Goal: Task Accomplishment & Management: Manage account settings

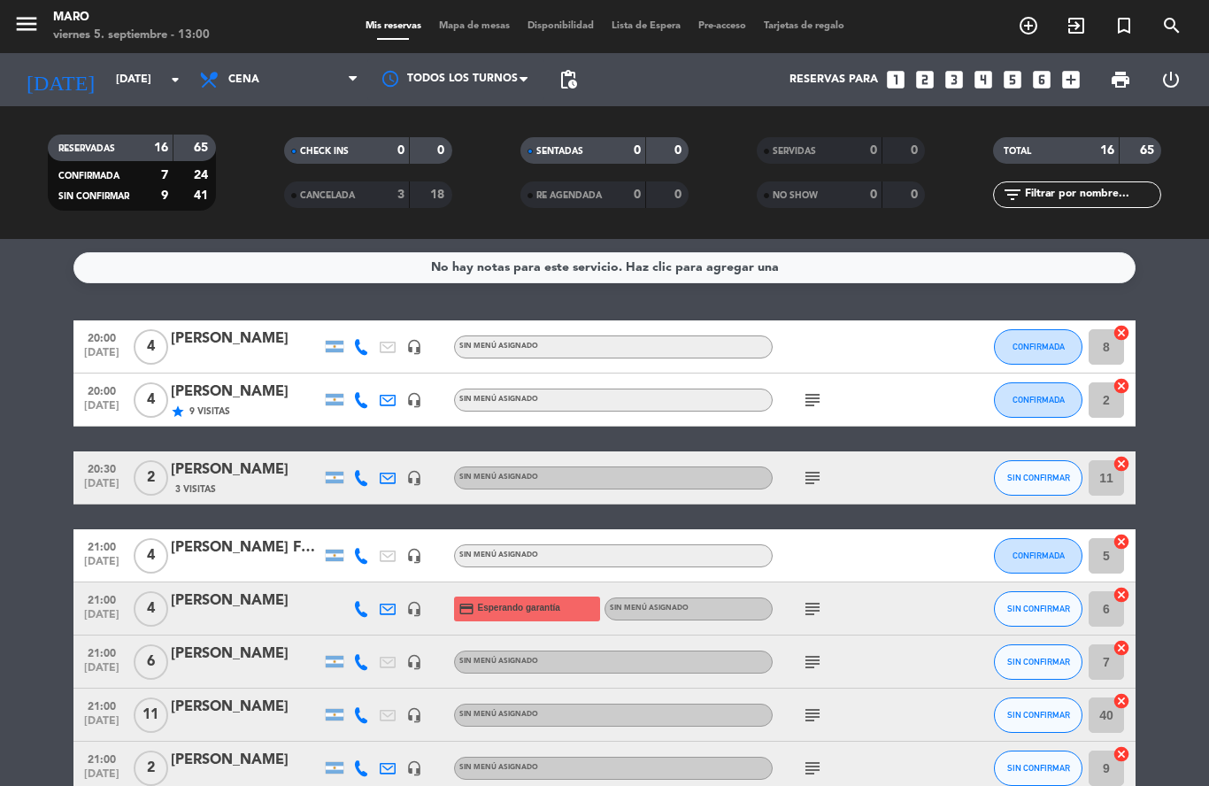
click at [949, 84] on icon "looks_3" at bounding box center [954, 79] width 23 height 23
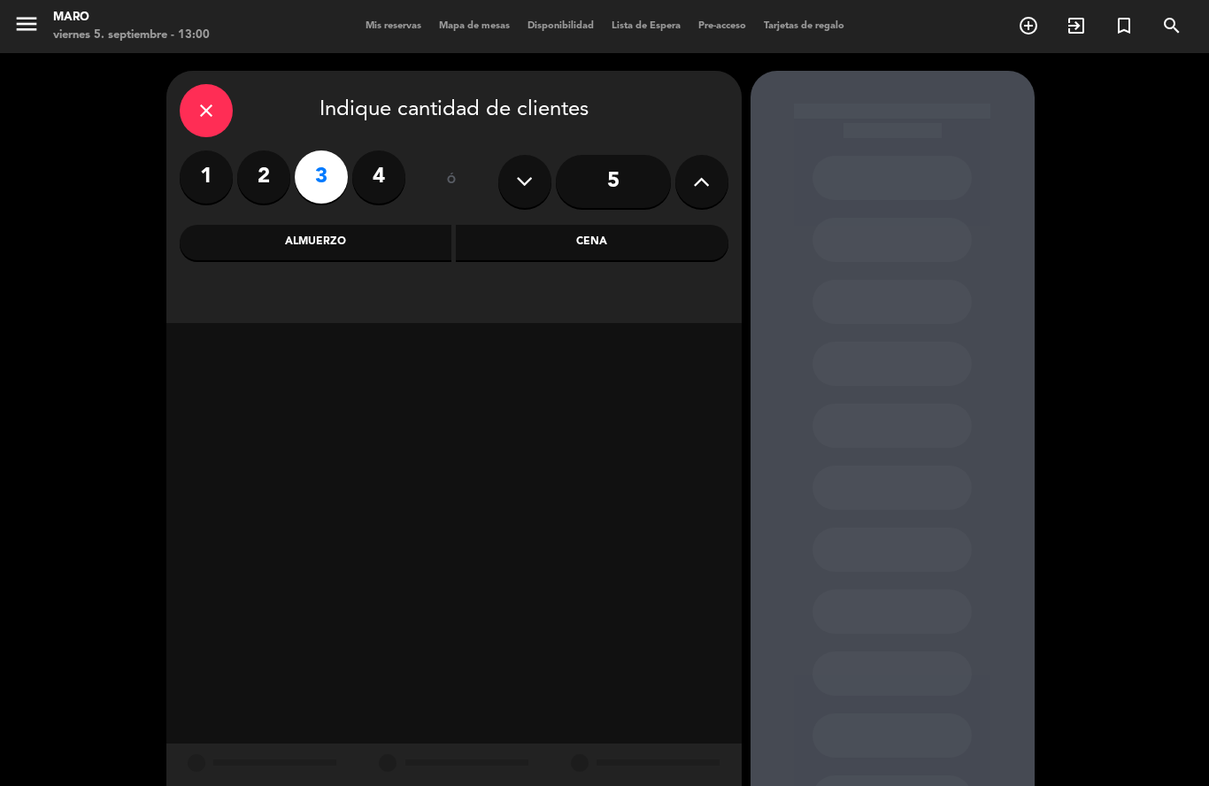
click at [553, 242] on div "Cena" at bounding box center [592, 242] width 273 height 35
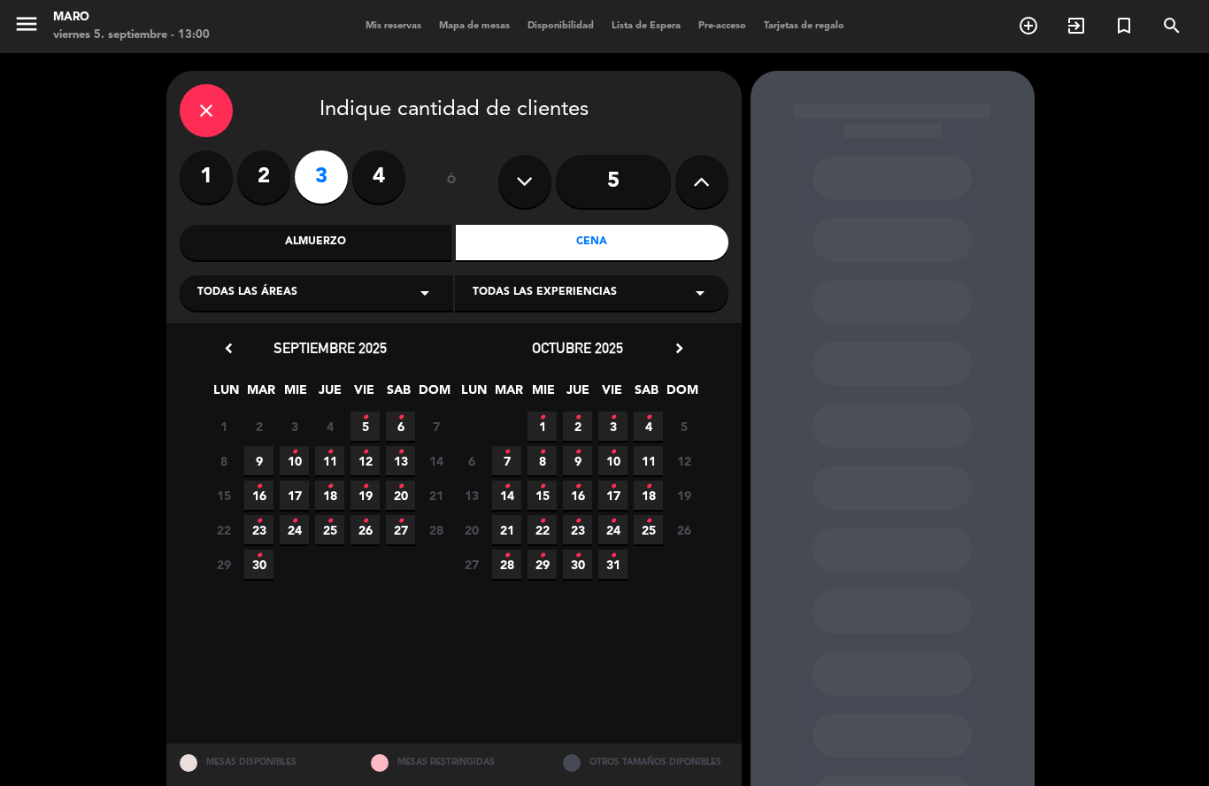
click at [365, 426] on icon "•" at bounding box center [365, 418] width 6 height 28
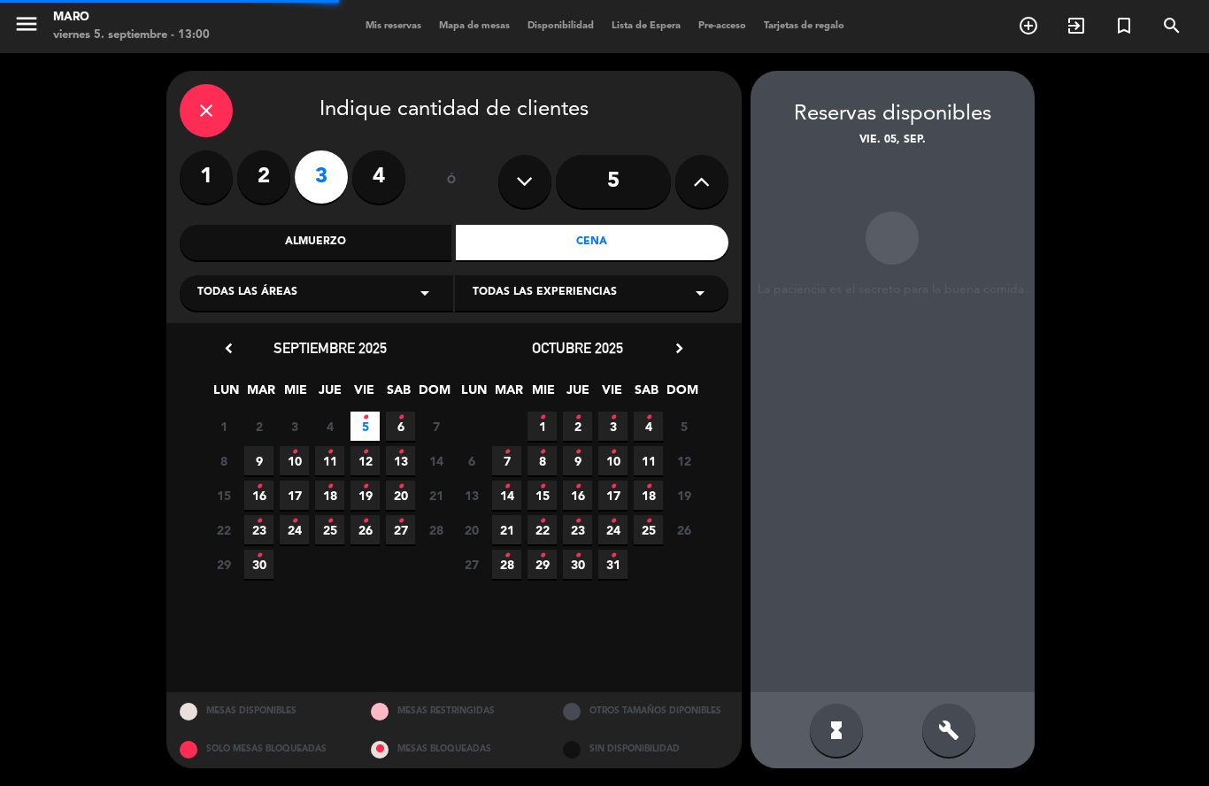
scroll to position [71, 0]
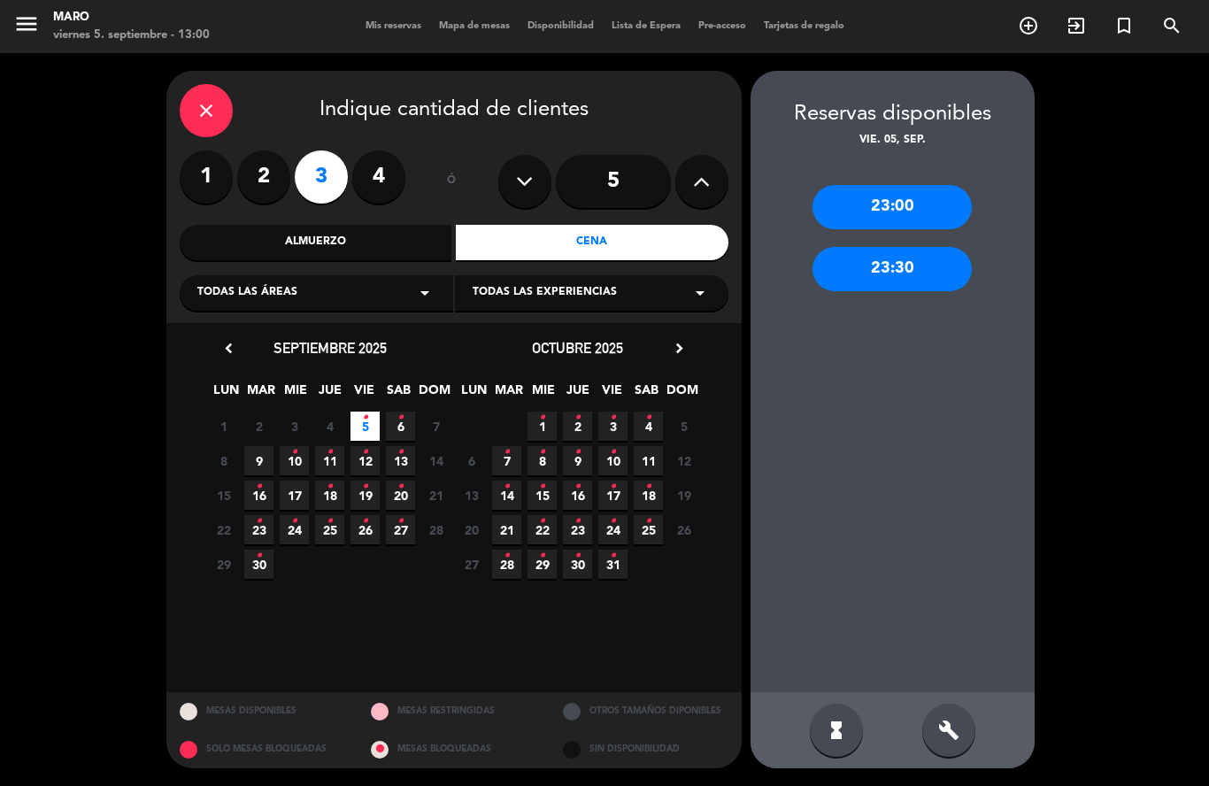
click at [949, 735] on icon "build" at bounding box center [948, 730] width 21 height 21
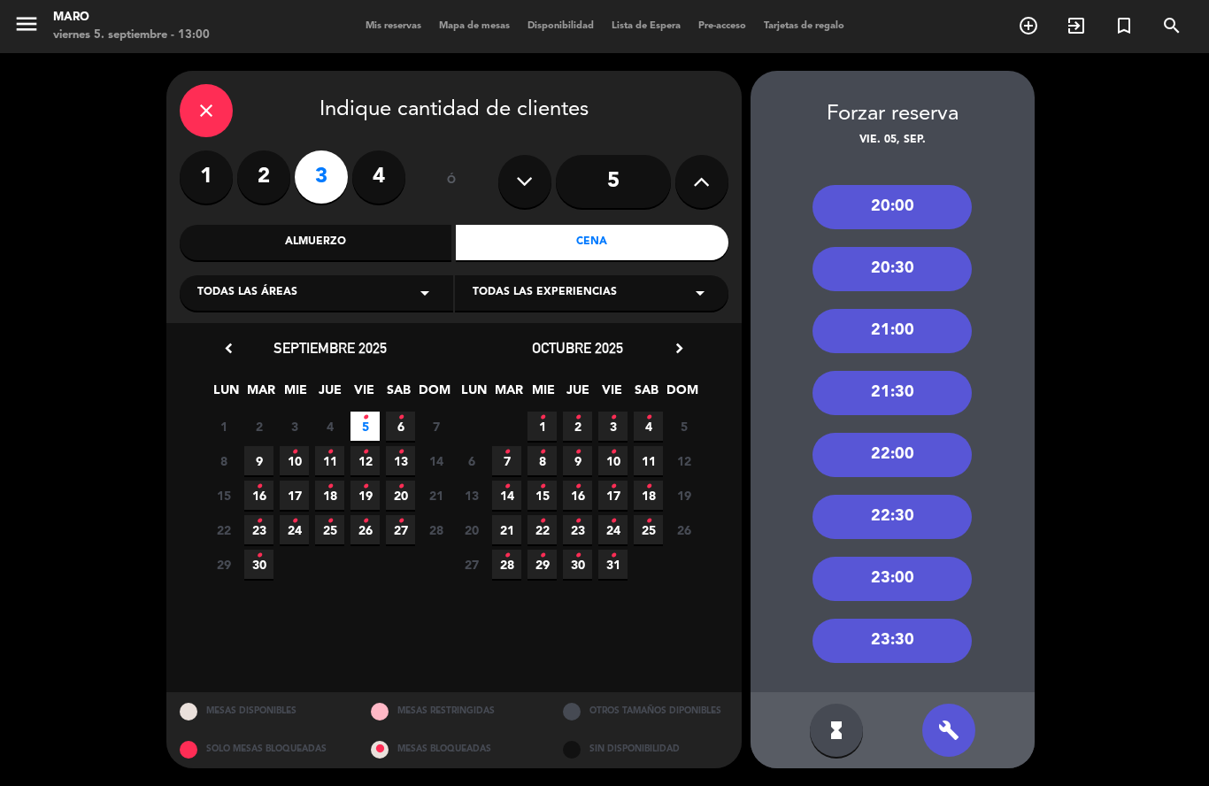
click at [892, 371] on div "21:30" at bounding box center [892, 393] width 159 height 44
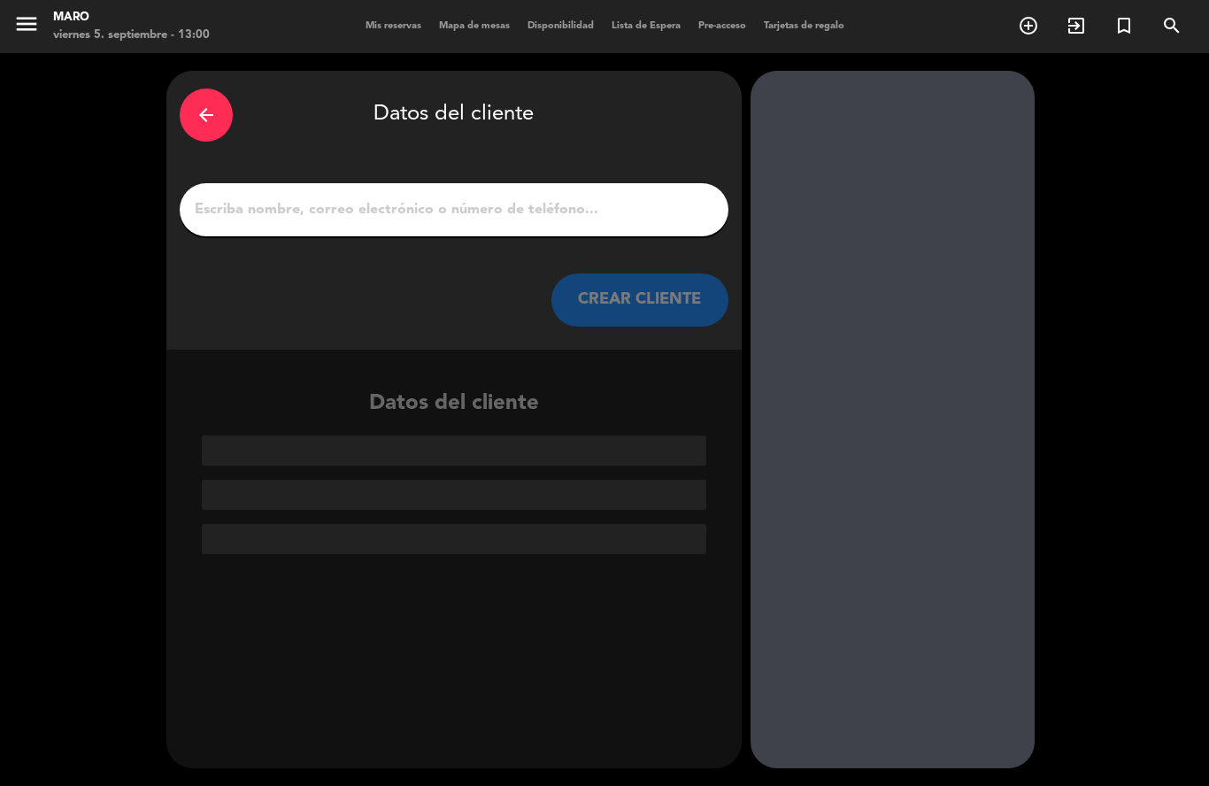
click at [538, 197] on input "1" at bounding box center [454, 209] width 522 height 25
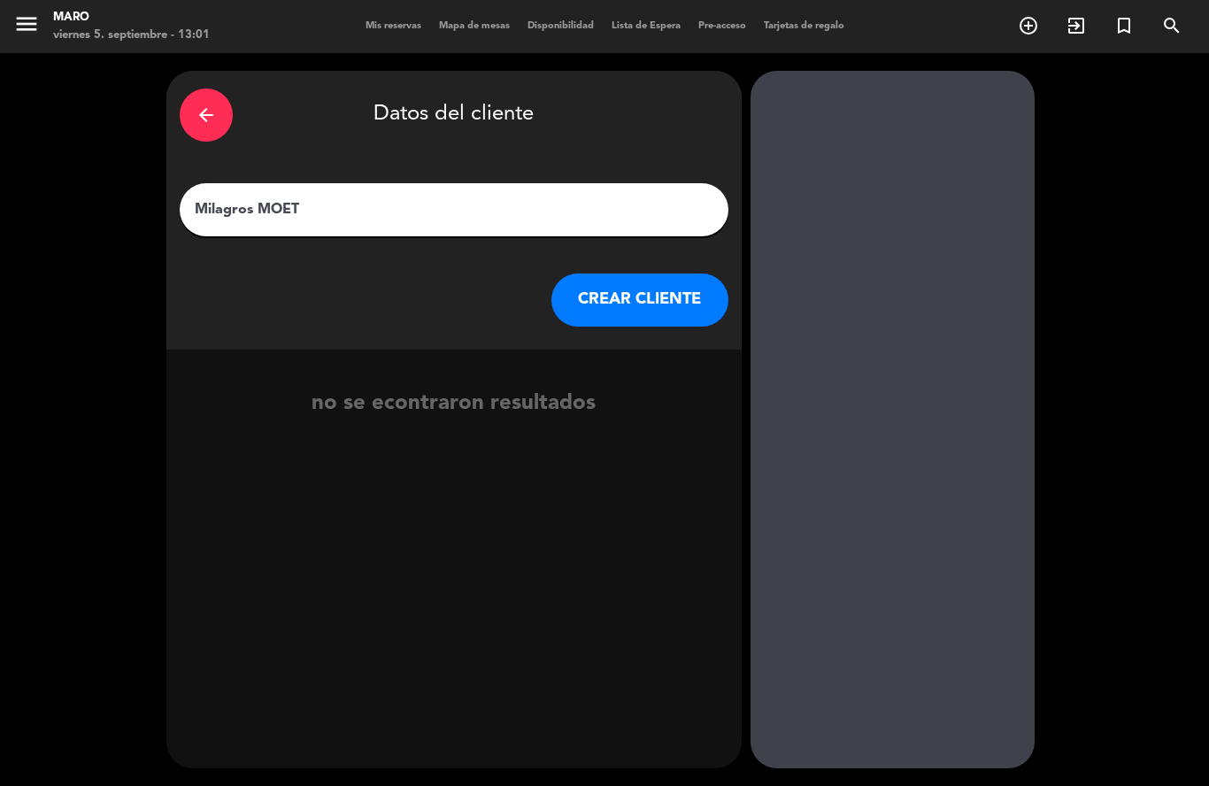
type input "Milagros MOET"
click at [660, 273] on button "CREAR CLIENTE" at bounding box center [639, 299] width 177 height 53
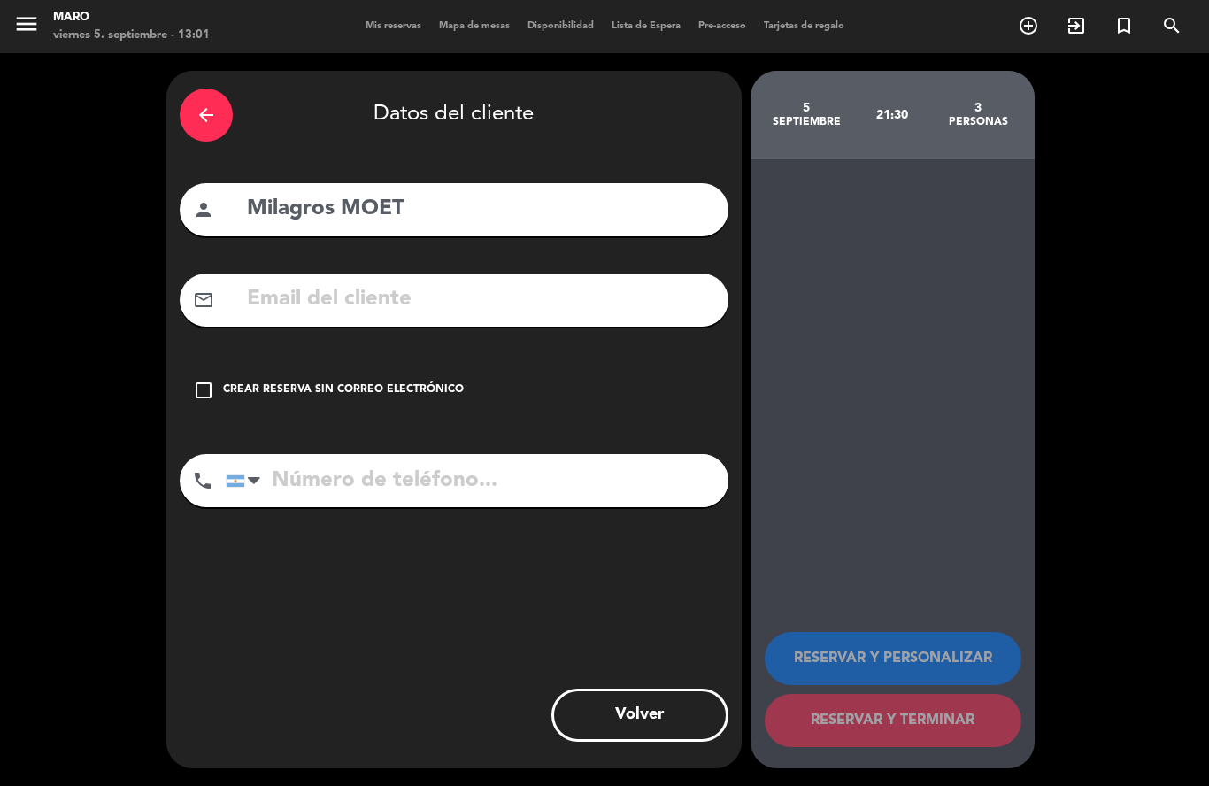
click at [209, 380] on icon "check_box_outline_blank" at bounding box center [203, 390] width 21 height 21
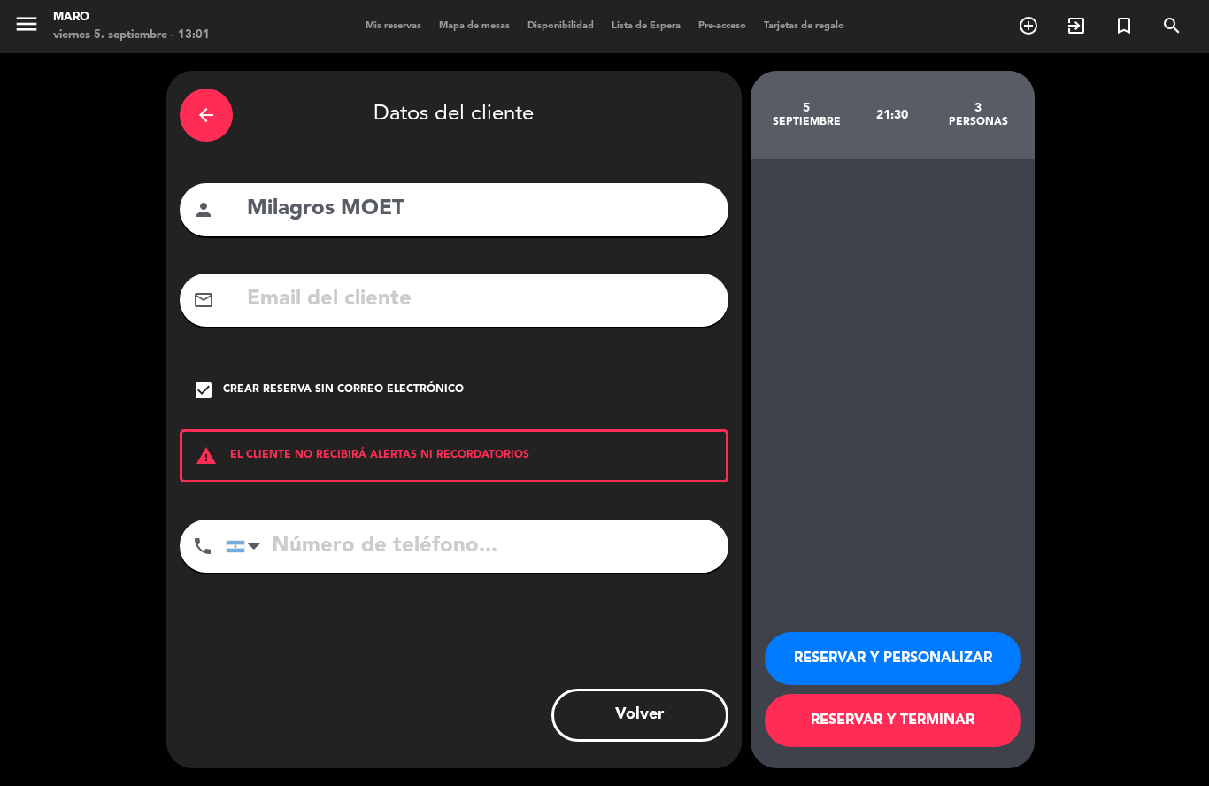
click at [333, 520] on input "tel" at bounding box center [477, 546] width 503 height 53
type input "1140701111"
click at [838, 677] on button "RESERVAR Y PERSONALIZAR" at bounding box center [893, 658] width 257 height 53
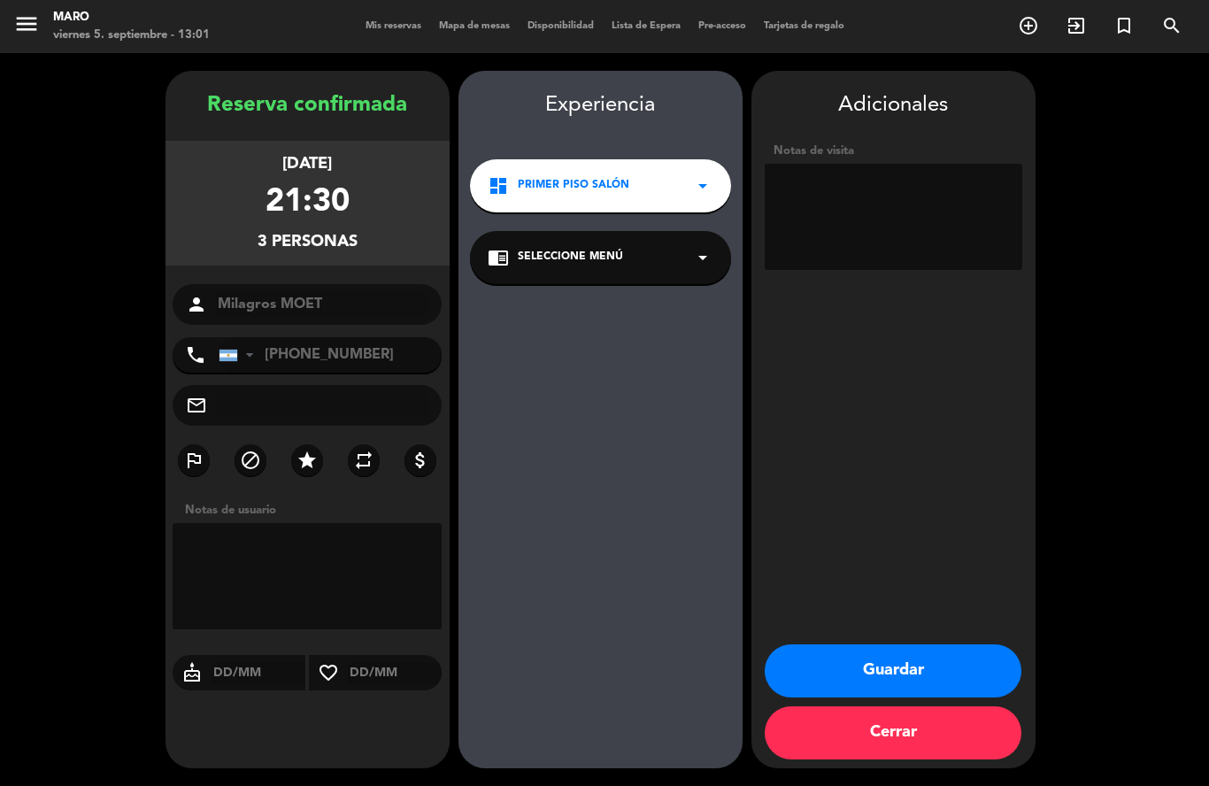
click at [910, 164] on textarea at bounding box center [894, 217] width 258 height 106
type textarea "INVITACIÓN MARO"
click at [912, 669] on button "Guardar" at bounding box center [893, 670] width 257 height 53
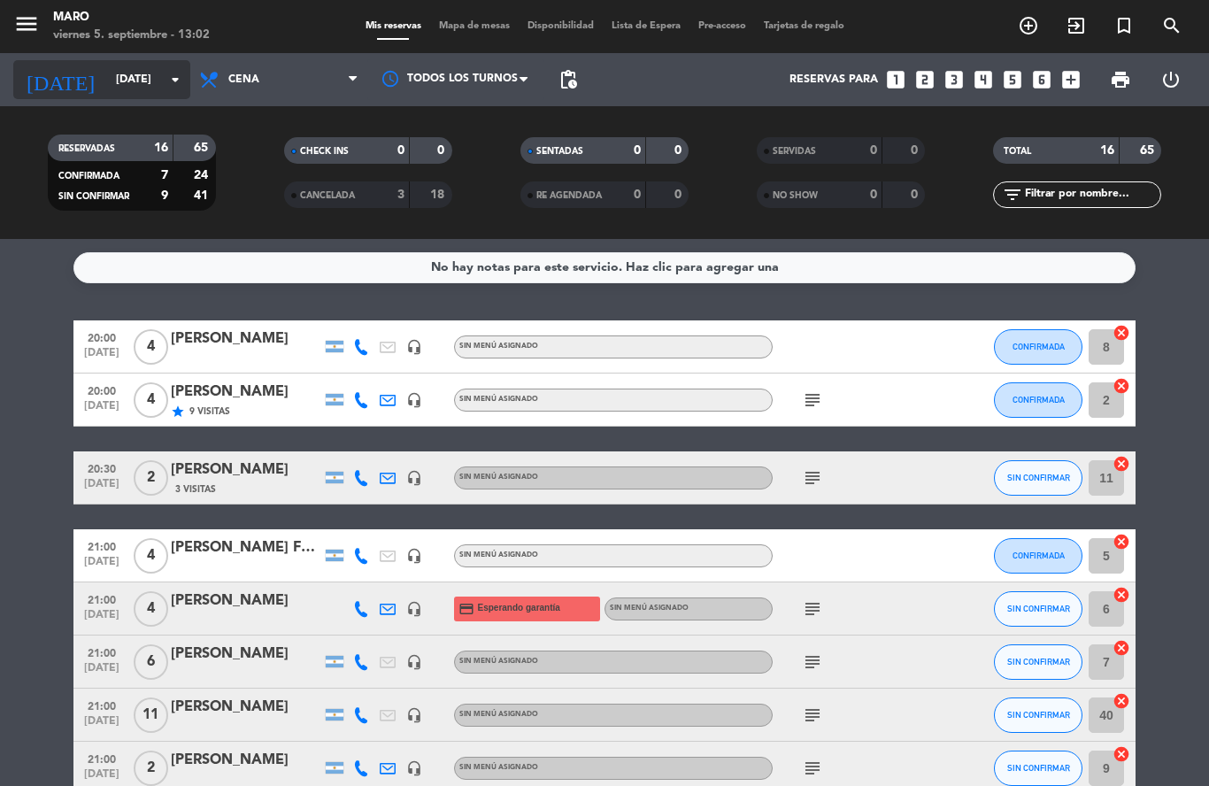
click at [163, 88] on input "[DATE]" at bounding box center [182, 80] width 150 height 30
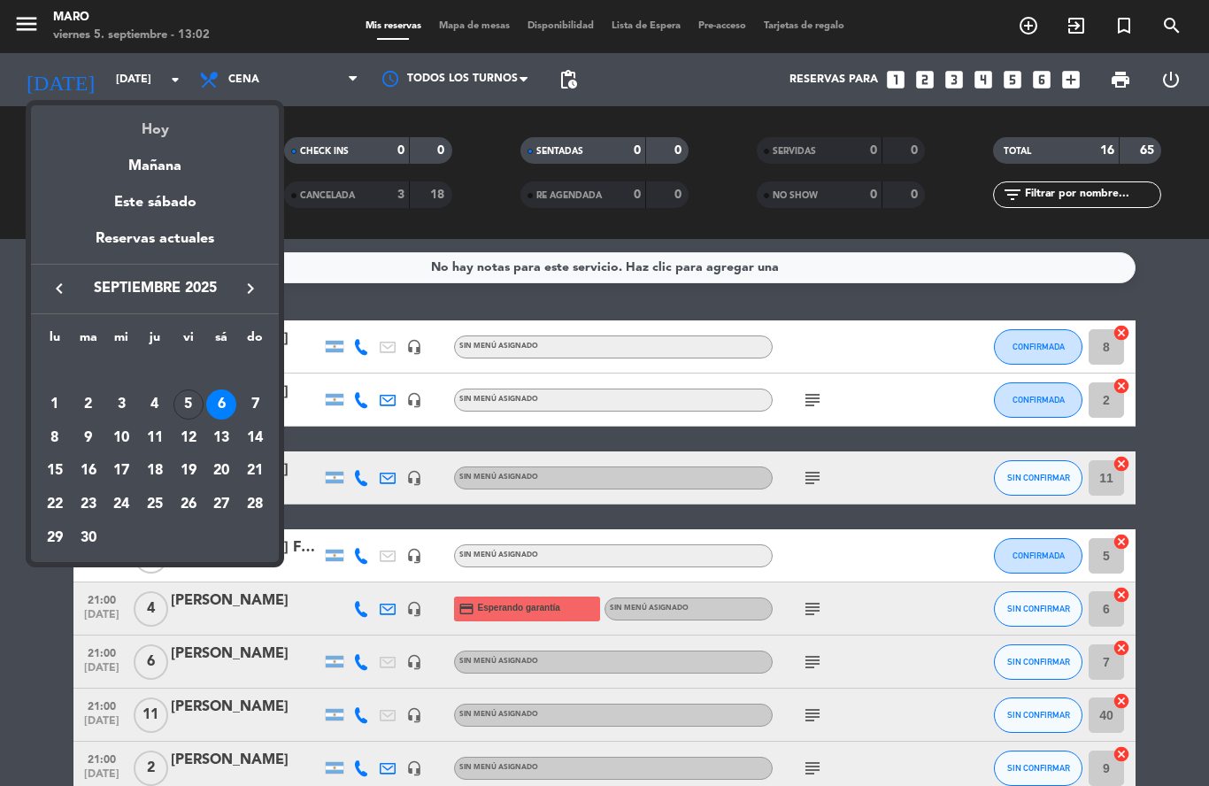
click at [172, 129] on div "Hoy" at bounding box center [155, 123] width 248 height 36
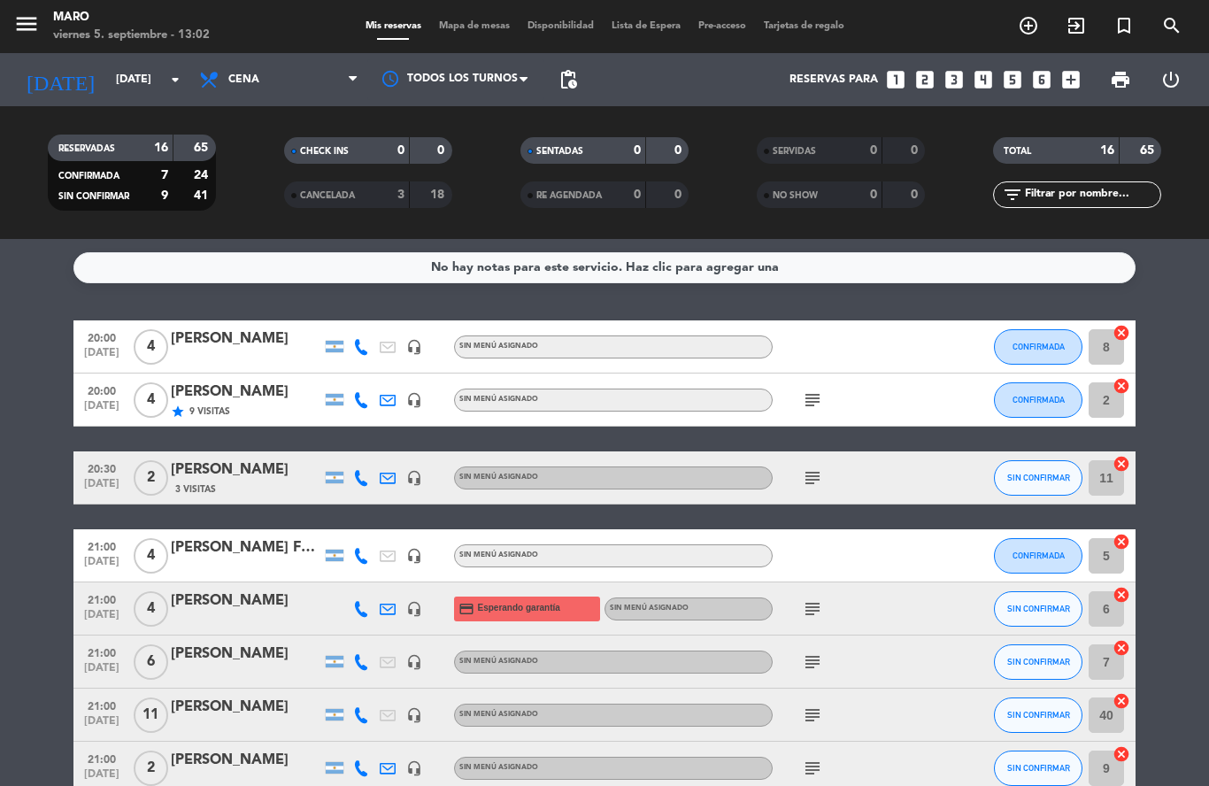
type input "[DATE]"
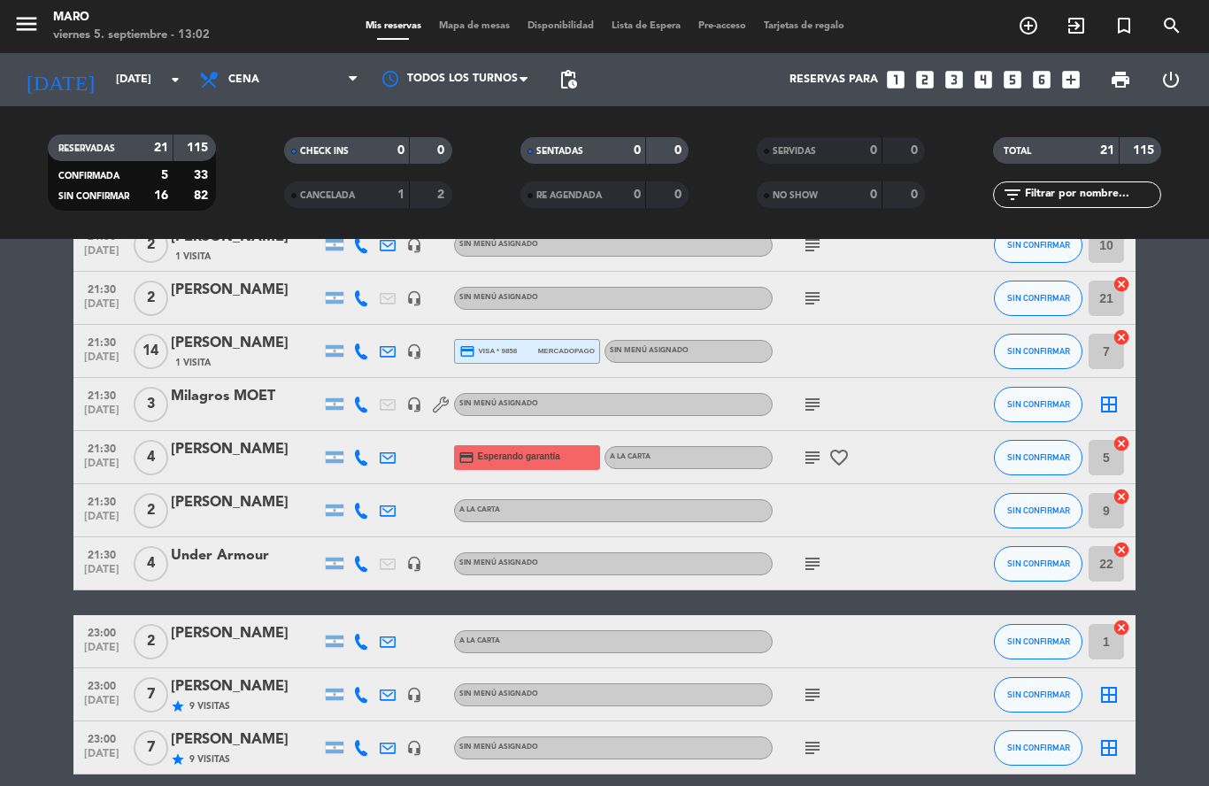
scroll to position [759, 0]
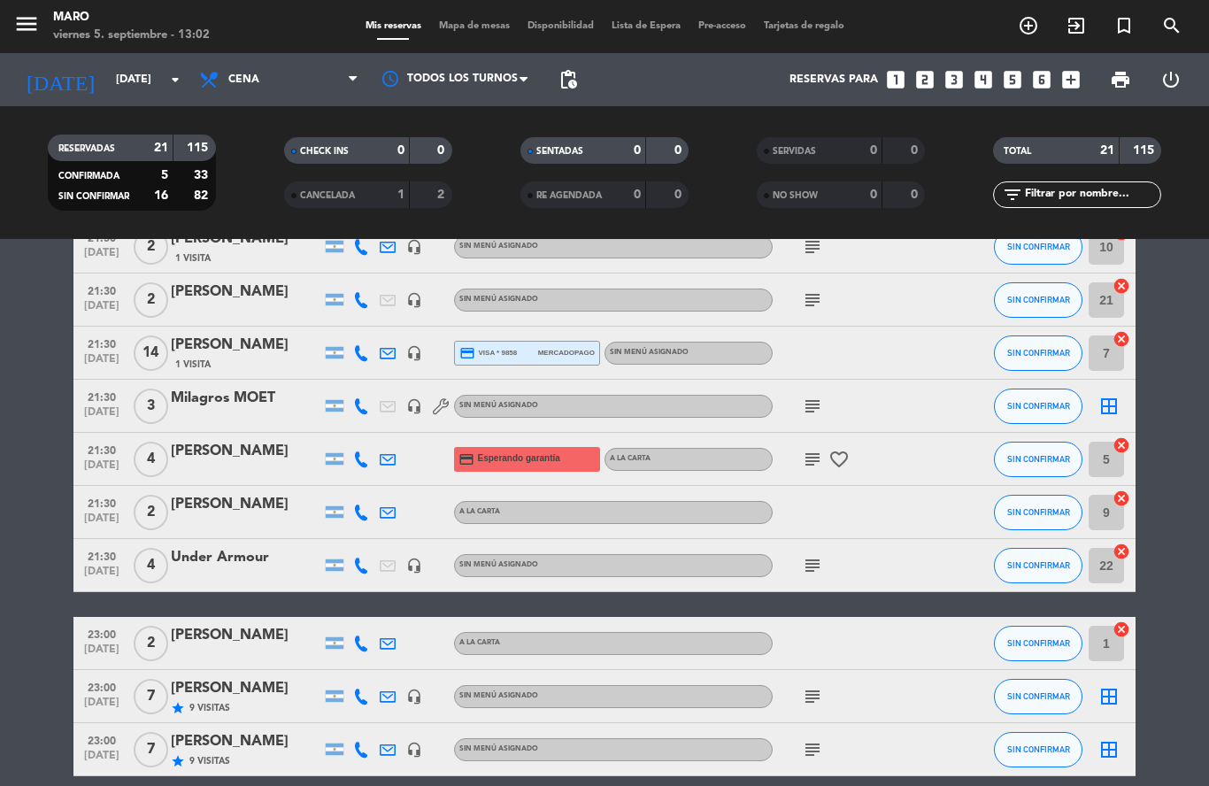
click at [1112, 409] on icon "border_all" at bounding box center [1108, 406] width 21 height 21
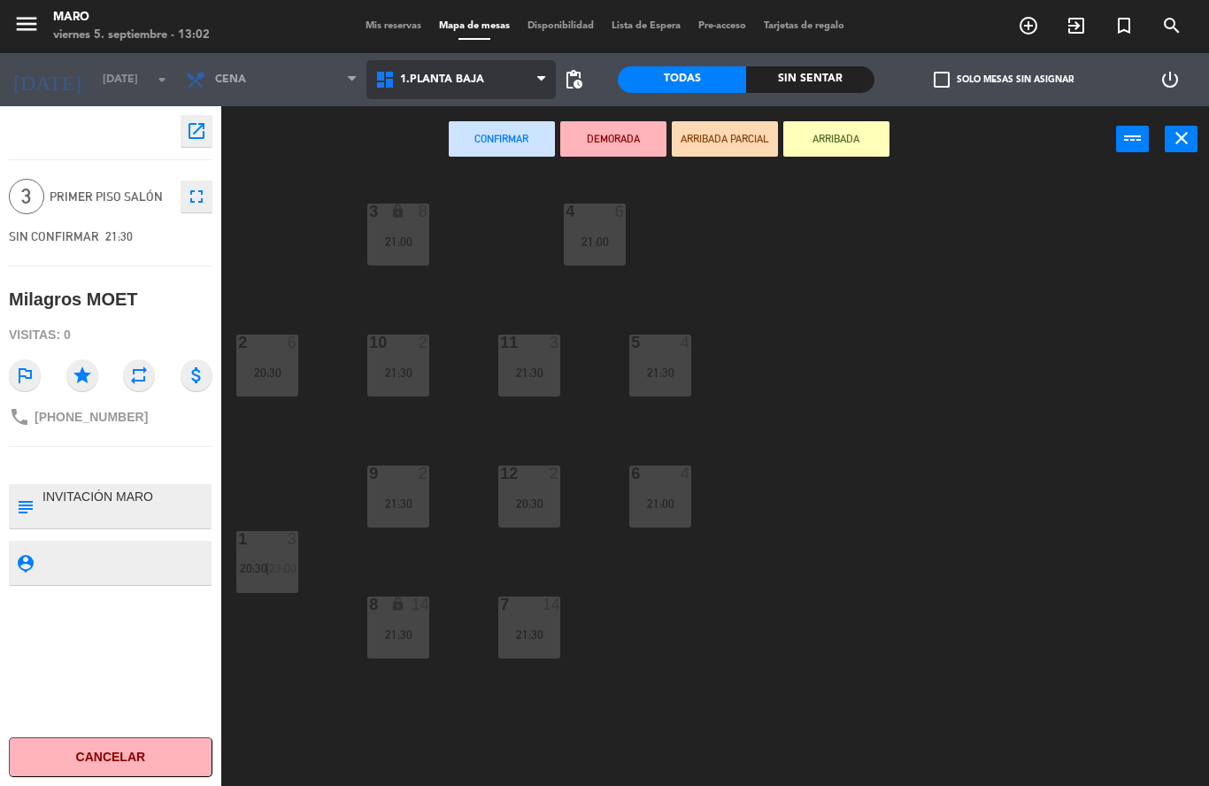
click at [481, 88] on span "1.Planta baja" at bounding box center [460, 79] width 189 height 39
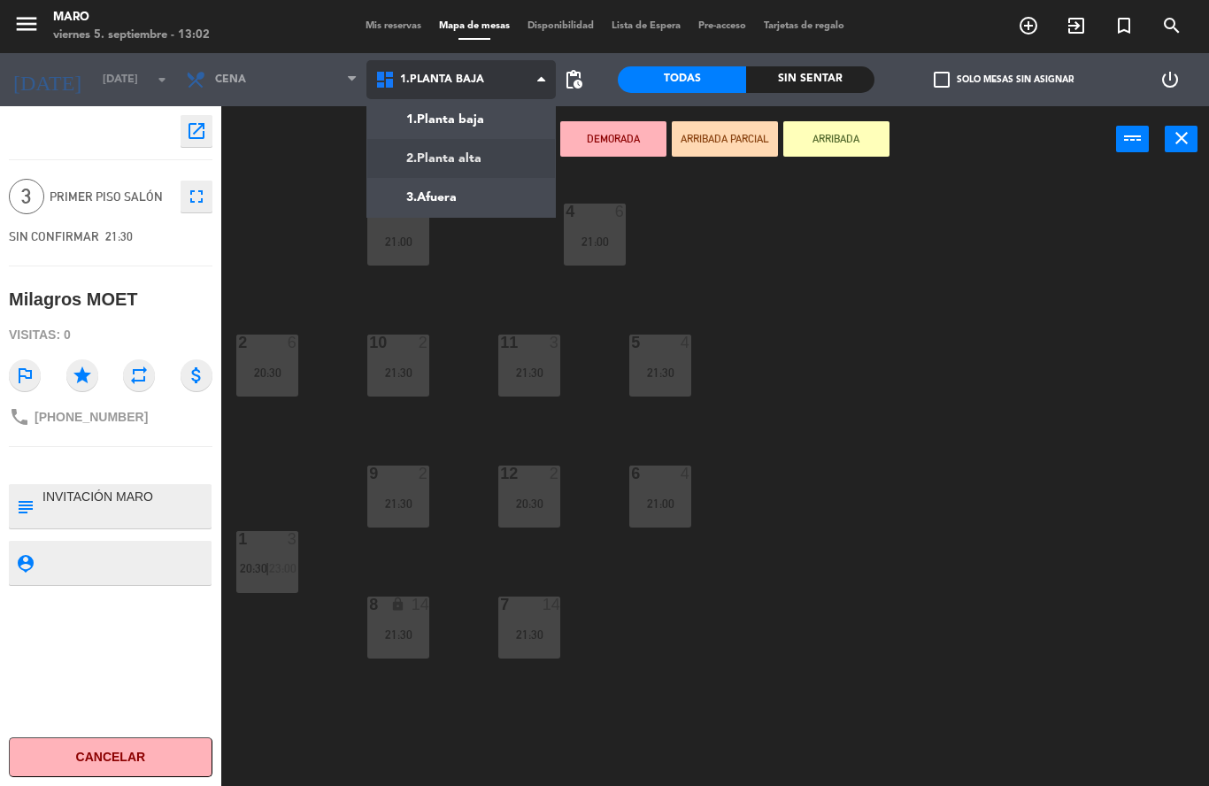
click at [481, 159] on ng-component "menu [PERSON_NAME][DATE] 5. septiembre - 13:02 Mis reservas Mapa de mesas Dispo…" at bounding box center [604, 393] width 1209 height 786
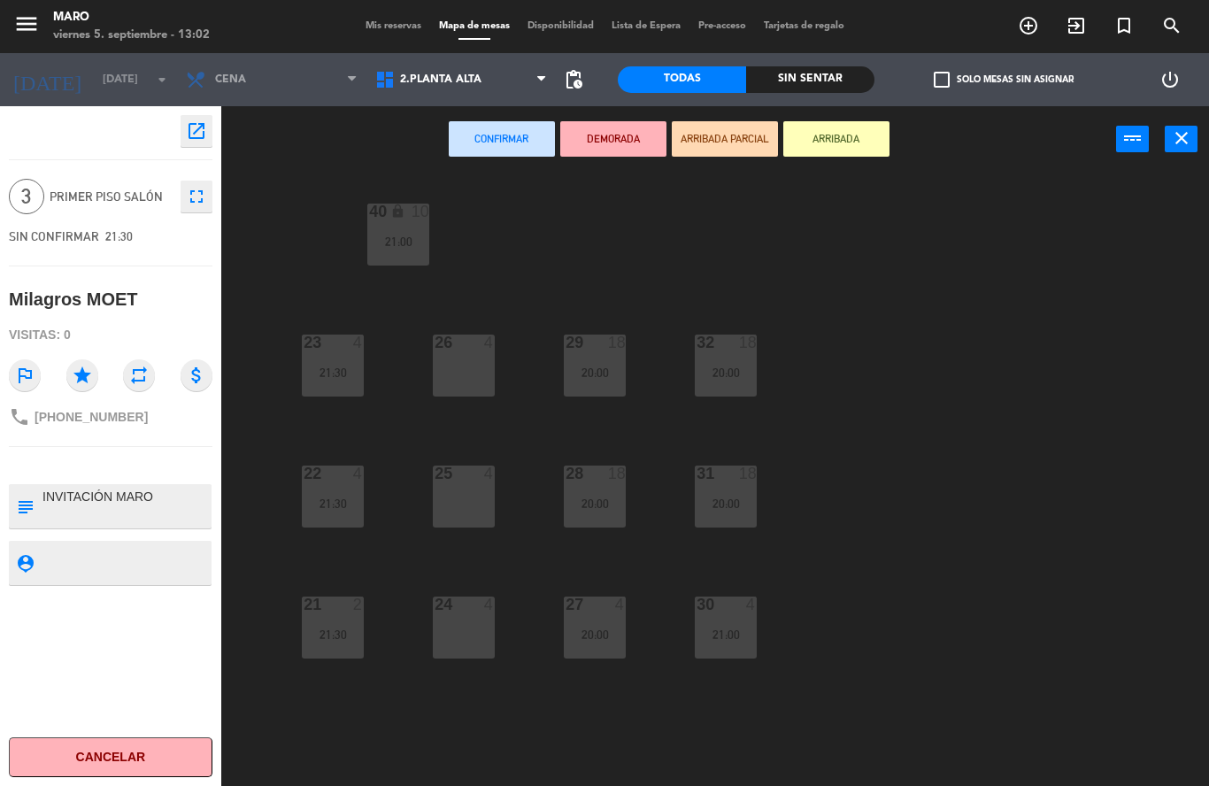
click at [475, 605] on div at bounding box center [463, 605] width 29 height 16
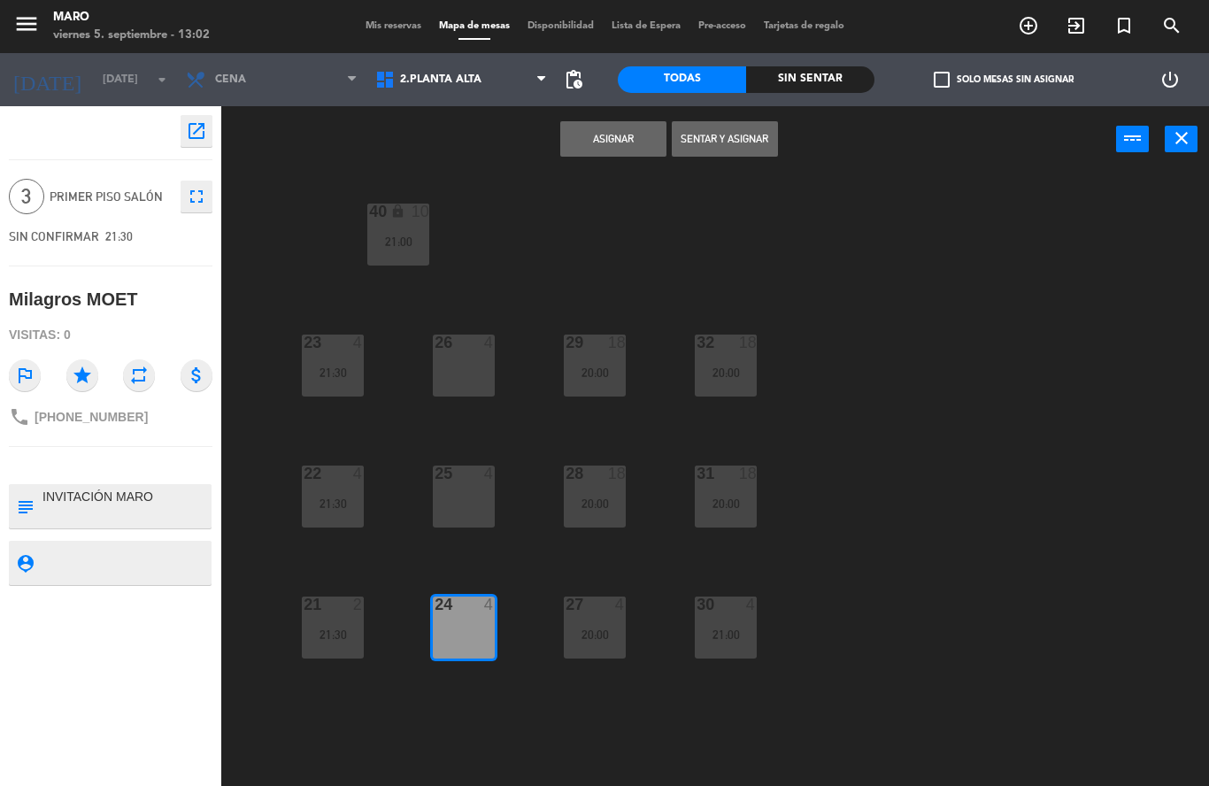
click at [613, 145] on button "Asignar" at bounding box center [613, 138] width 106 height 35
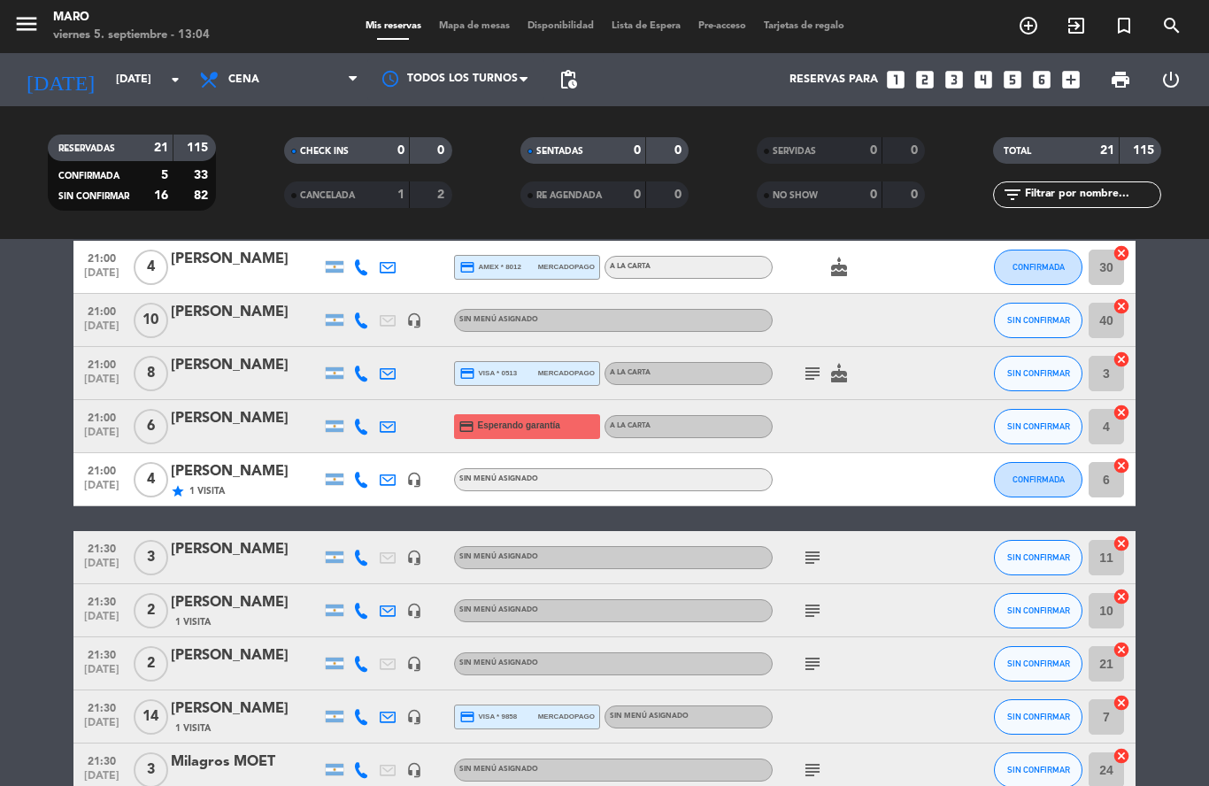
scroll to position [417, 0]
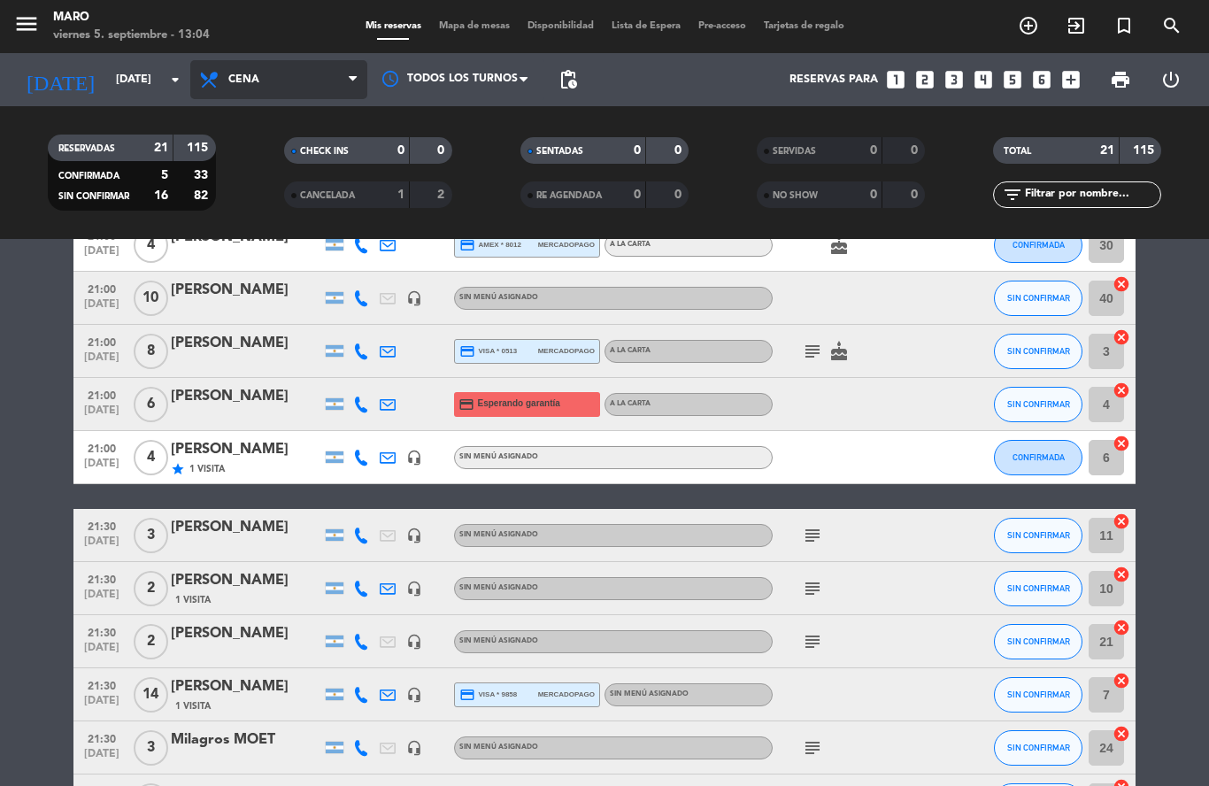
click at [348, 83] on span "Cena" at bounding box center [278, 79] width 177 height 39
click at [300, 26] on div "menu [PERSON_NAME][DATE] 5. septiembre - 13:04" at bounding box center [151, 27] width 303 height 42
click at [450, 25] on span "Mapa de mesas" at bounding box center [474, 26] width 89 height 10
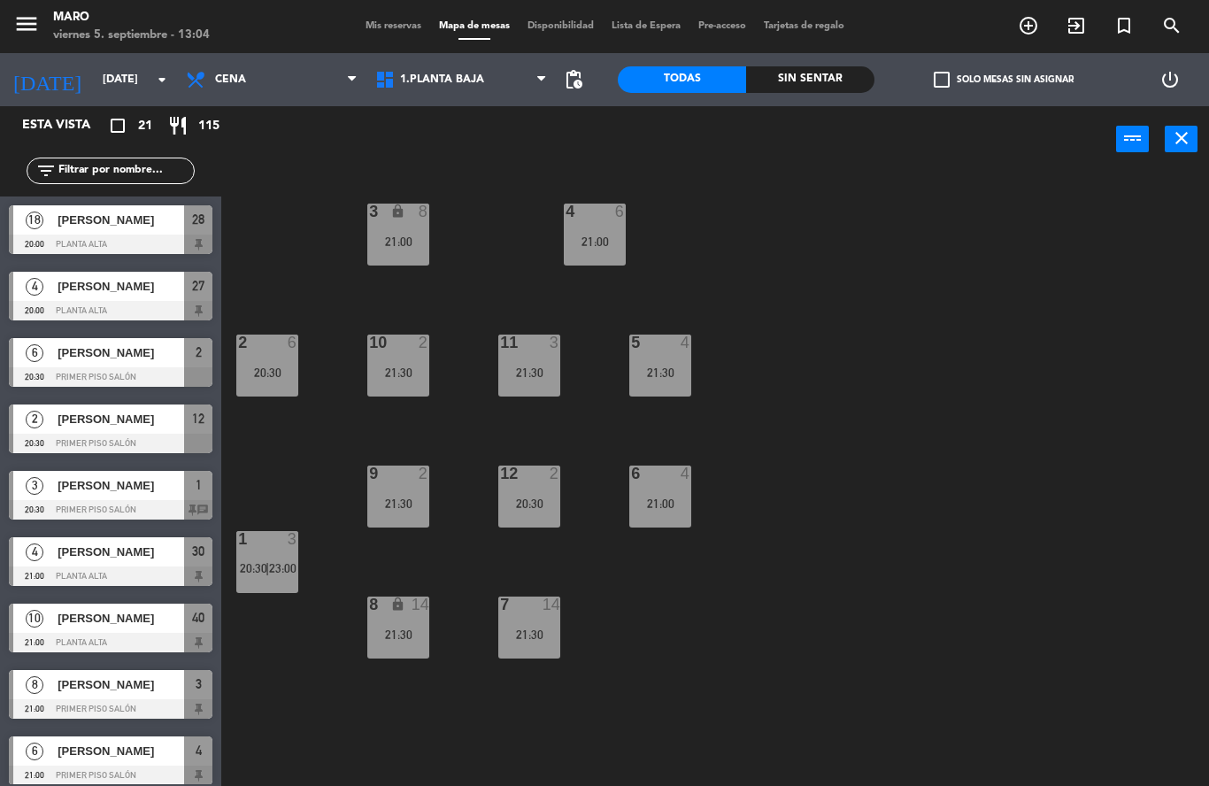
click at [653, 351] on div "5 4" at bounding box center [660, 344] width 62 height 18
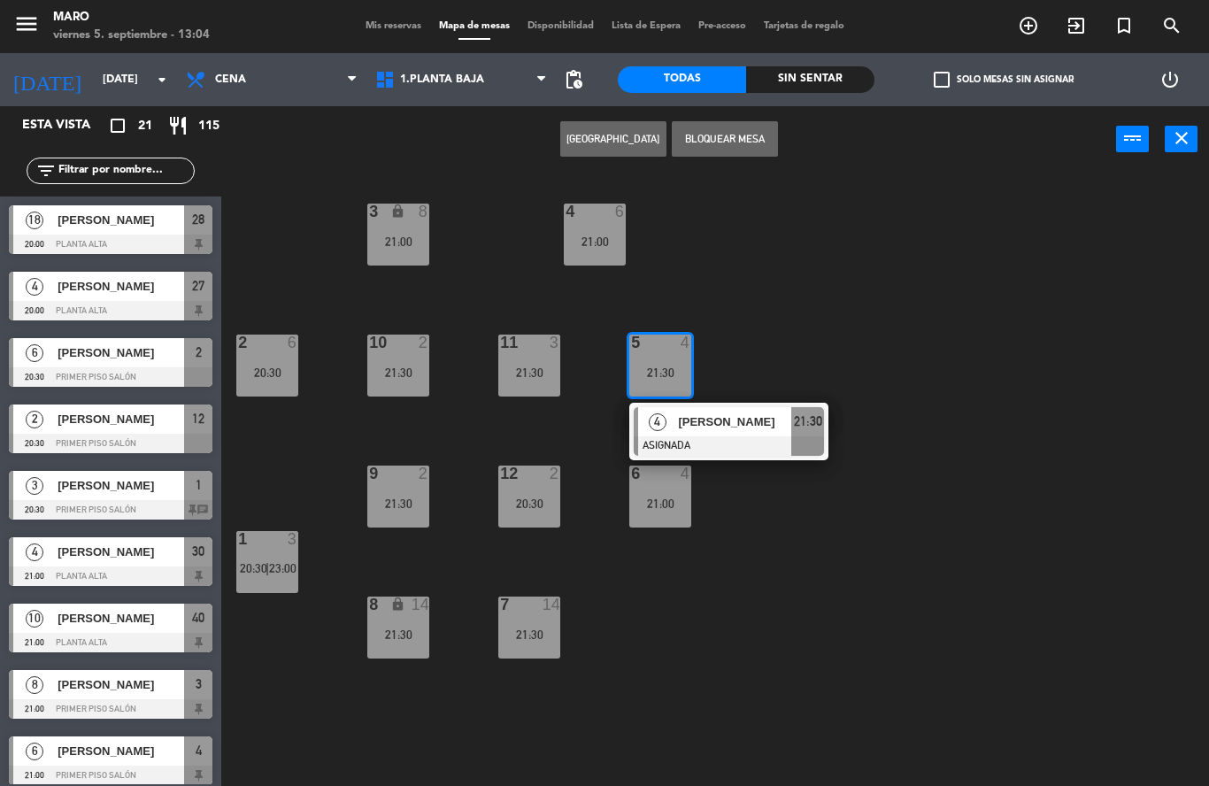
click at [750, 512] on div "3 lock 8 21:00 4 6 21:00 2 6 20:30 10 2 21:30 11 3 21:30 5 4 21:30 4 [PERSON_NA…" at bounding box center [721, 479] width 975 height 613
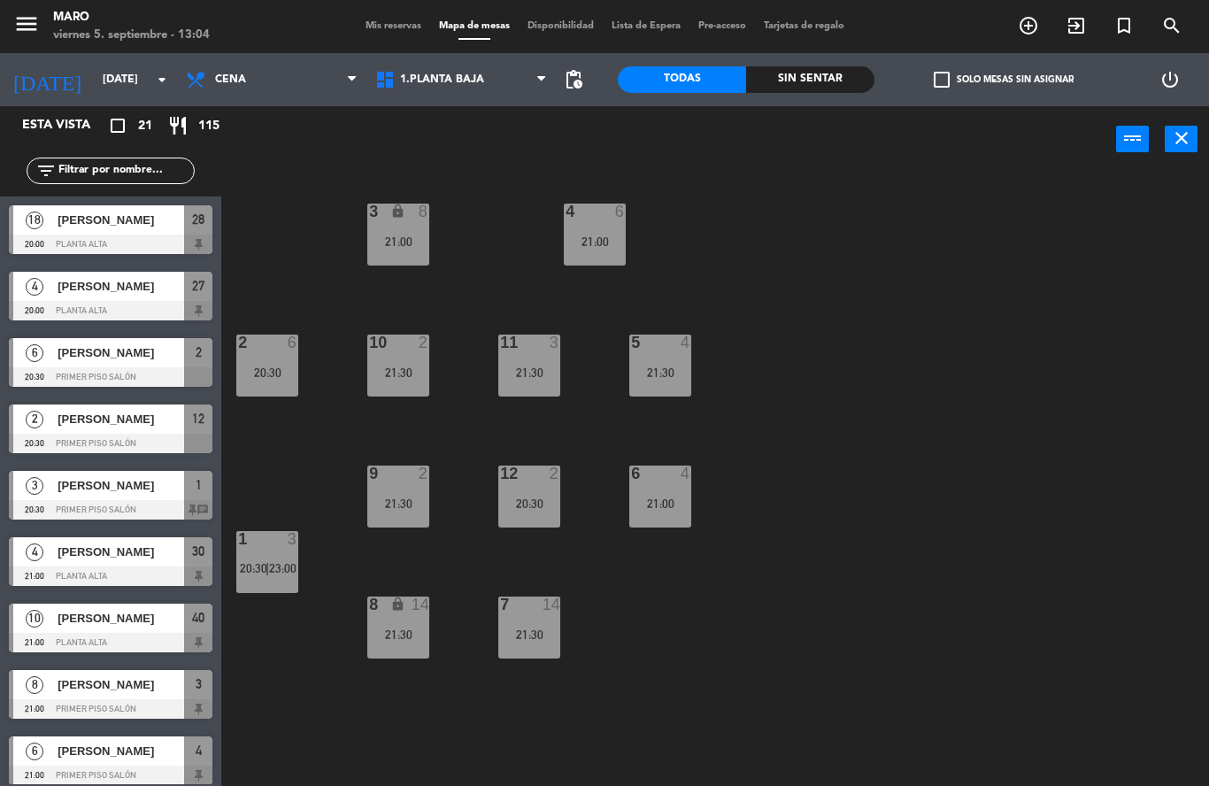
click at [553, 508] on div "20:30" at bounding box center [529, 503] width 62 height 12
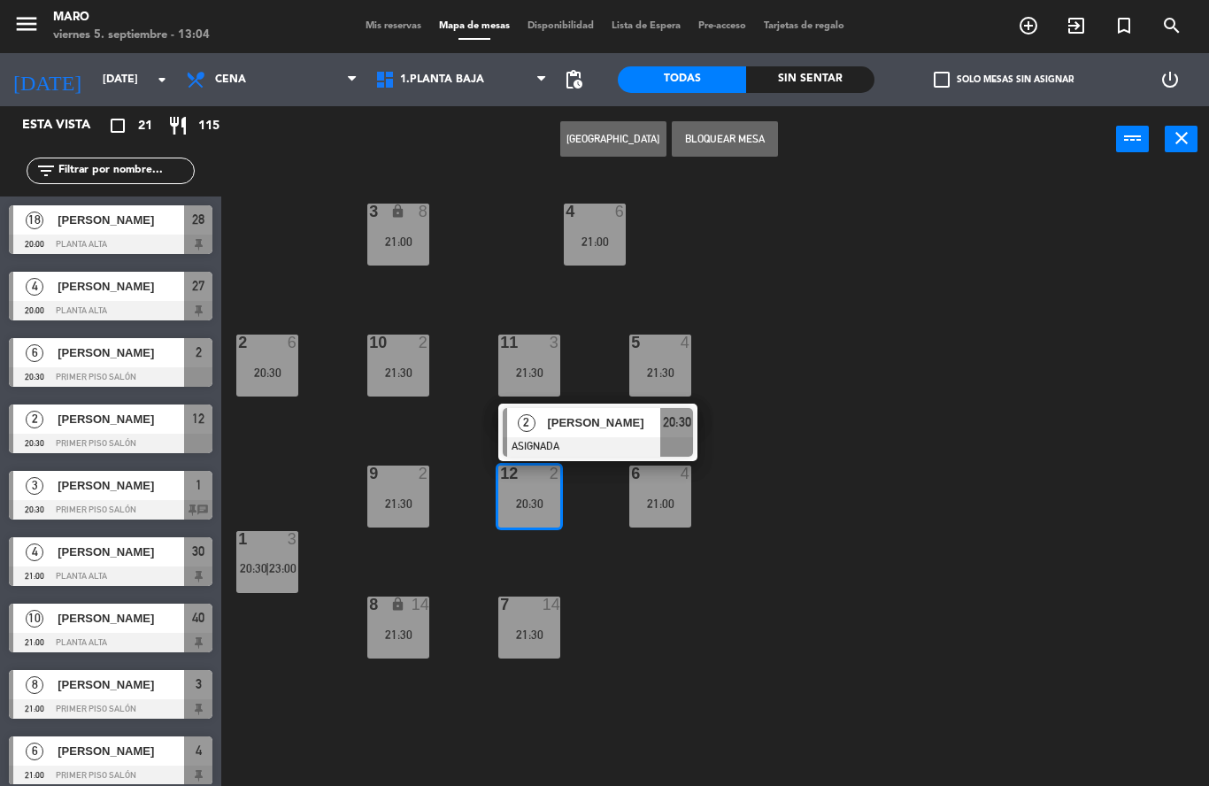
click at [770, 528] on div "3 lock 8 21:00 4 6 21:00 2 6 20:30 10 2 21:30 11 3 21:30 5 4 21:30 12 2 20:30 2…" at bounding box center [721, 479] width 975 height 613
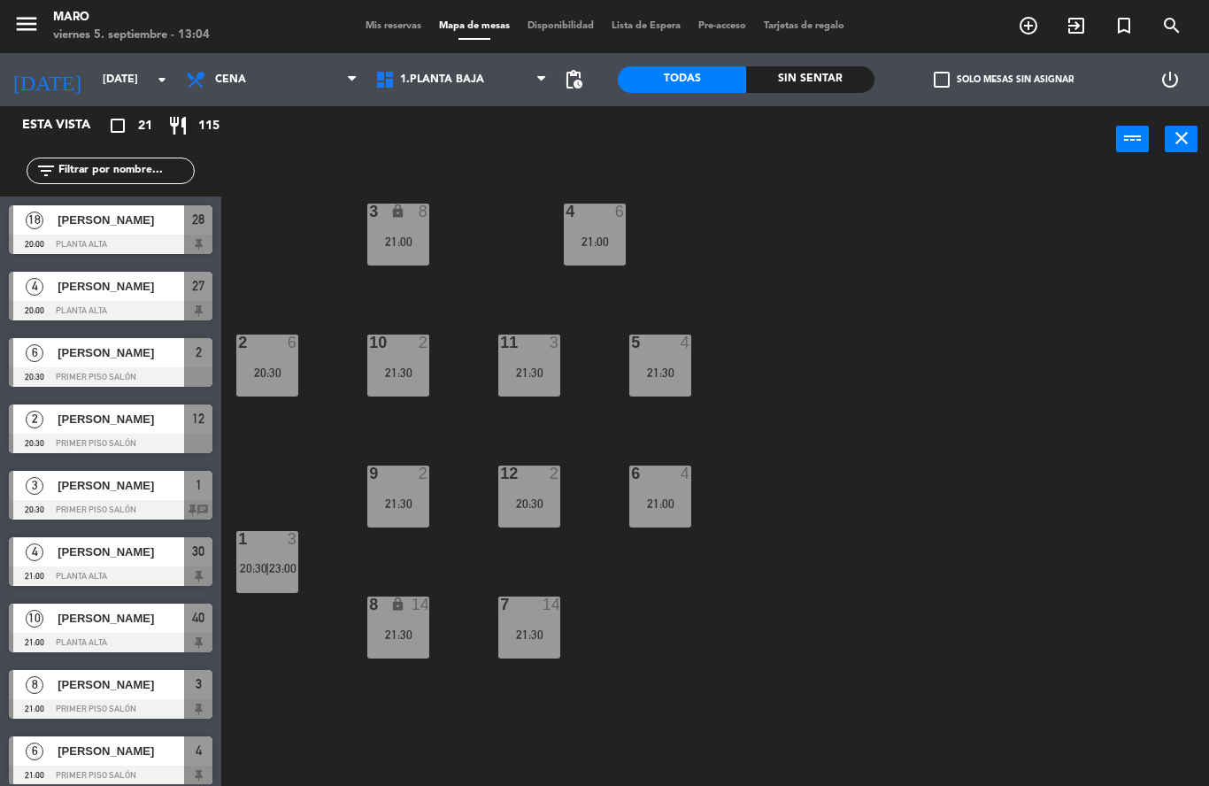
click at [420, 480] on div "2" at bounding box center [424, 474] width 11 height 16
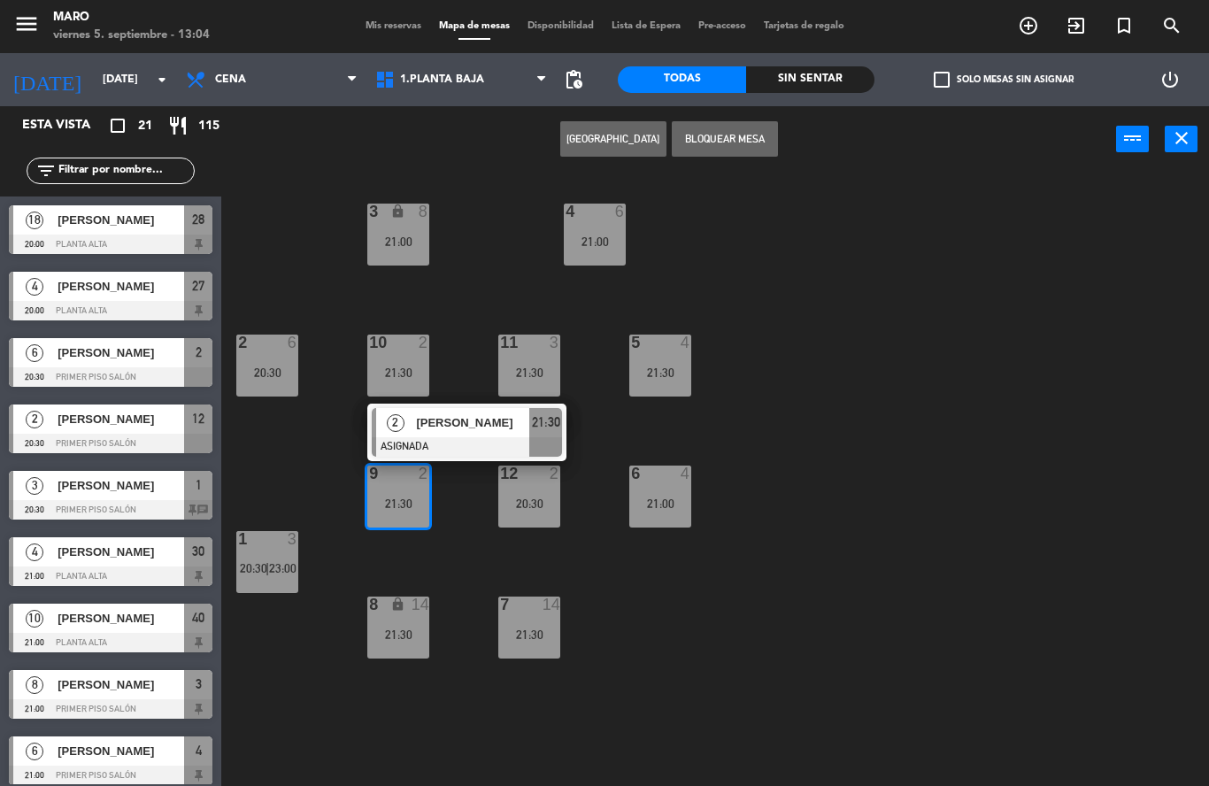
click at [828, 427] on div "3 lock 8 21:00 4 6 21:00 2 6 20:30 10 2 21:30 11 3 21:30 5 4 21:30 12 2 20:30 9…" at bounding box center [721, 479] width 975 height 613
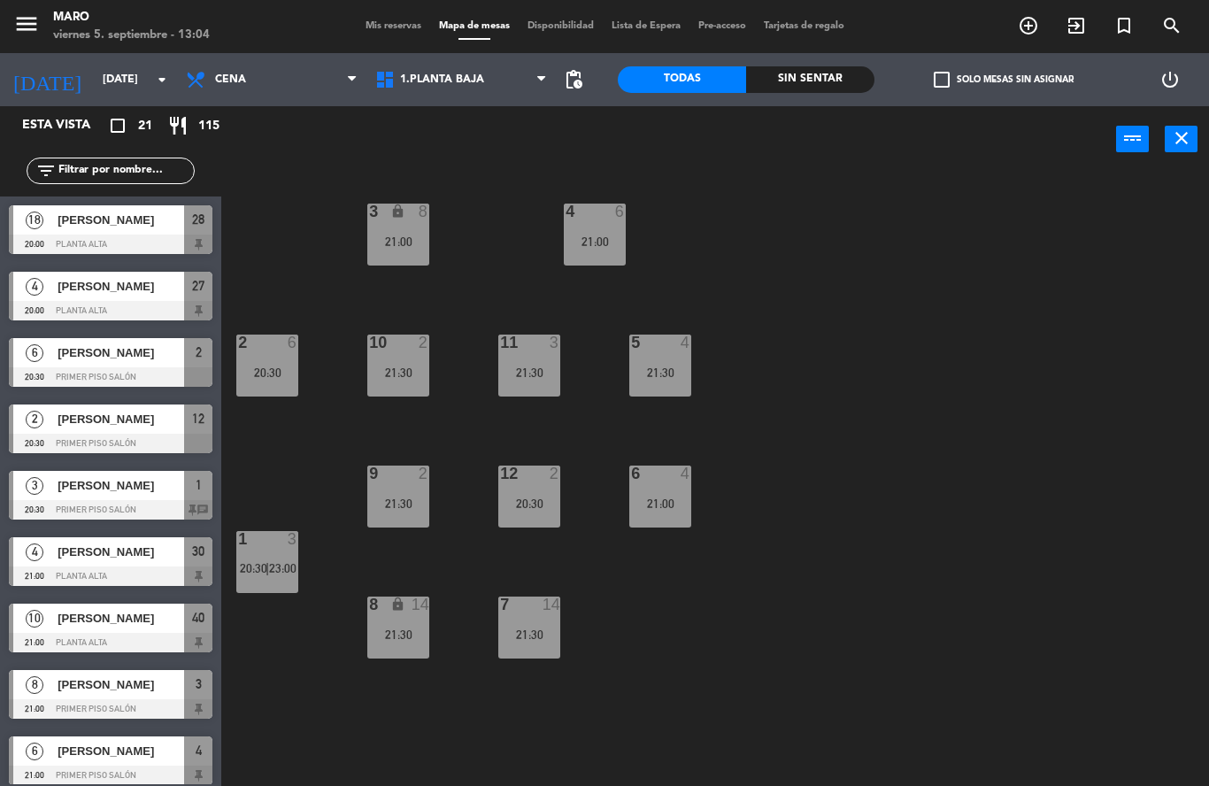
click at [392, 349] on div at bounding box center [397, 343] width 29 height 16
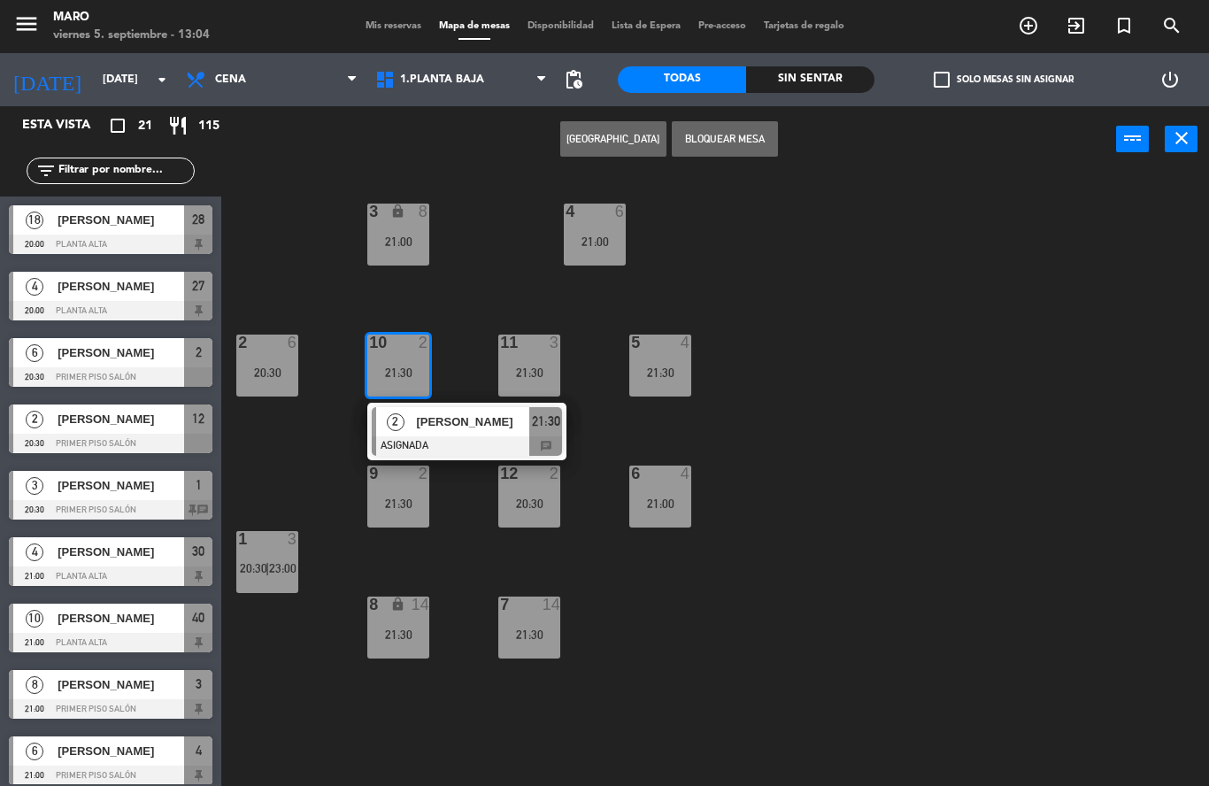
click at [825, 412] on div "3 lock 8 21:00 4 6 21:00 2 6 20:30 10 2 21:30 2 [PERSON_NAME] ASIGNADA 21:30 ch…" at bounding box center [721, 479] width 975 height 613
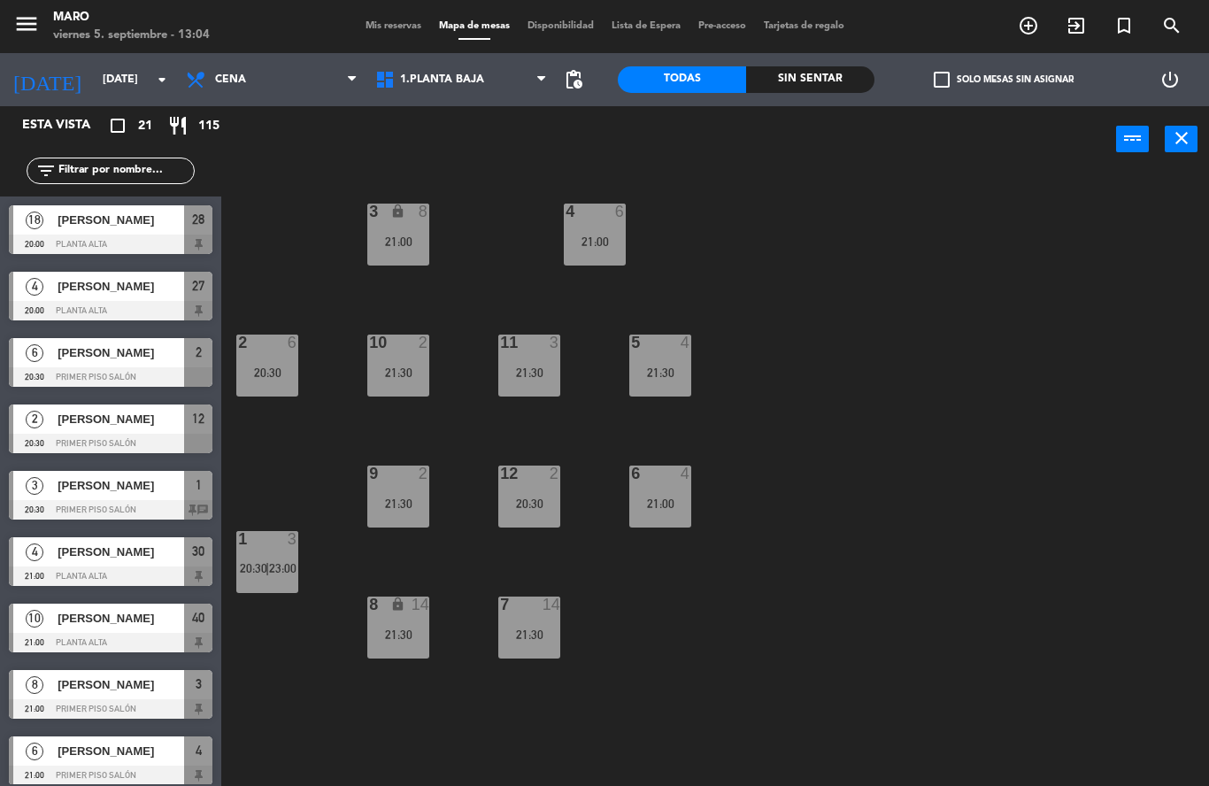
click at [539, 360] on div "11 3 21:30" at bounding box center [529, 366] width 62 height 62
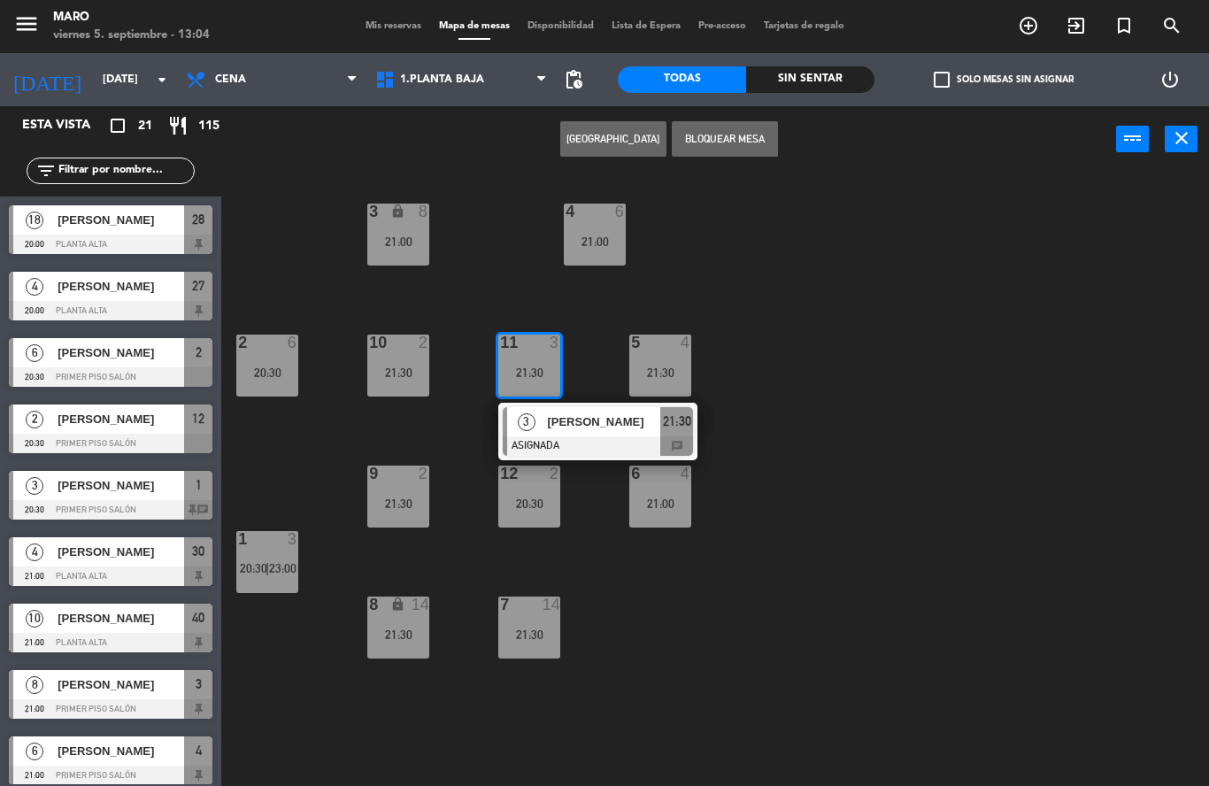
click at [808, 412] on div "3 lock 8 21:00 4 6 21:00 2 6 20:30 10 2 21:30 11 3 21:30 3 [PERSON_NAME] ASIGNA…" at bounding box center [721, 479] width 975 height 613
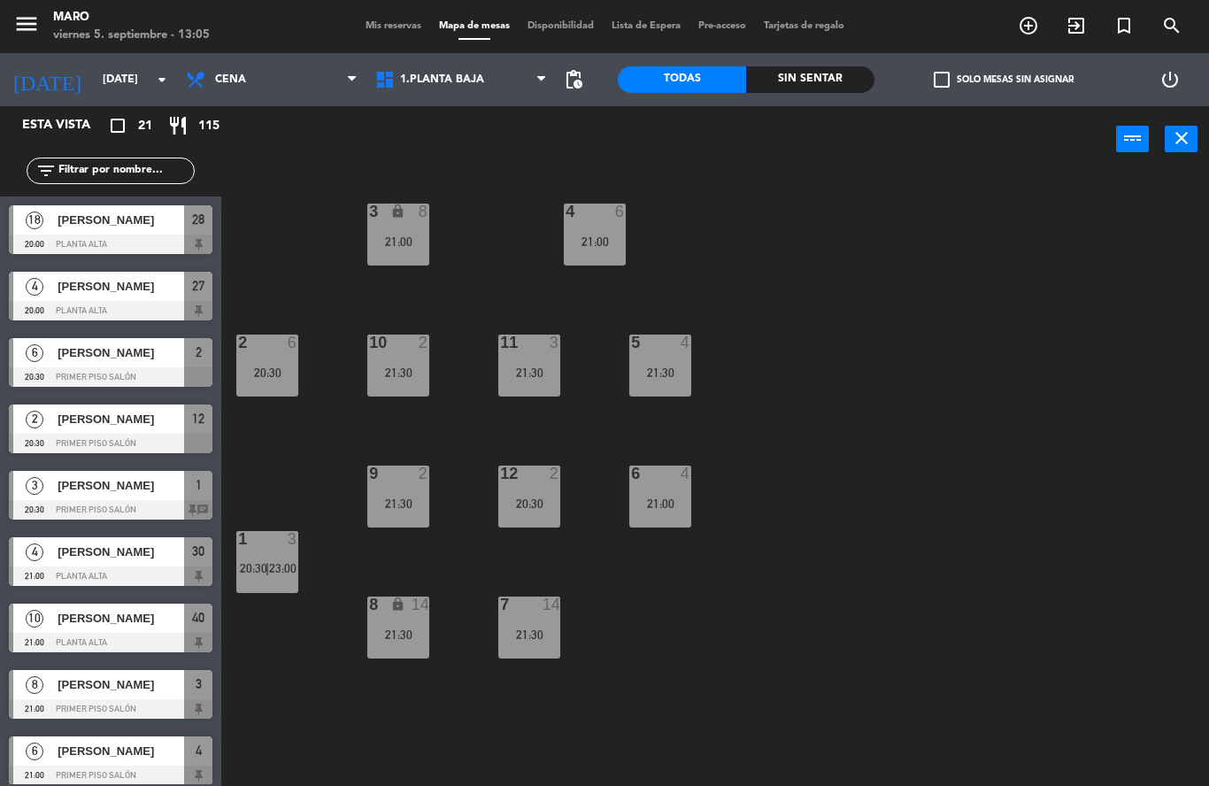
click at [408, 31] on span "Mis reservas" at bounding box center [393, 26] width 73 height 10
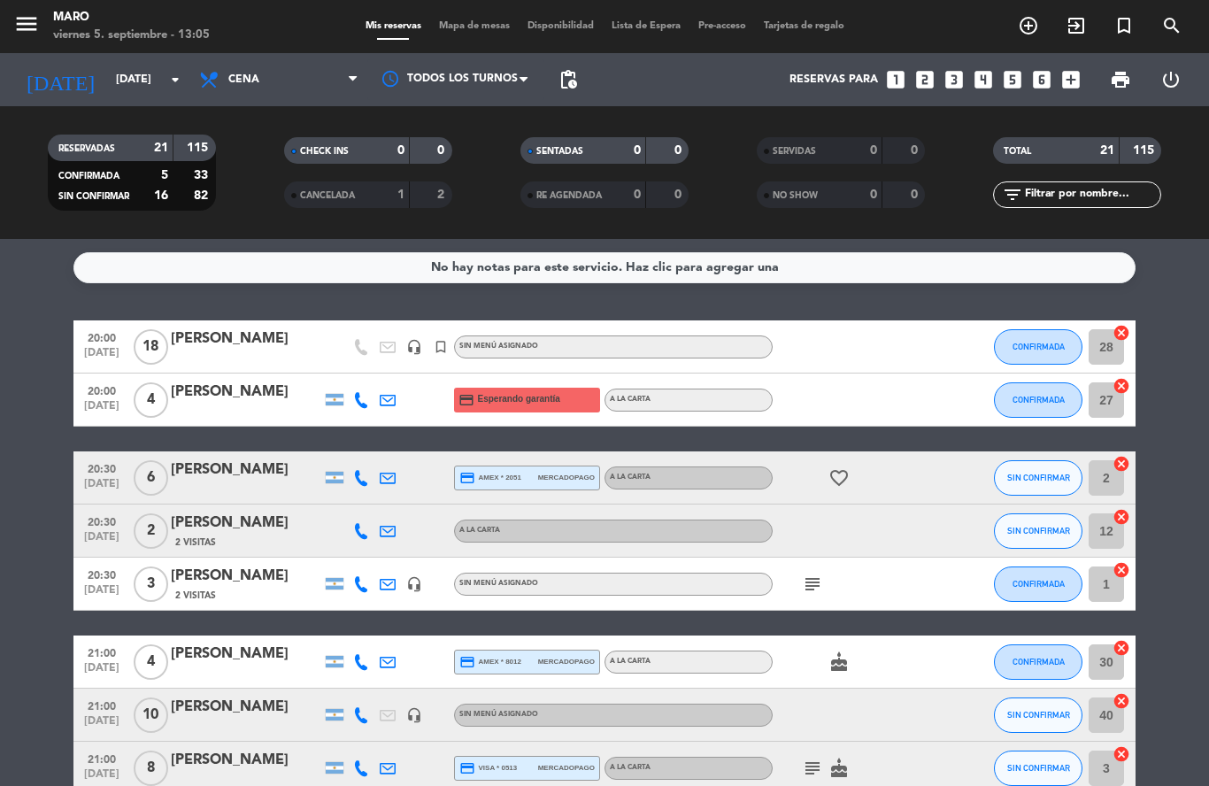
click at [465, 27] on span "Mapa de mesas" at bounding box center [474, 26] width 89 height 10
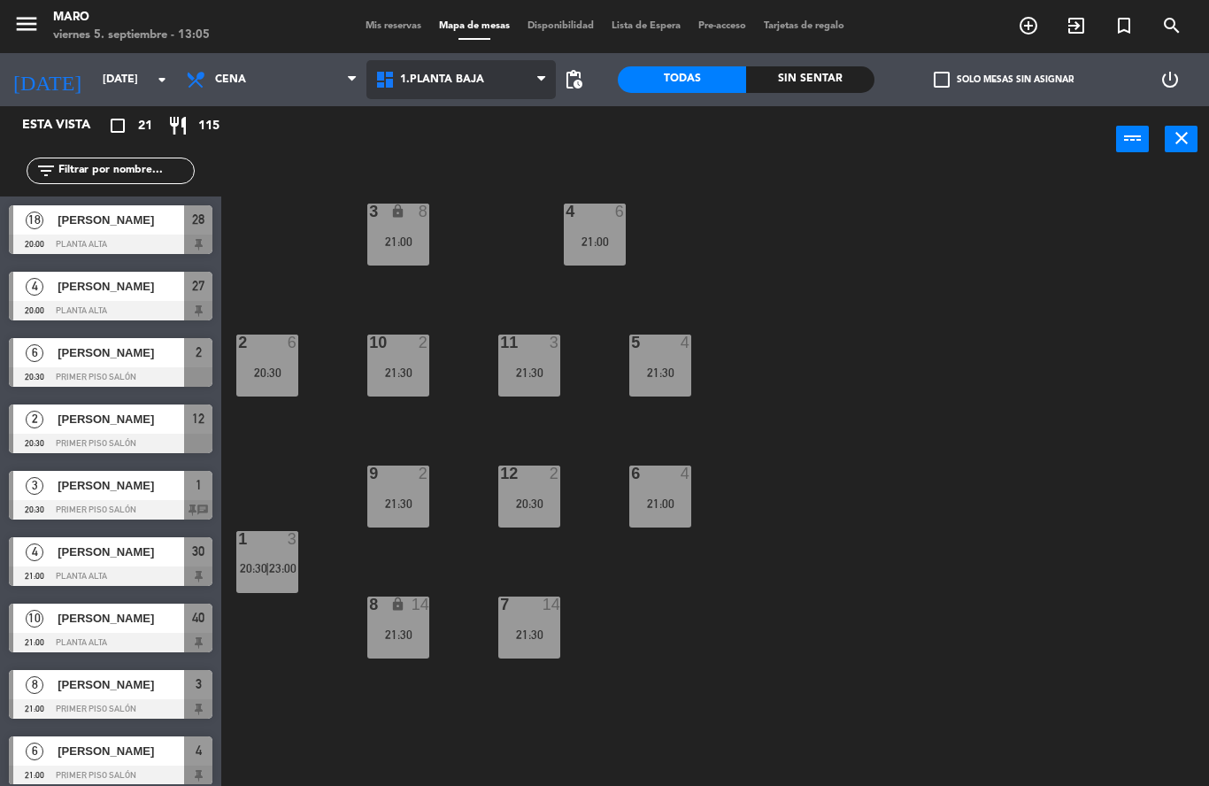
click at [480, 86] on span "1.Planta baja" at bounding box center [442, 79] width 84 height 12
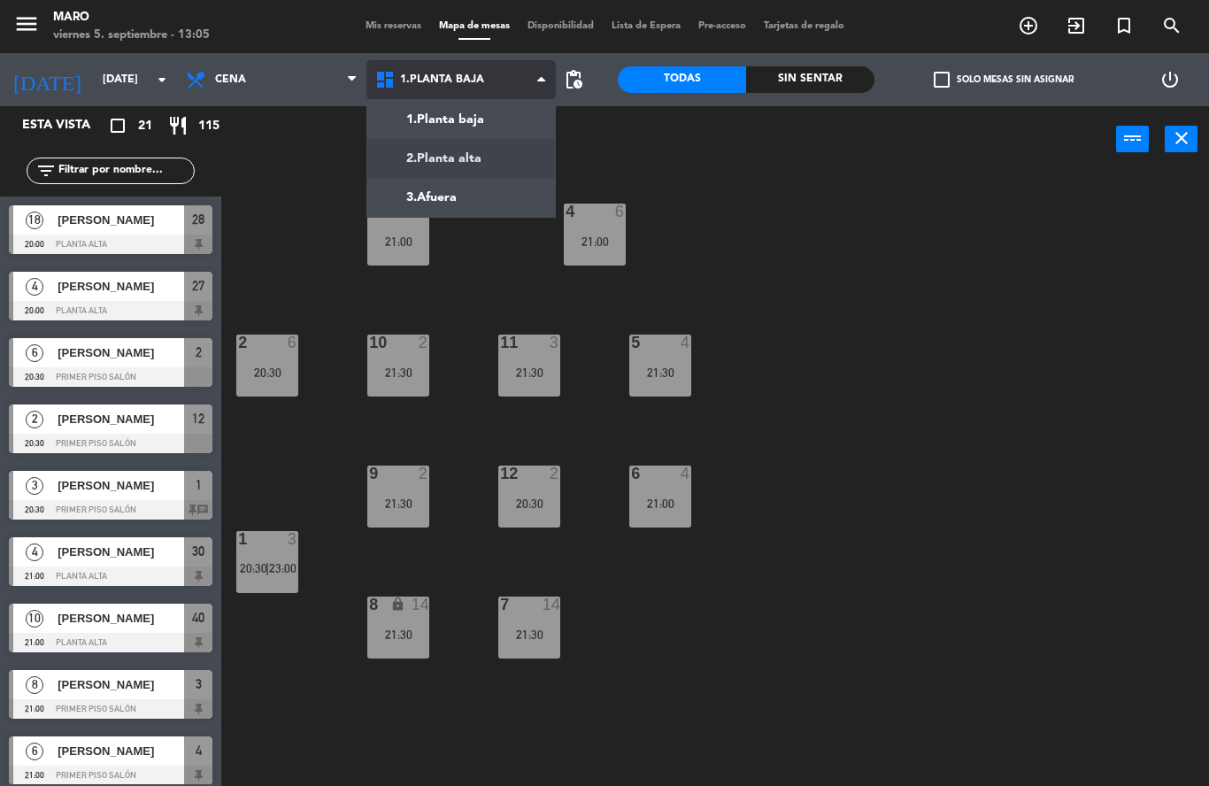
click at [473, 153] on ng-component "menu [PERSON_NAME][DATE] 5. septiembre - 13:05 Mis reservas Mapa de mesas Dispo…" at bounding box center [604, 393] width 1209 height 786
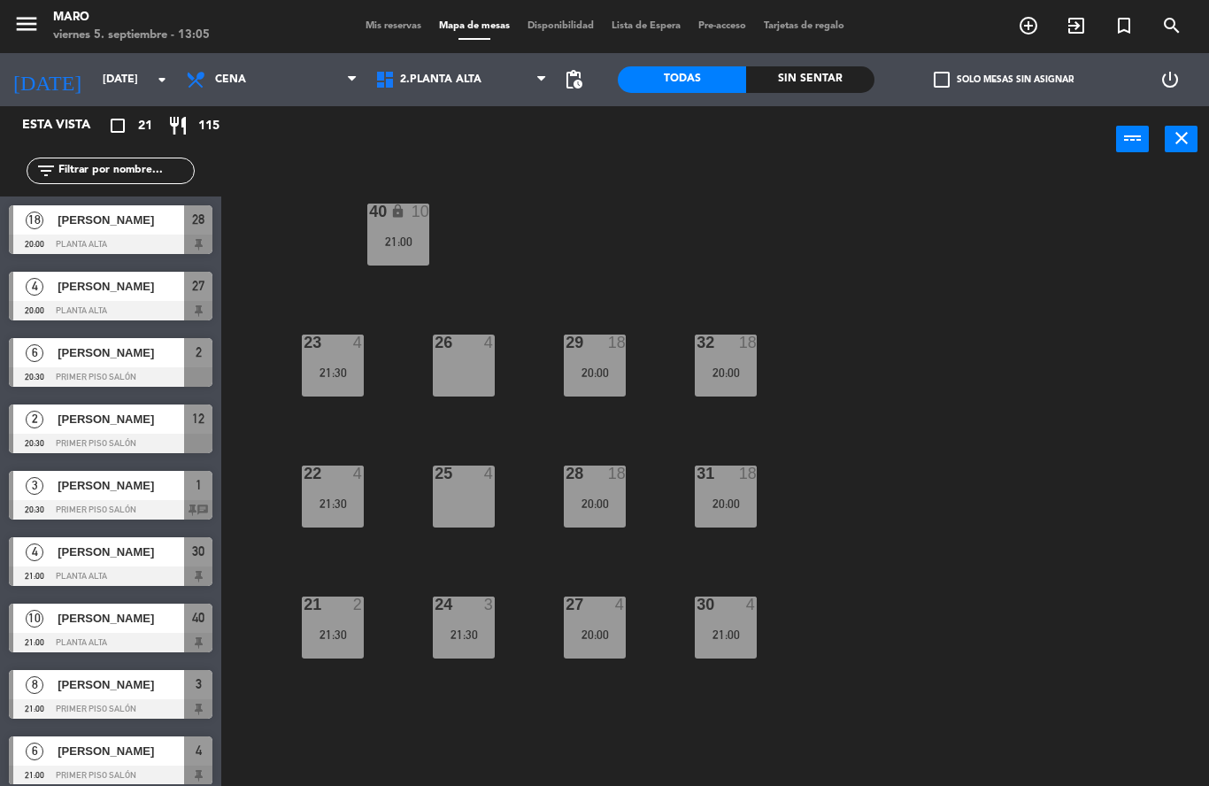
click at [456, 374] on div "26 4" at bounding box center [464, 366] width 62 height 62
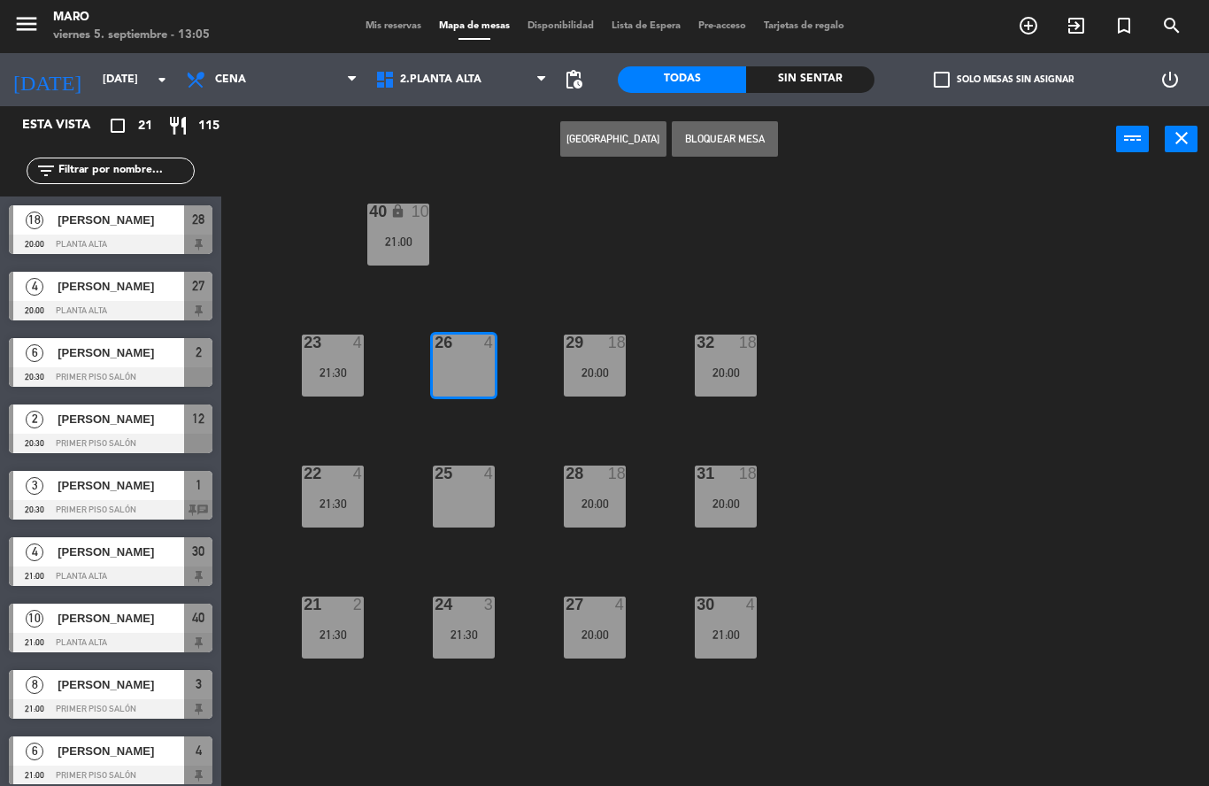
click at [708, 146] on button "Bloquear Mesa" at bounding box center [725, 138] width 106 height 35
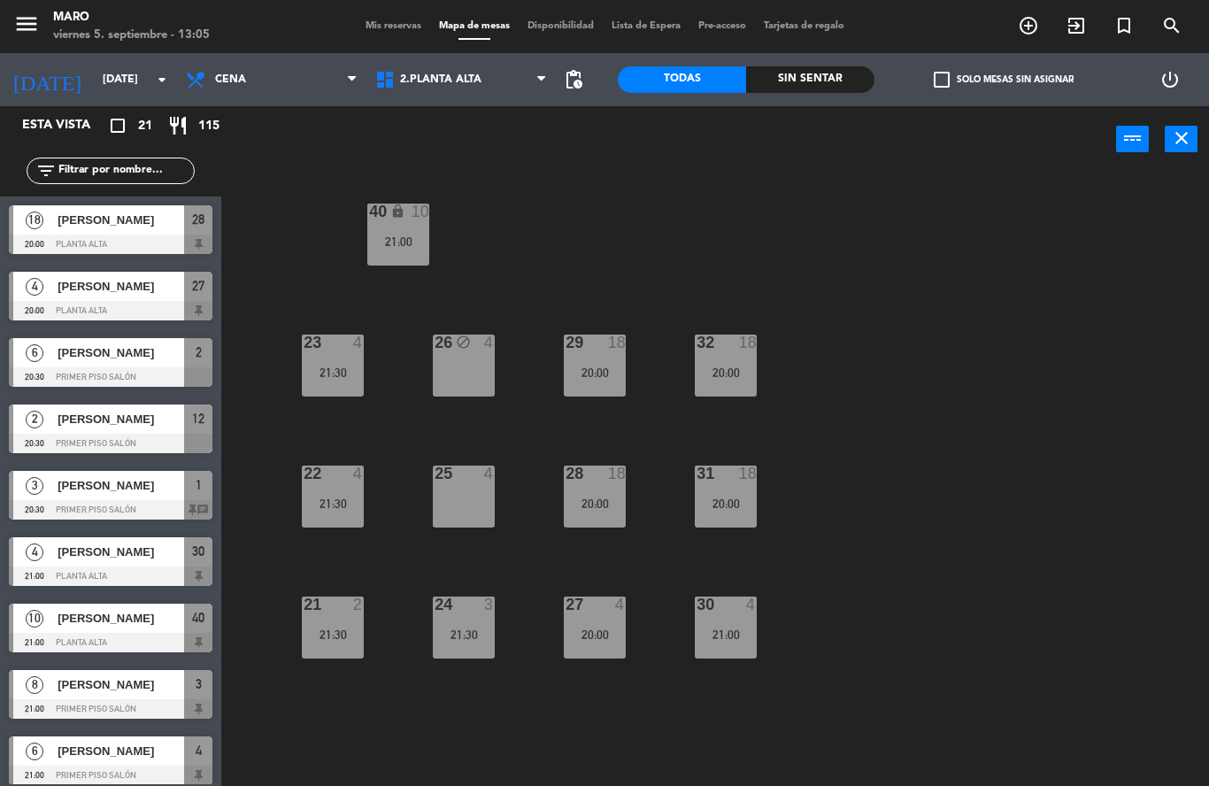
click at [460, 485] on div "25 4" at bounding box center [464, 497] width 62 height 62
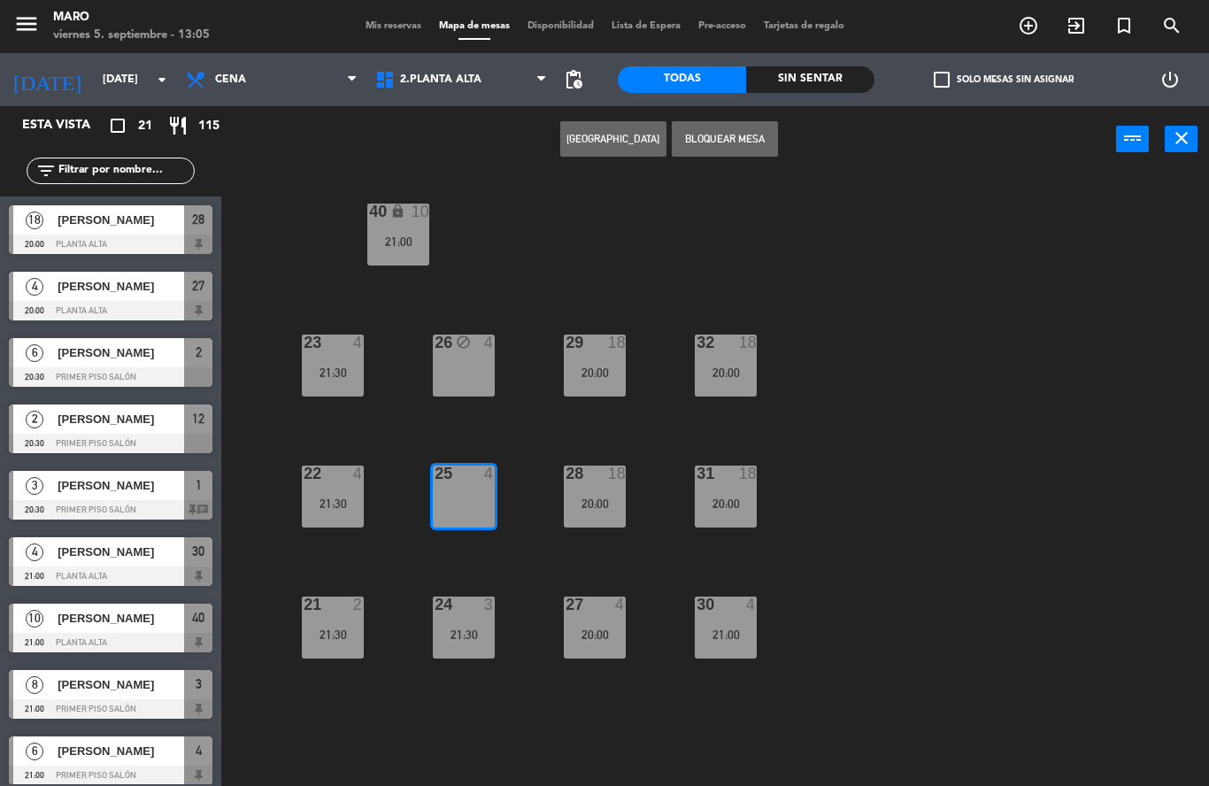
click at [728, 141] on button "Bloquear Mesa" at bounding box center [725, 138] width 106 height 35
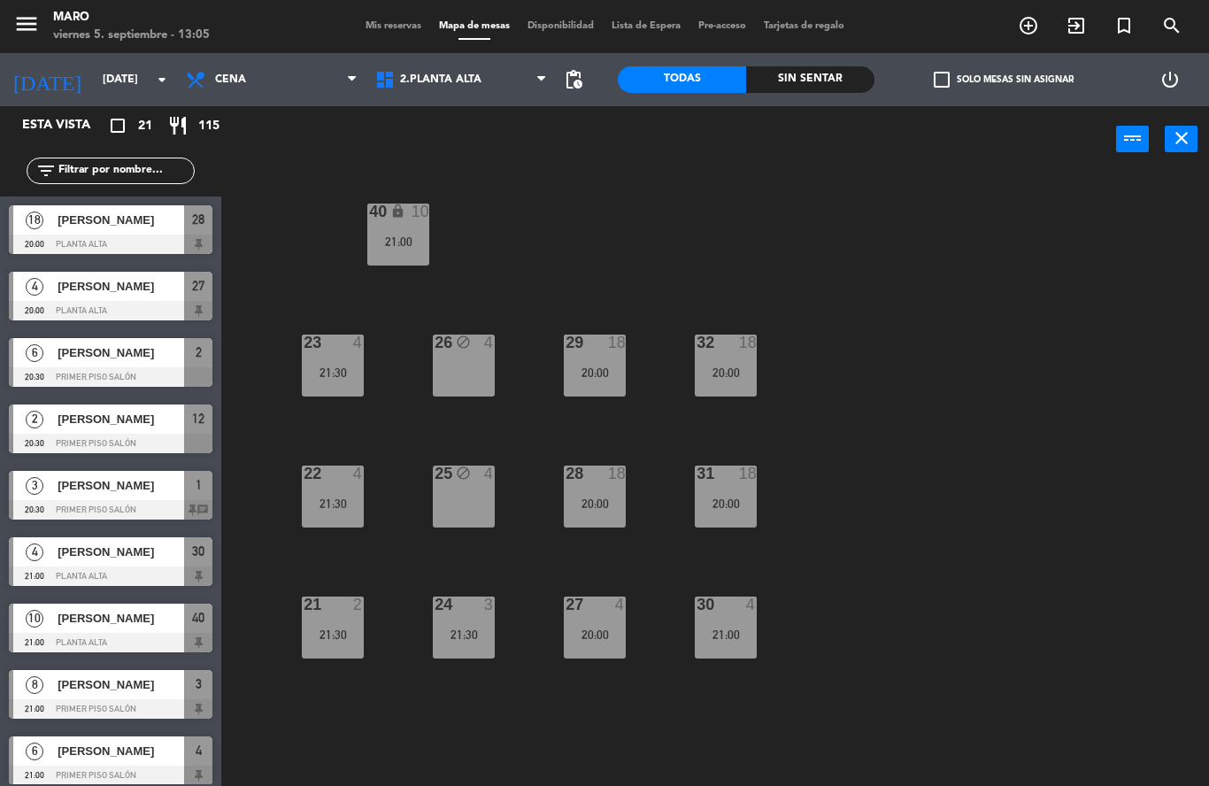
click at [833, 310] on div "40 lock 10 21:00 23 4 21:30 26 block 4 29 18 20:00 32 18 20:00 22 4 21:30 25 bl…" at bounding box center [721, 479] width 975 height 613
click at [599, 631] on div "20:00" at bounding box center [595, 634] width 62 height 12
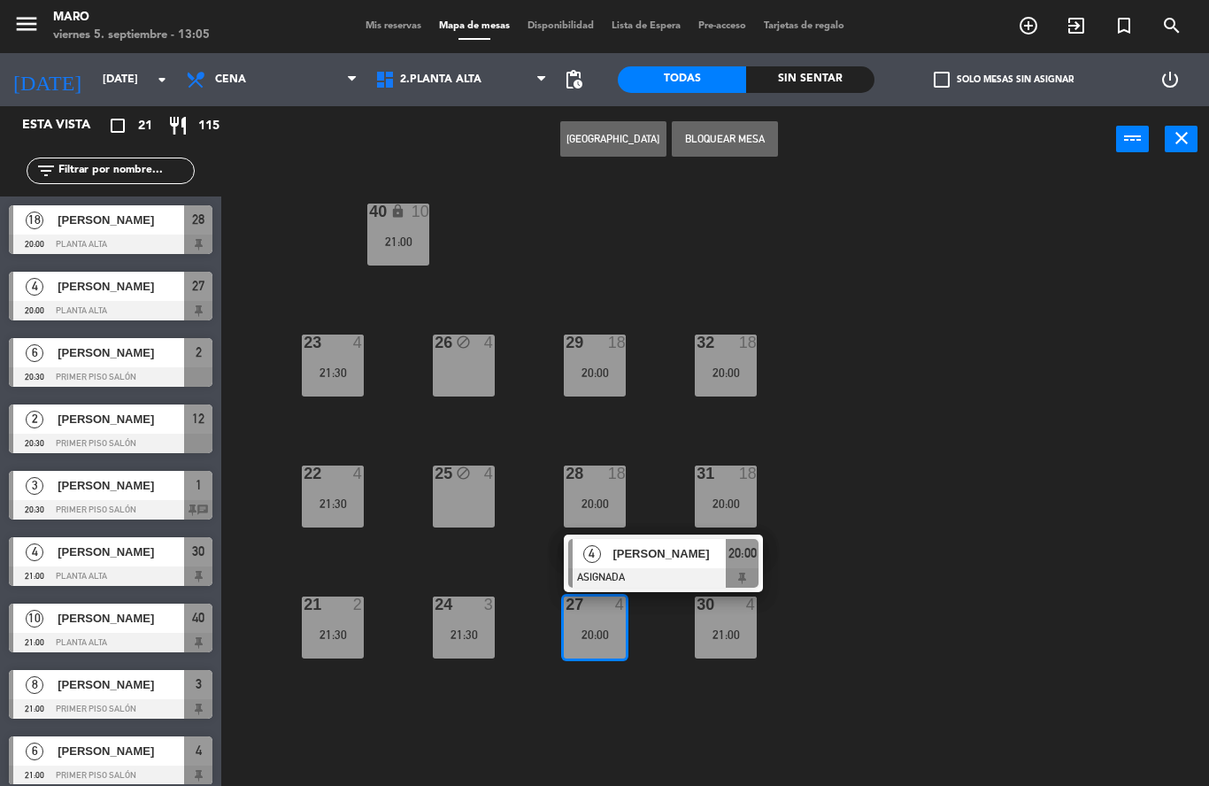
click at [811, 597] on div "40 lock 10 21:00 23 4 21:30 26 block 4 29 18 20:00 32 18 20:00 22 4 21:30 25 bl…" at bounding box center [721, 479] width 975 height 613
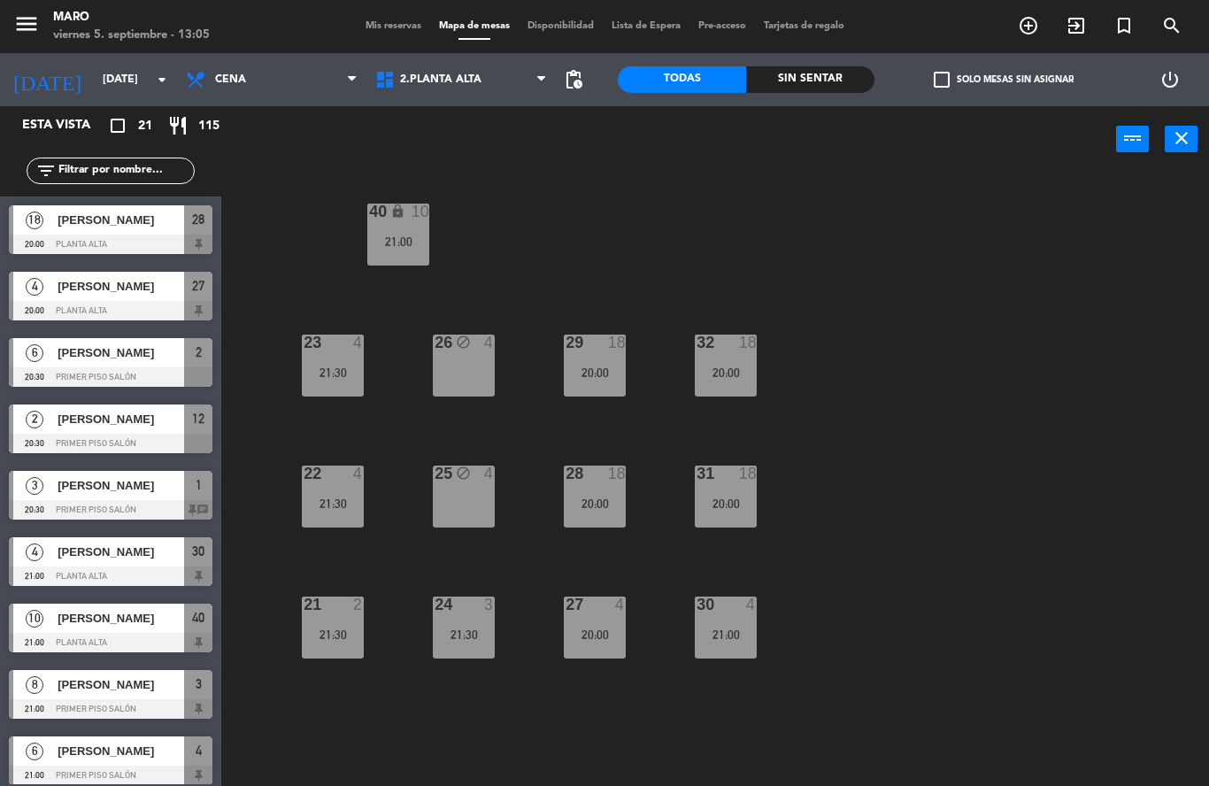
click at [736, 623] on div "30 4 21:00" at bounding box center [726, 628] width 62 height 62
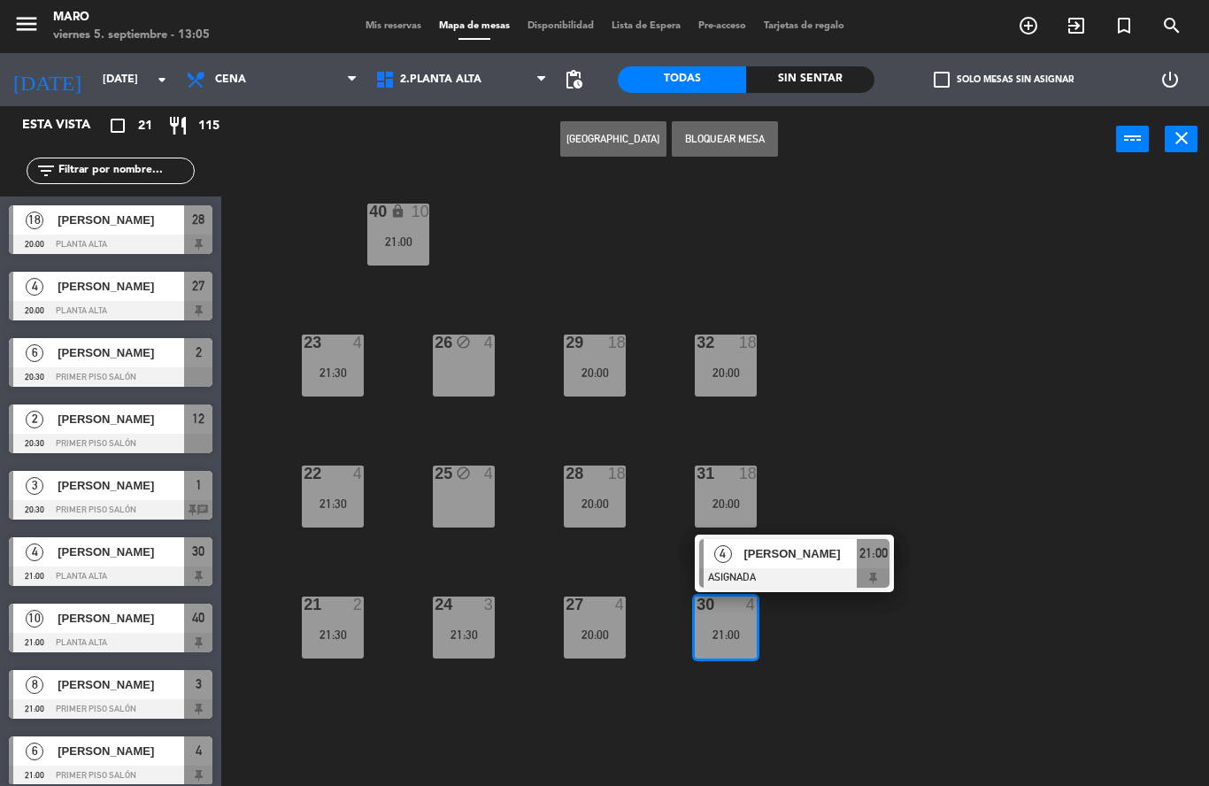
click at [821, 631] on div "40 lock 10 21:00 23 4 21:30 26 block 4 29 18 20:00 32 18 20:00 22 4 21:30 25 bl…" at bounding box center [721, 479] width 975 height 613
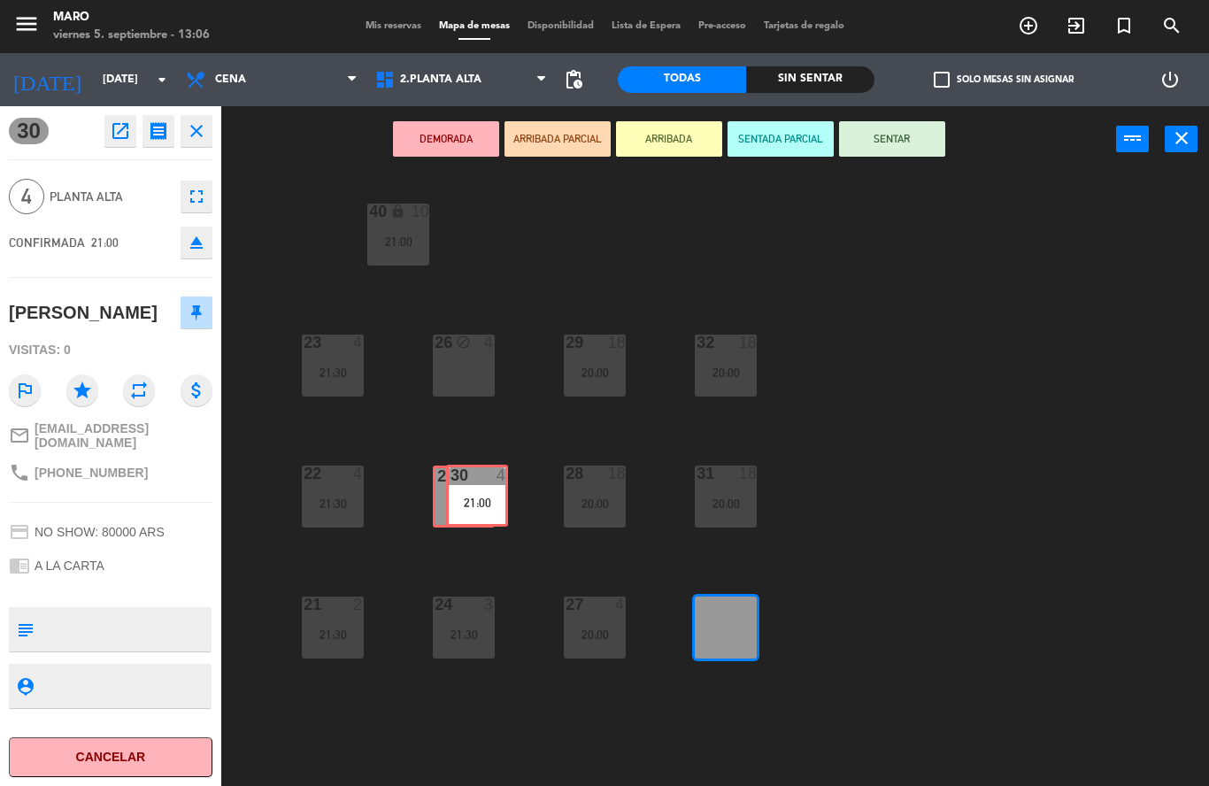
drag, startPoint x: 724, startPoint y: 630, endPoint x: 463, endPoint y: 495, distance: 294.1
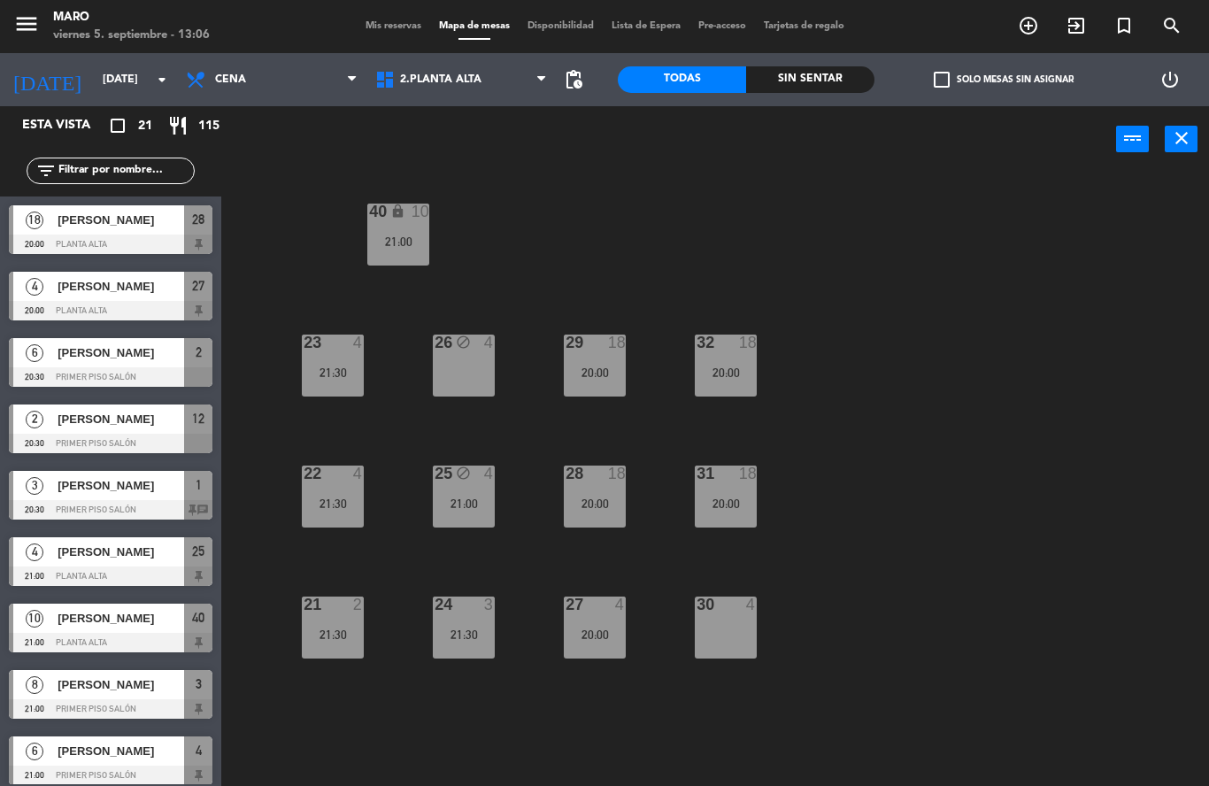
click at [725, 622] on div "30 4" at bounding box center [726, 628] width 62 height 62
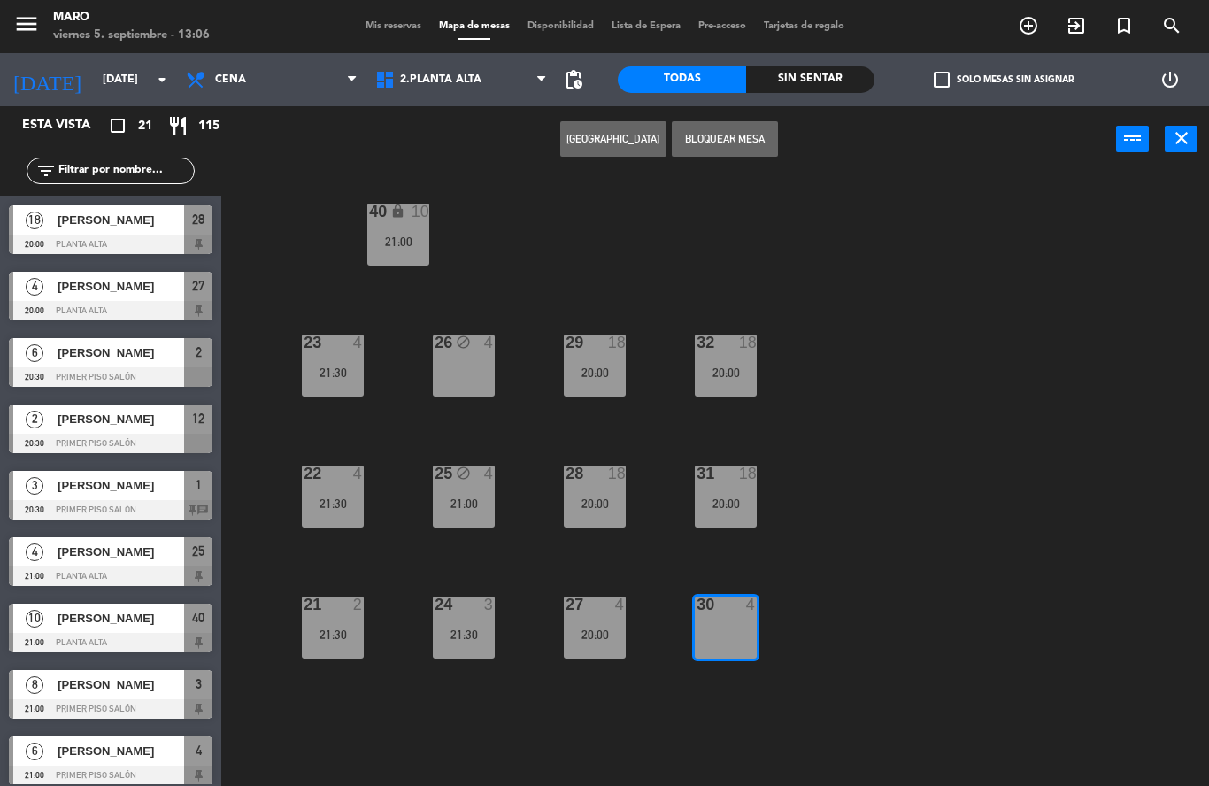
click at [604, 138] on button "[GEOGRAPHIC_DATA]" at bounding box center [613, 138] width 106 height 35
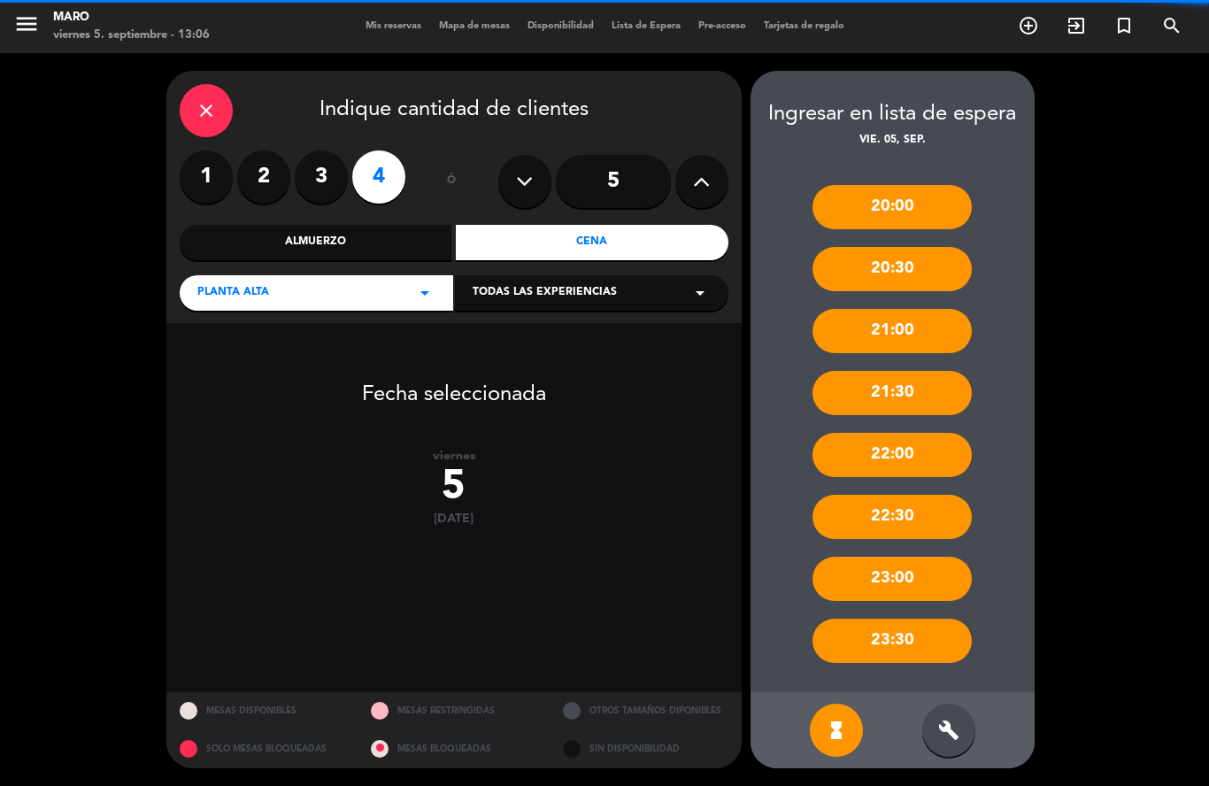
click at [709, 185] on icon at bounding box center [701, 181] width 17 height 27
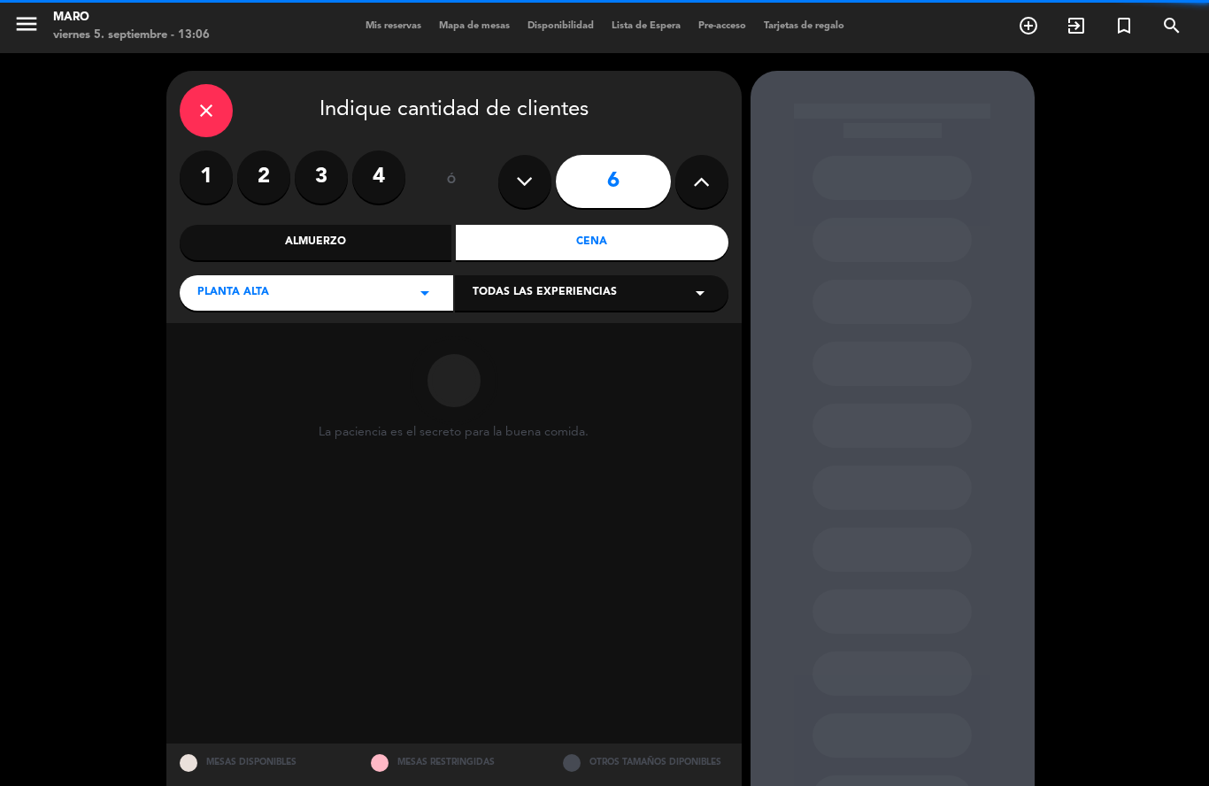
click at [628, 191] on input "6" at bounding box center [613, 181] width 115 height 53
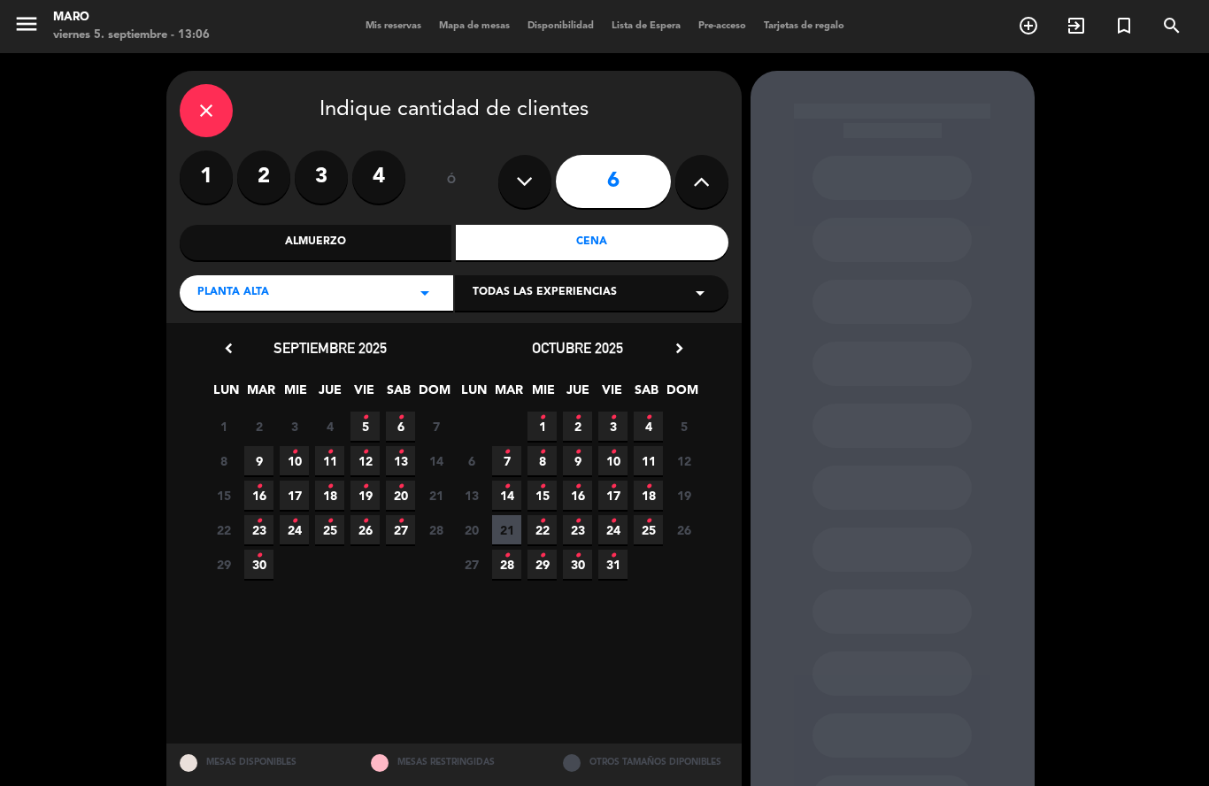
click at [366, 420] on icon "•" at bounding box center [365, 418] width 6 height 28
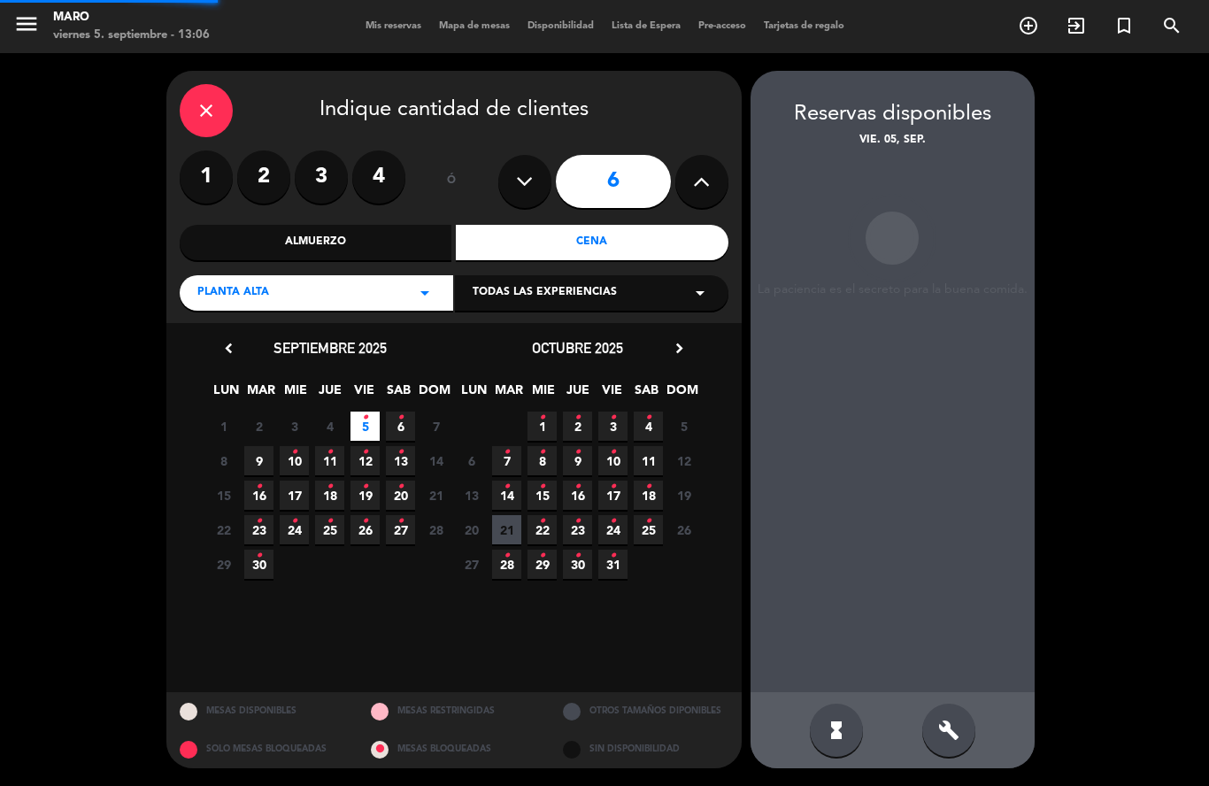
scroll to position [71, 0]
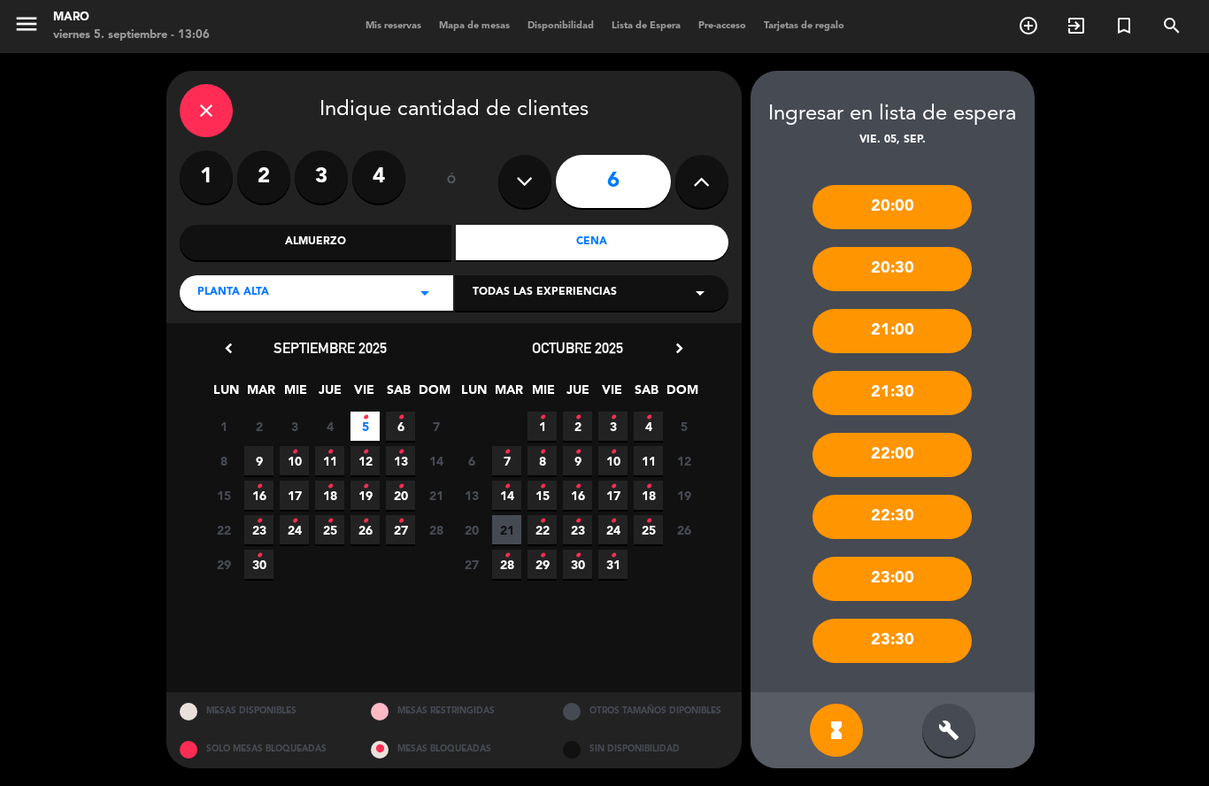
click at [947, 736] on icon "build" at bounding box center [948, 730] width 21 height 21
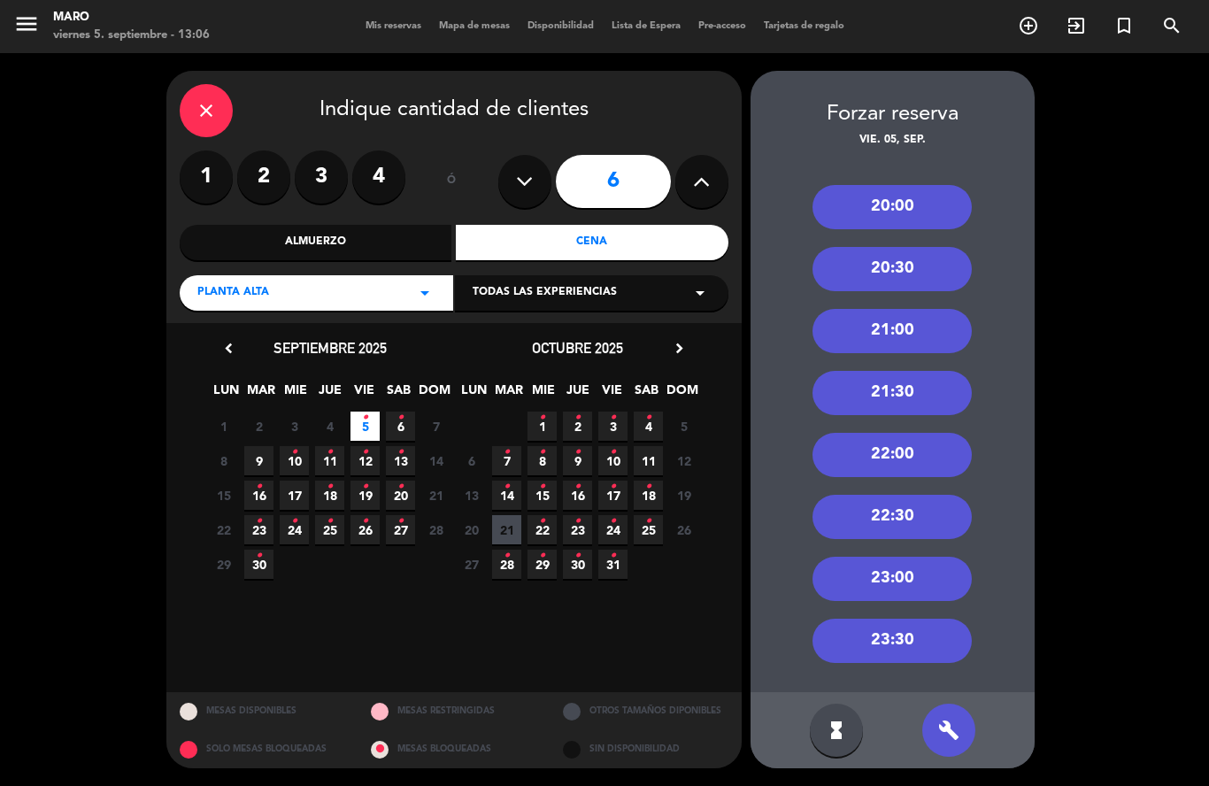
click at [904, 371] on div "21:30" at bounding box center [892, 393] width 159 height 44
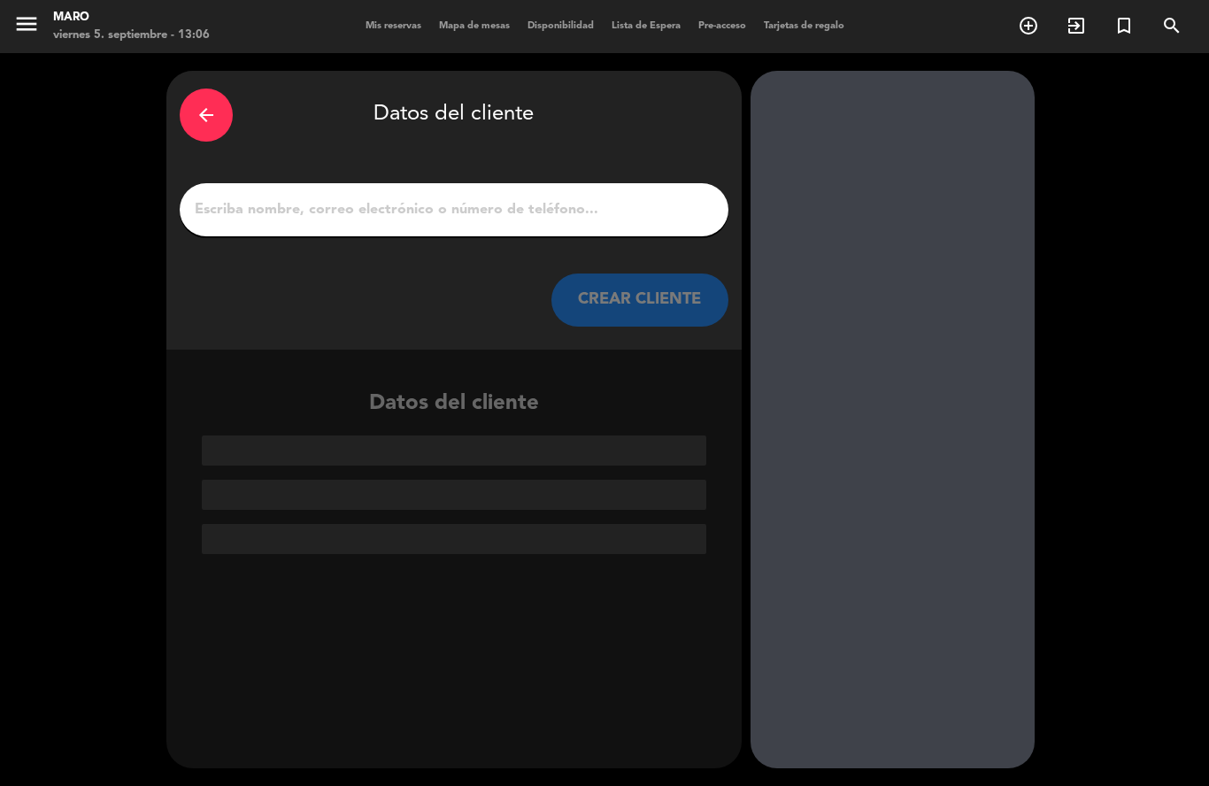
click at [534, 197] on input "1" at bounding box center [454, 209] width 522 height 25
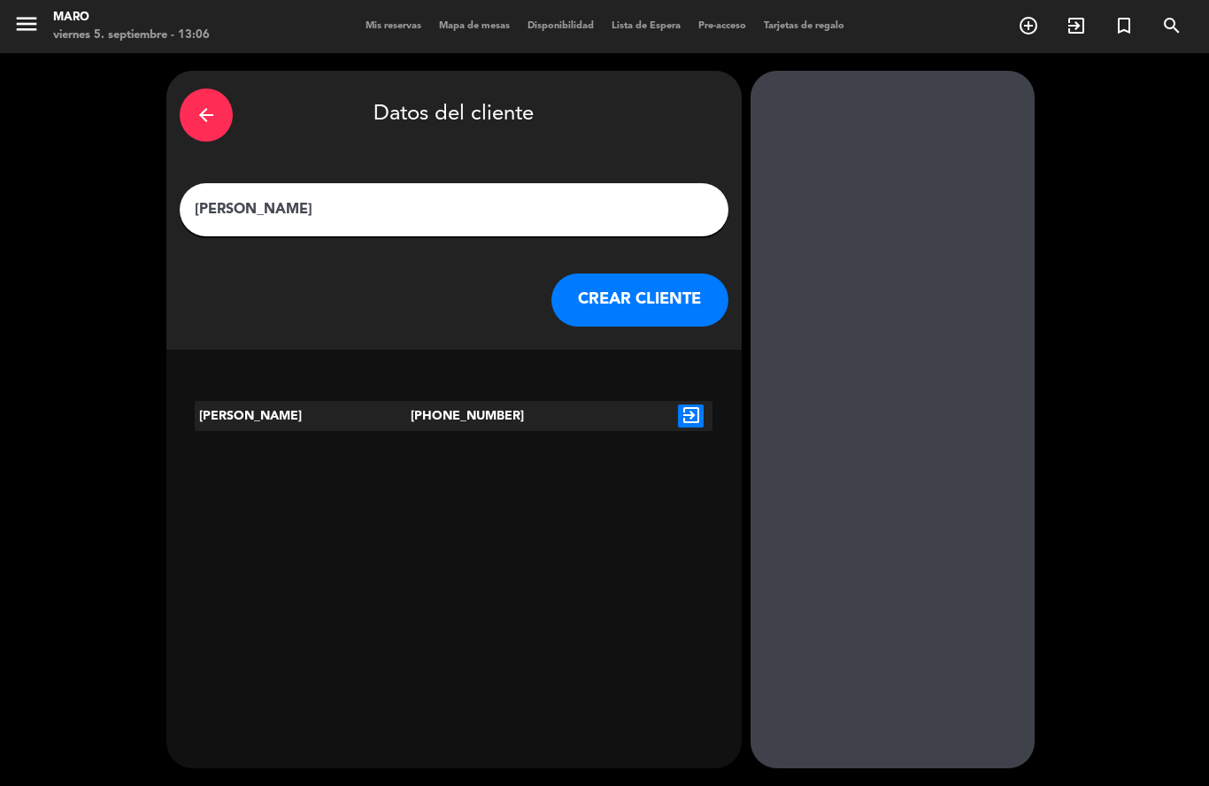
type input "[PERSON_NAME]"
click at [666, 273] on button "CREAR CLIENTE" at bounding box center [639, 299] width 177 height 53
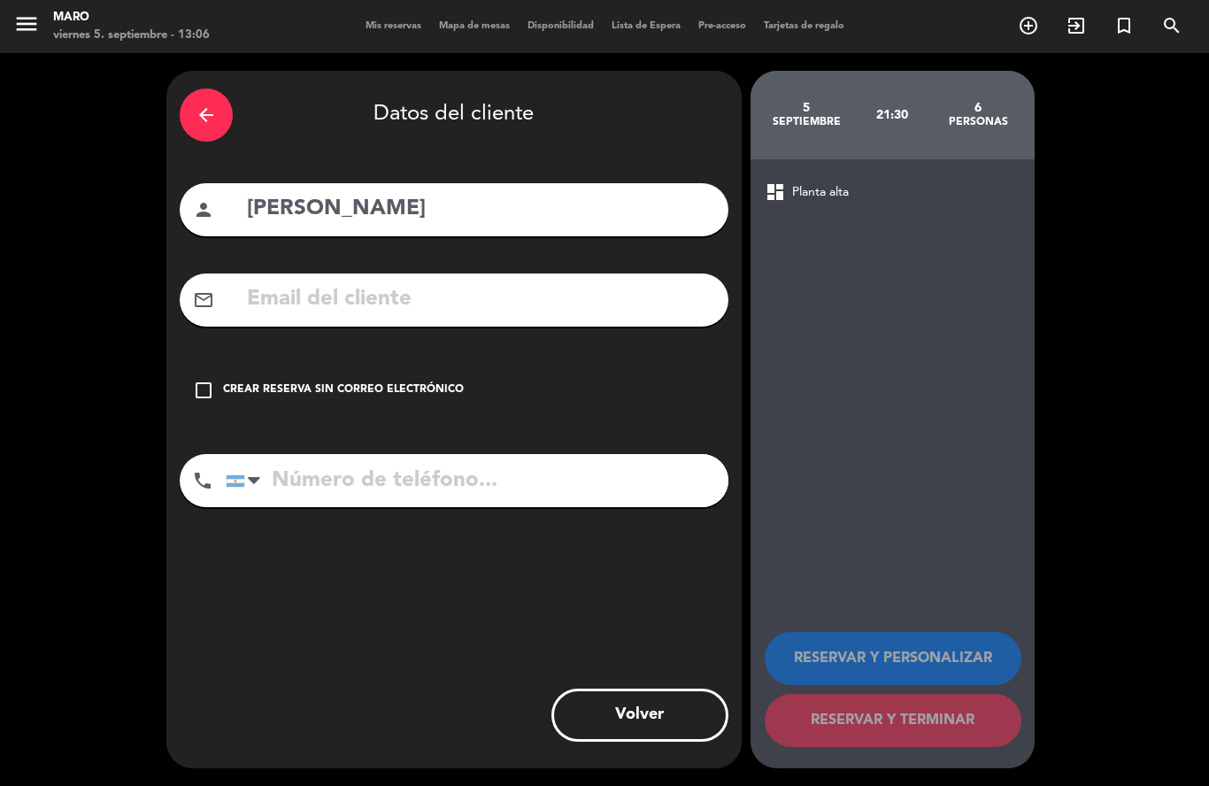
click at [208, 380] on icon "check_box_outline_blank" at bounding box center [203, 390] width 21 height 21
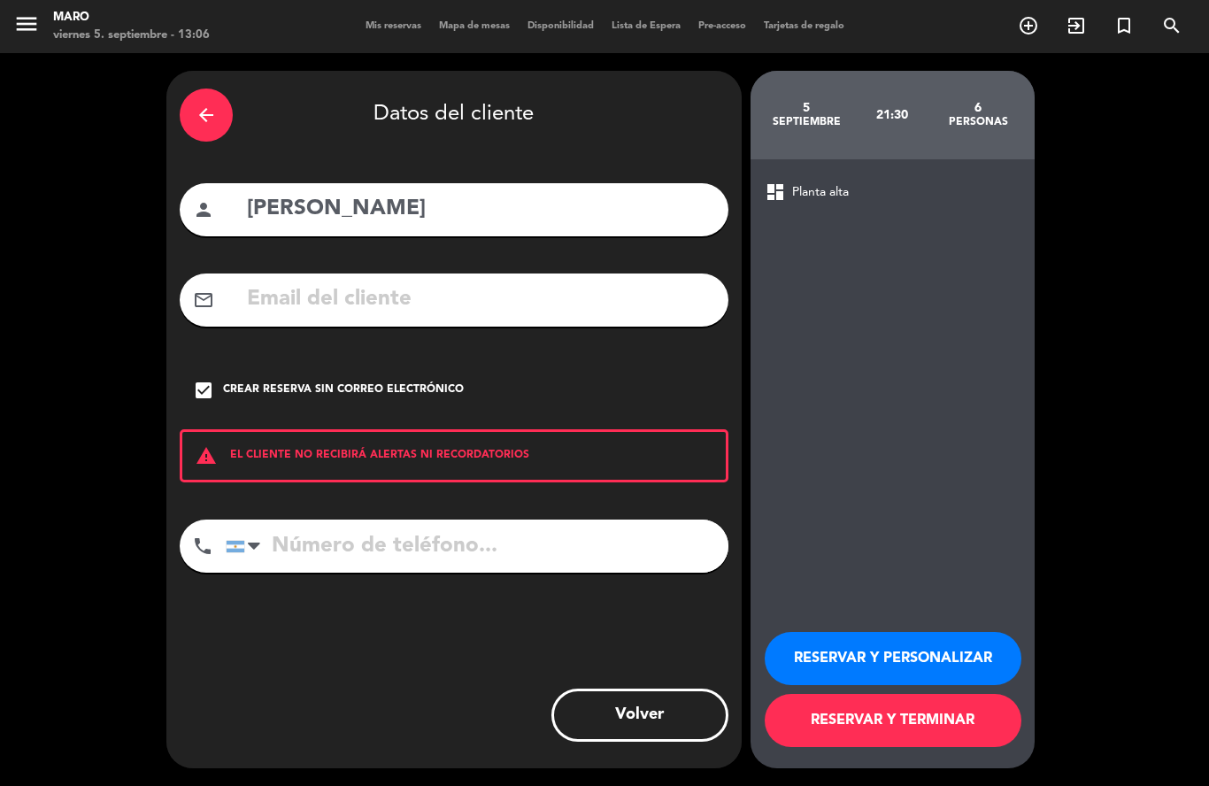
click at [337, 520] on input "tel" at bounding box center [477, 546] width 503 height 53
type input "1140701111"
click at [842, 671] on button "RESERVAR Y PERSONALIZAR" at bounding box center [893, 658] width 257 height 53
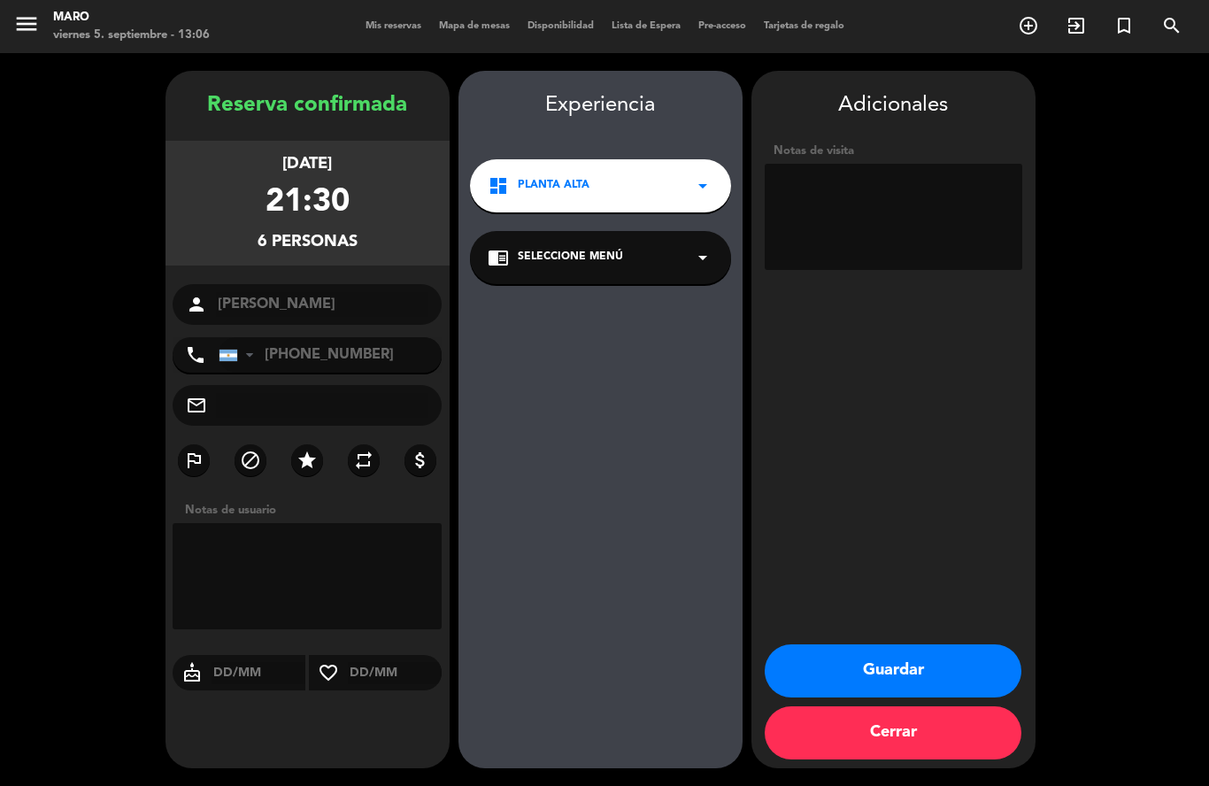
click at [847, 164] on textarea at bounding box center [894, 217] width 258 height 106
type textarea "De [PERSON_NAME]"
click at [924, 674] on button "Guardar" at bounding box center [893, 670] width 257 height 53
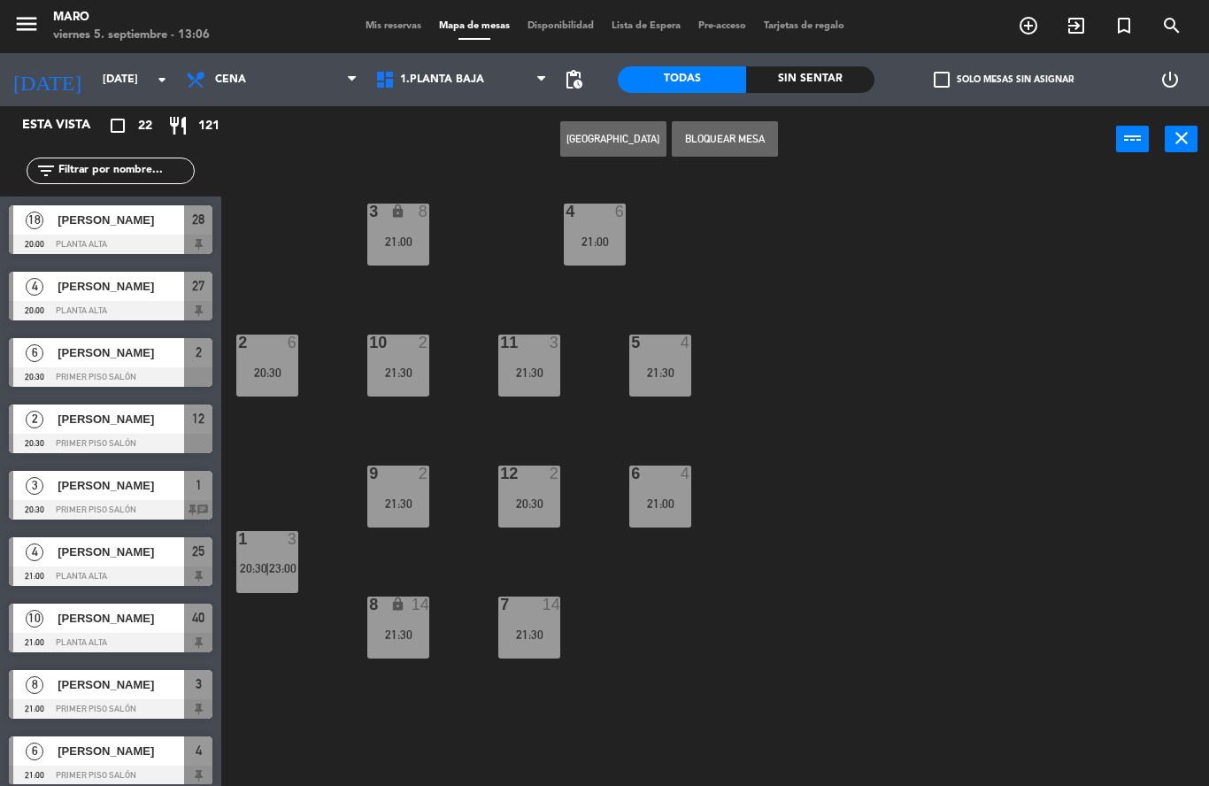
click at [396, 22] on span "Mis reservas" at bounding box center [393, 26] width 73 height 10
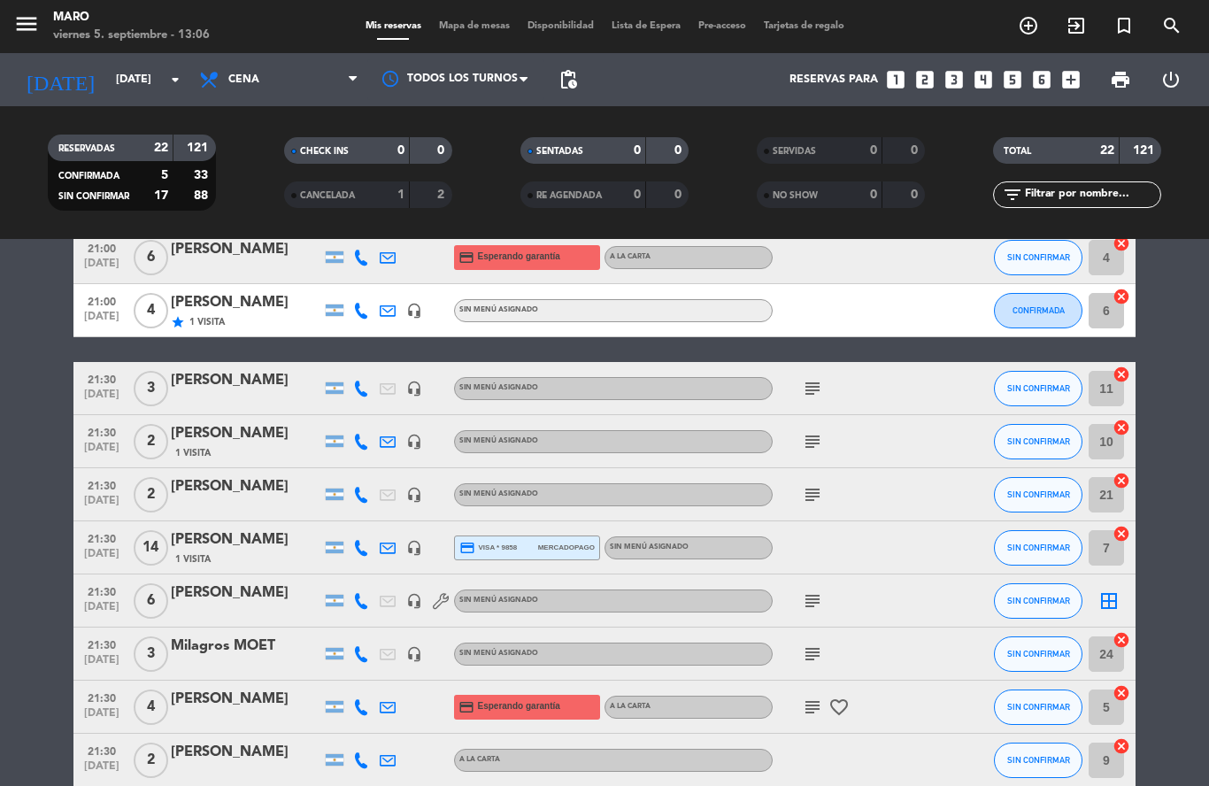
scroll to position [636, 0]
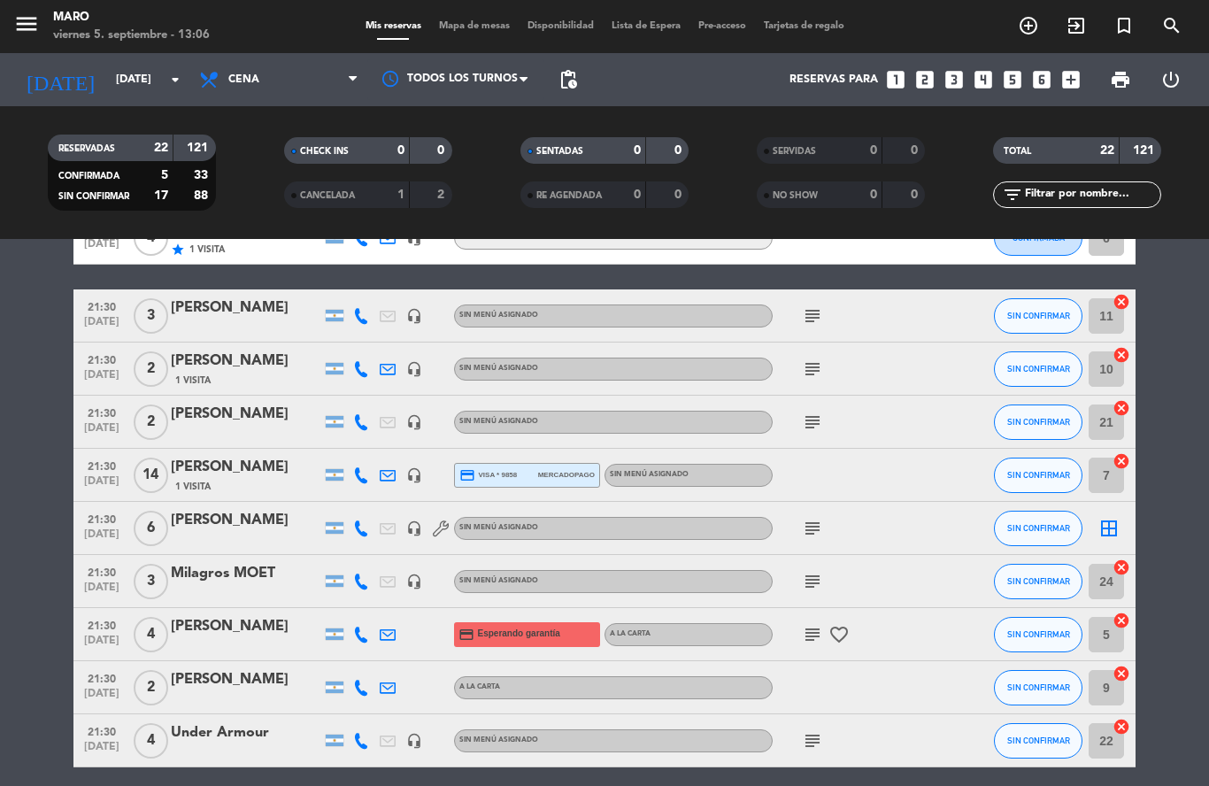
click at [1109, 518] on icon "border_all" at bounding box center [1108, 528] width 21 height 21
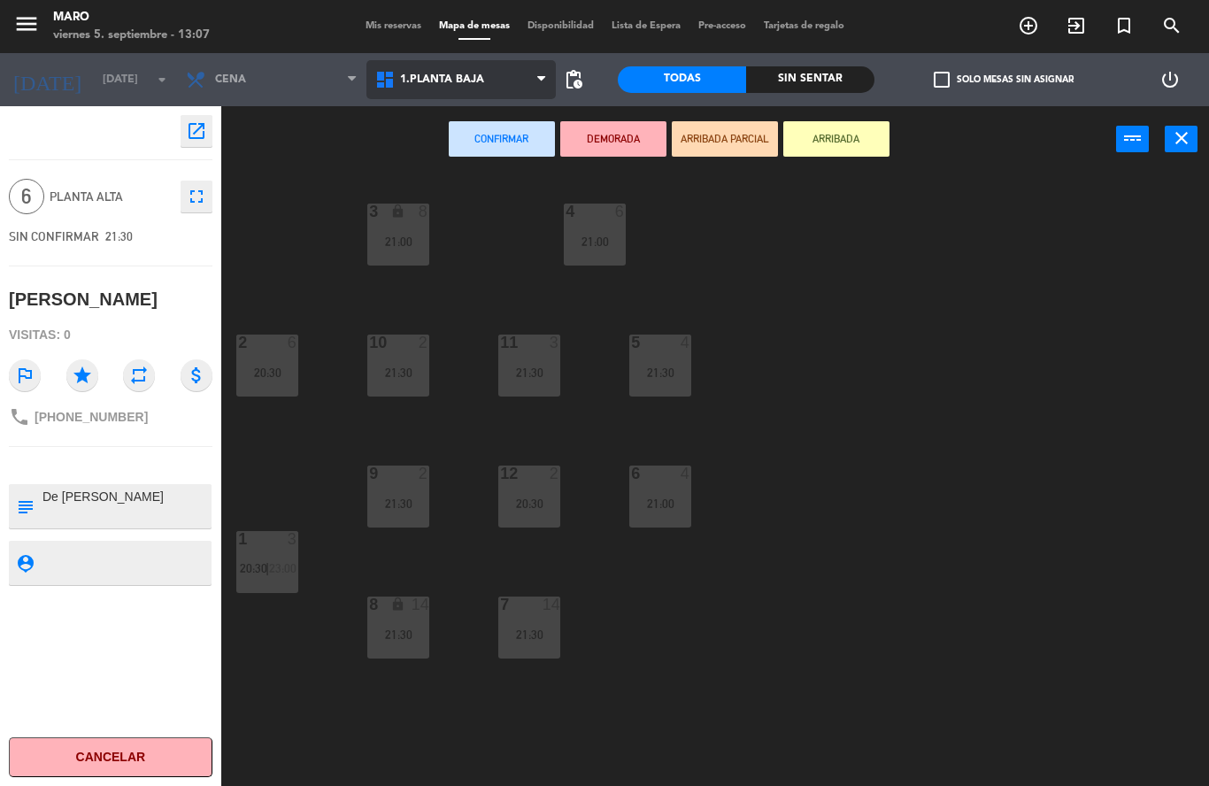
click at [473, 81] on span "1.Planta baja" at bounding box center [442, 79] width 84 height 12
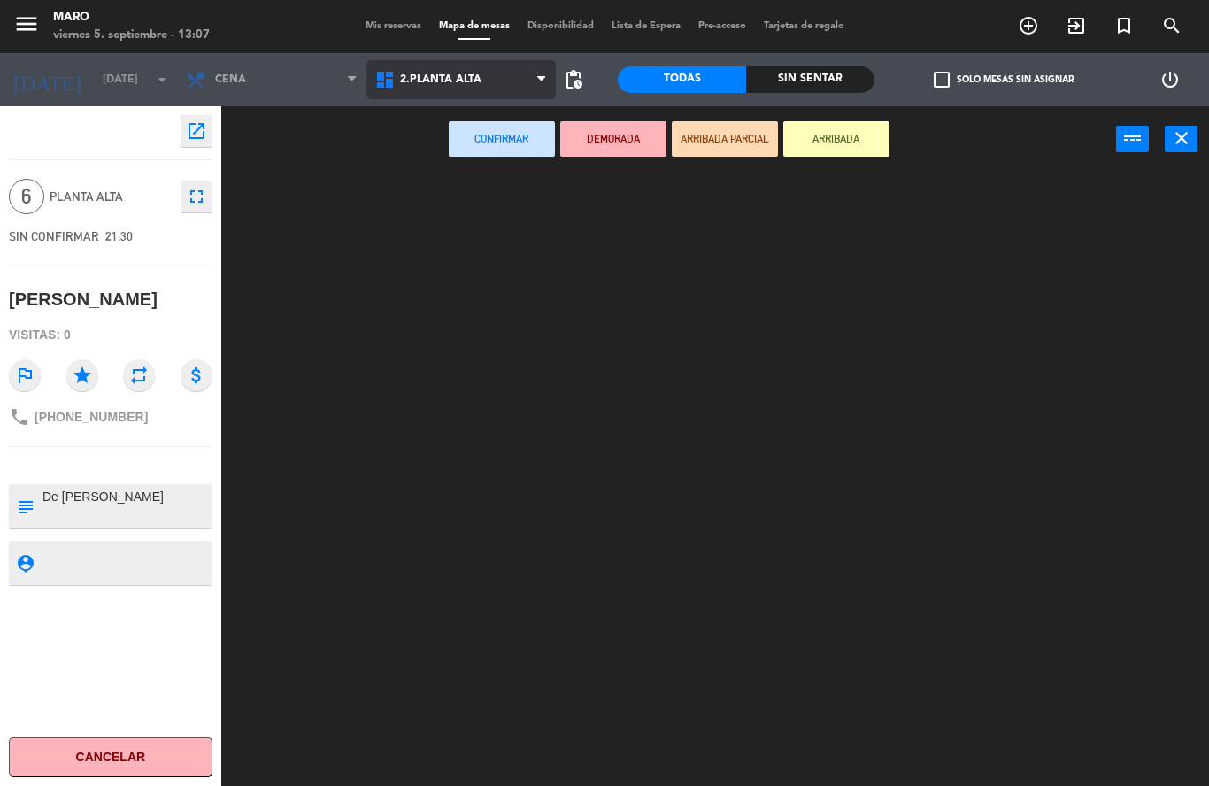
click at [474, 158] on ng-component "menu [PERSON_NAME][DATE] 5. septiembre - 13:07 Mis reservas Mapa de mesas Dispo…" at bounding box center [604, 393] width 1209 height 786
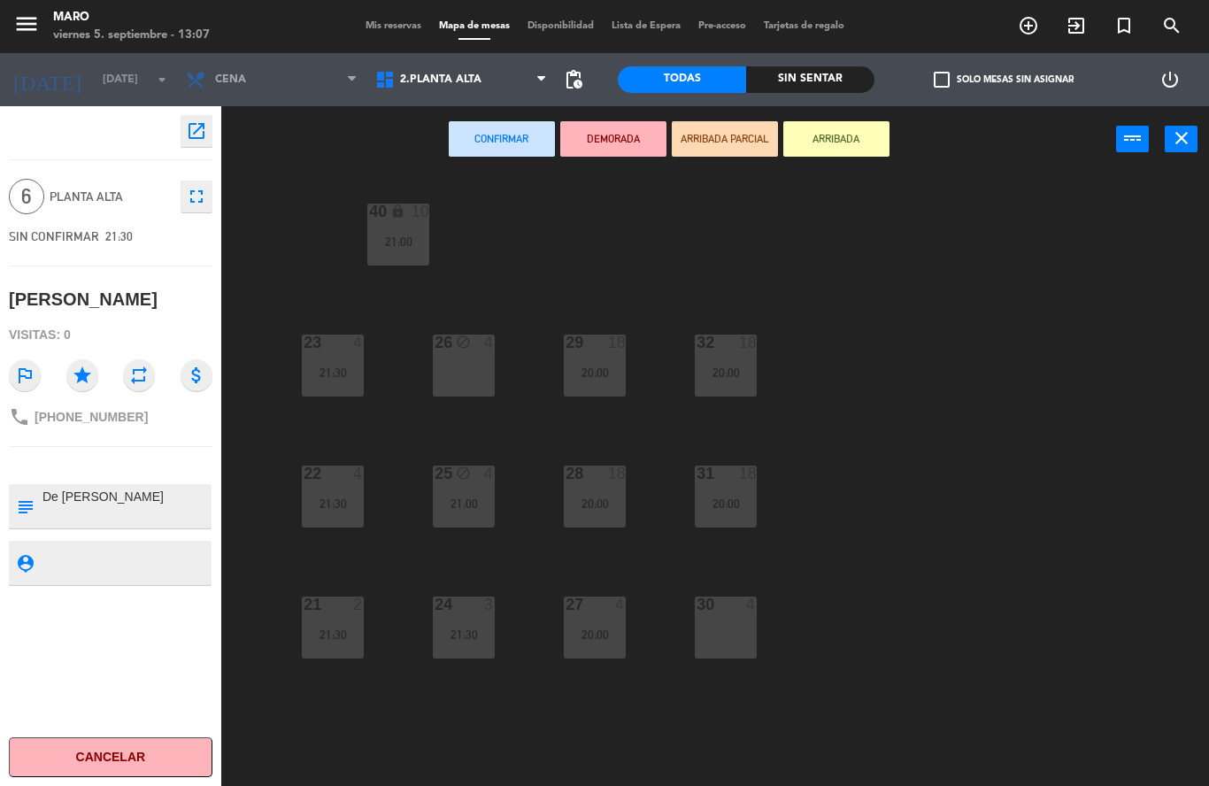
click at [734, 613] on div "30 4" at bounding box center [726, 606] width 62 height 18
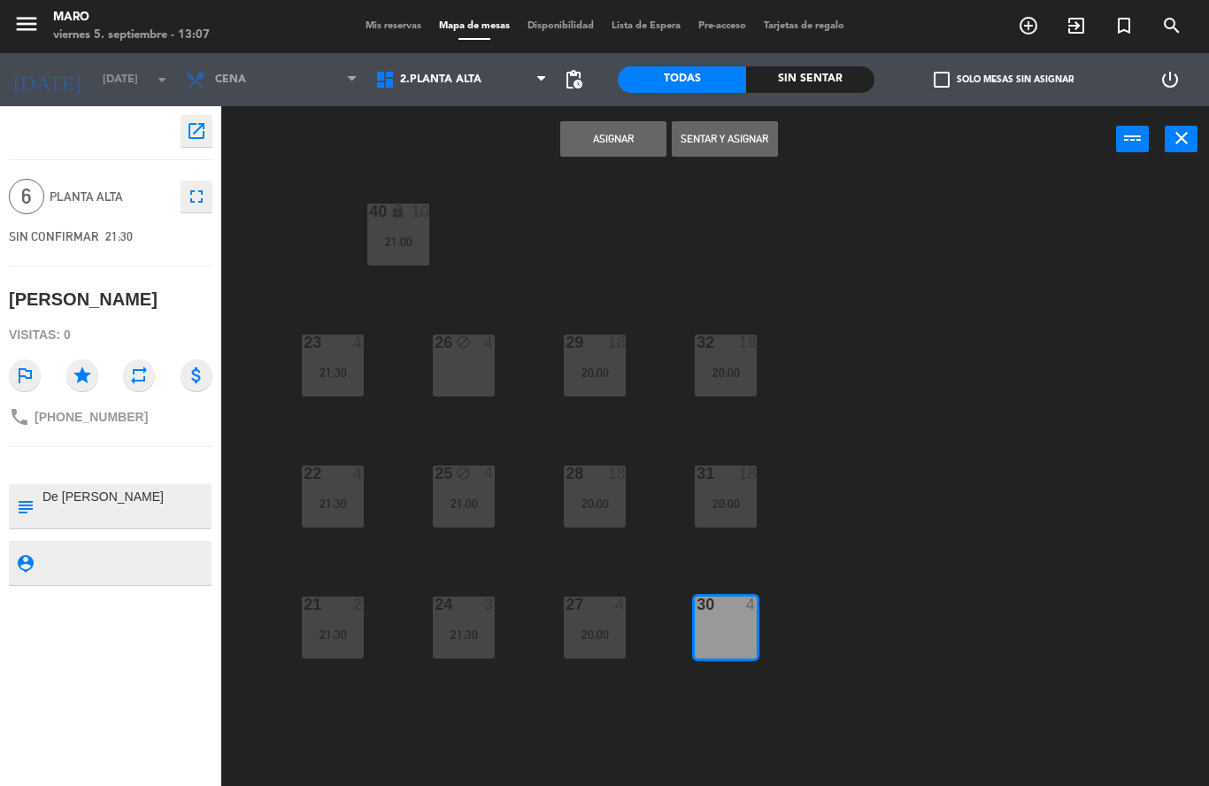
click at [607, 140] on button "Asignar" at bounding box center [613, 138] width 106 height 35
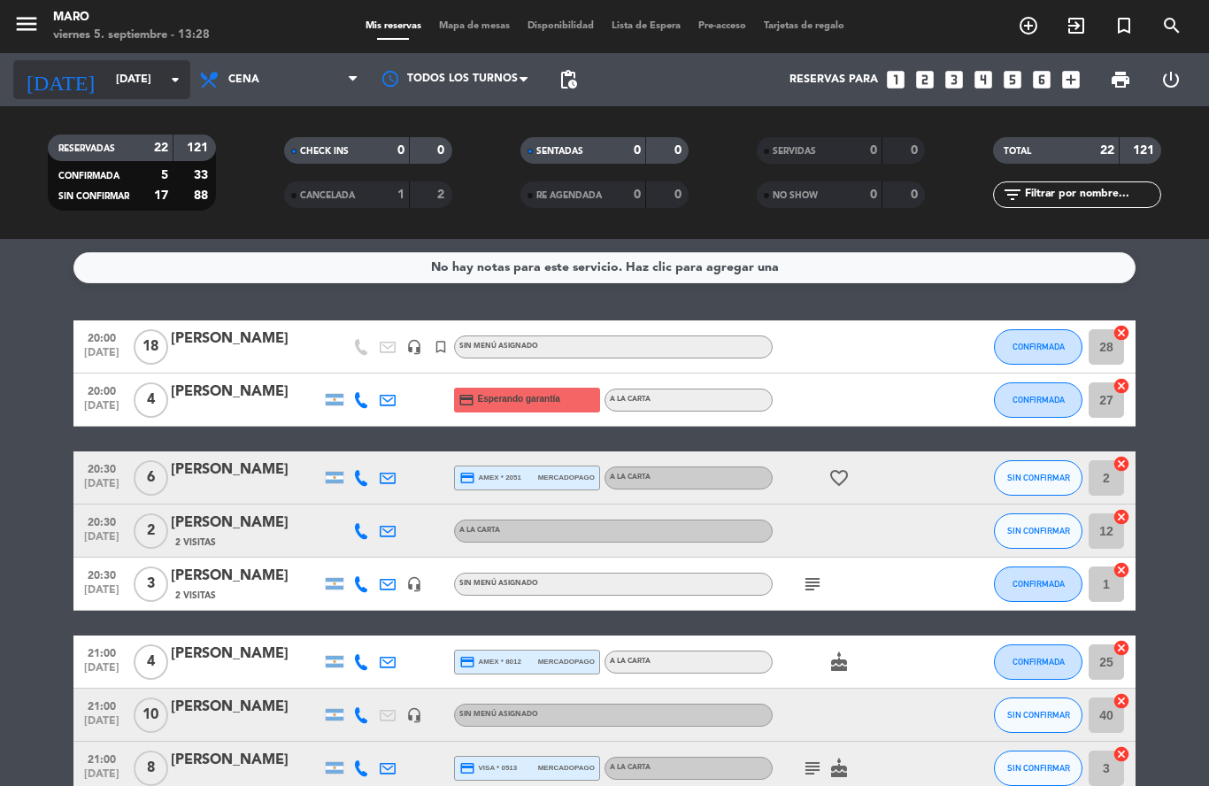
click at [163, 73] on input "[DATE]" at bounding box center [182, 80] width 150 height 30
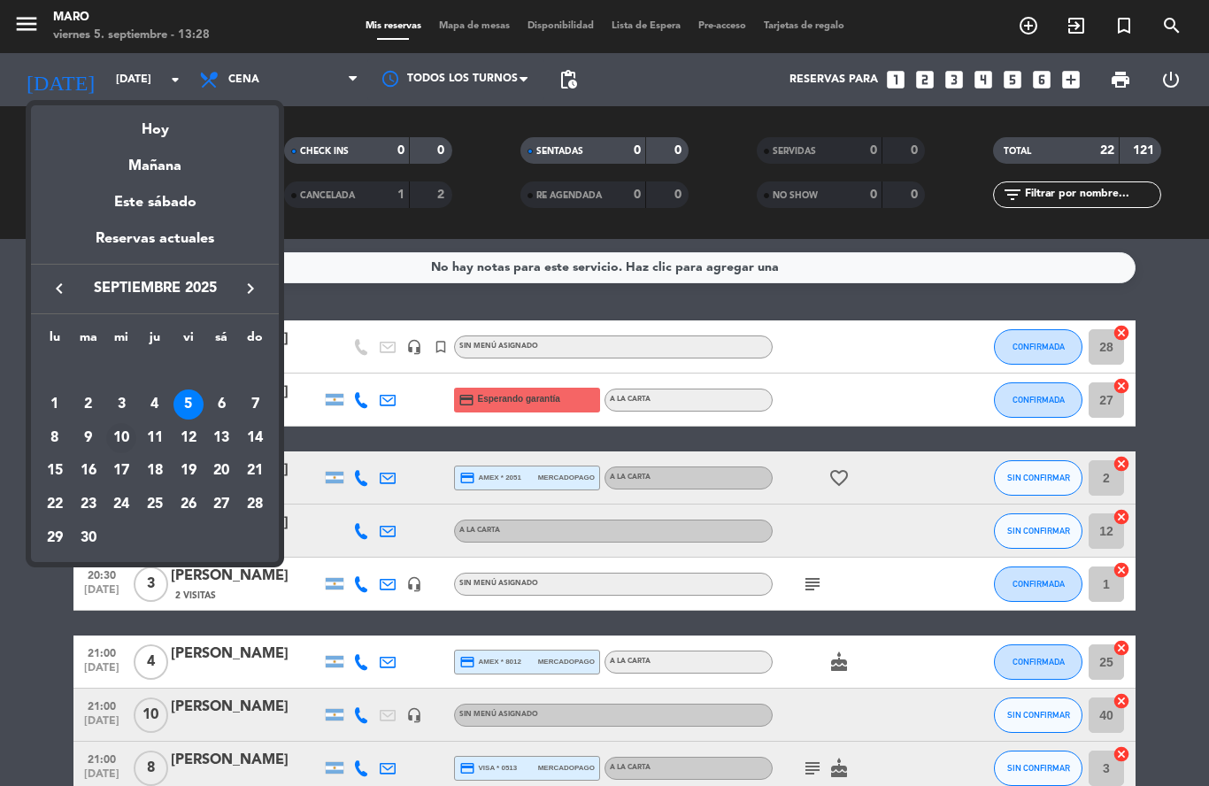
click at [121, 439] on div "10" at bounding box center [121, 438] width 30 height 30
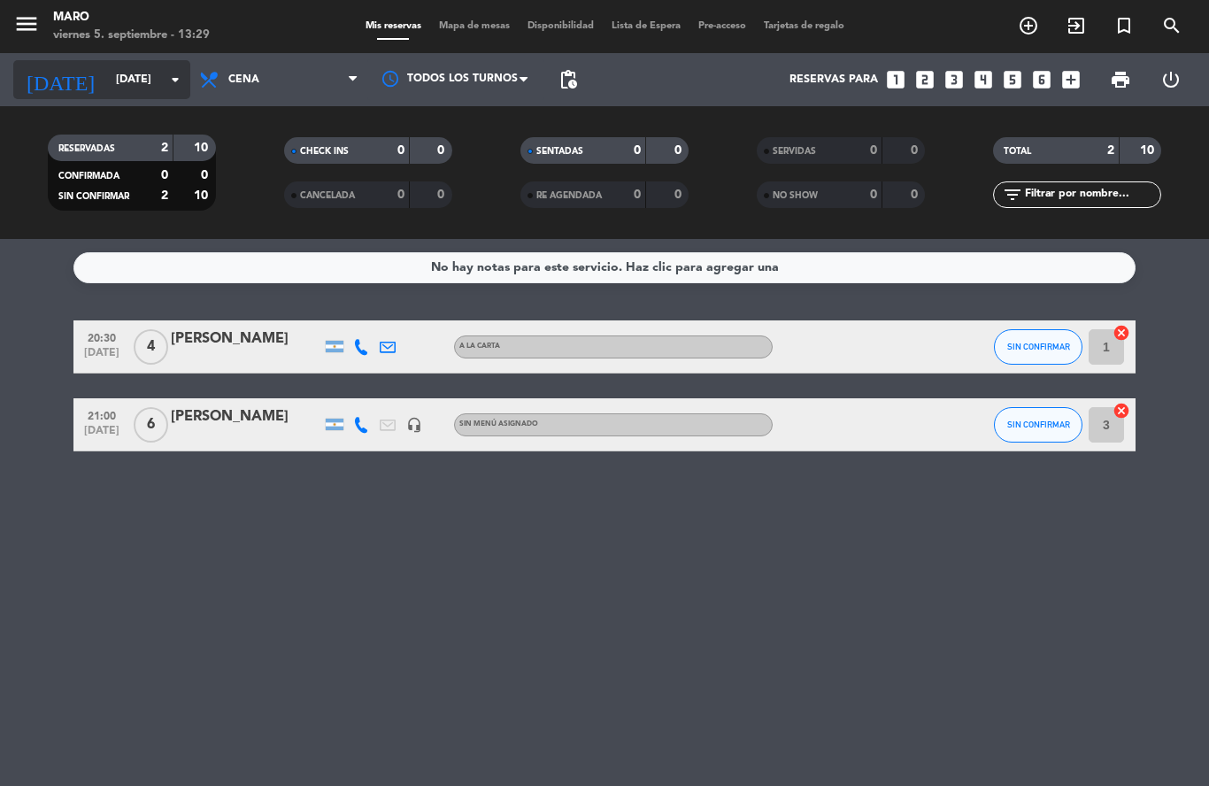
click at [142, 73] on input "[DATE]" at bounding box center [182, 80] width 150 height 30
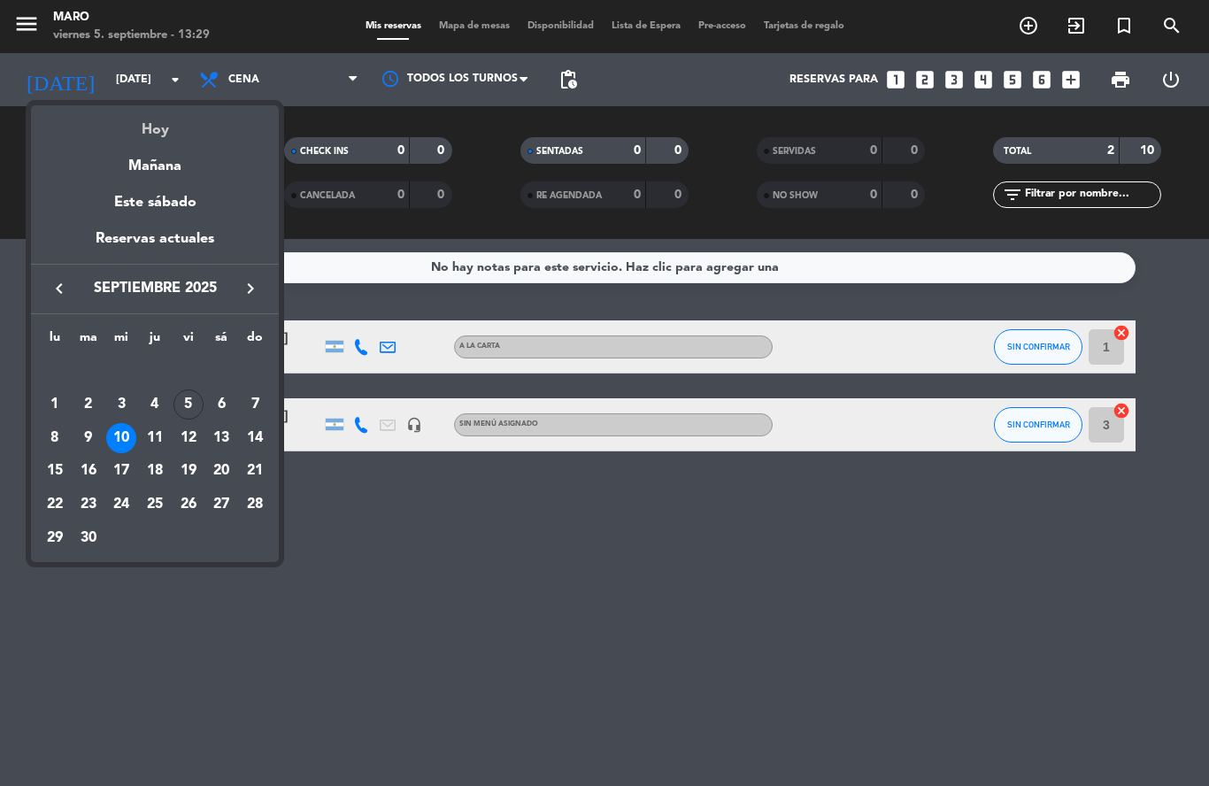
click at [147, 132] on div "Hoy" at bounding box center [155, 123] width 248 height 36
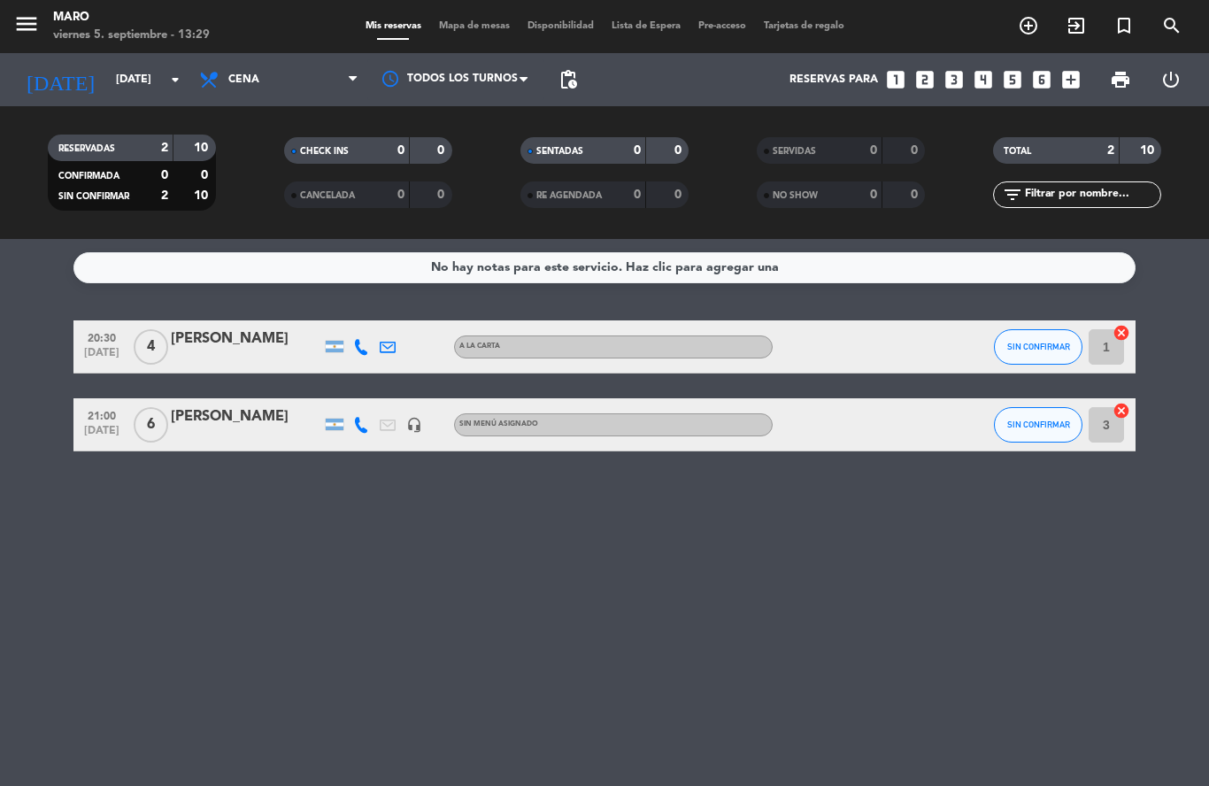
type input "[DATE]"
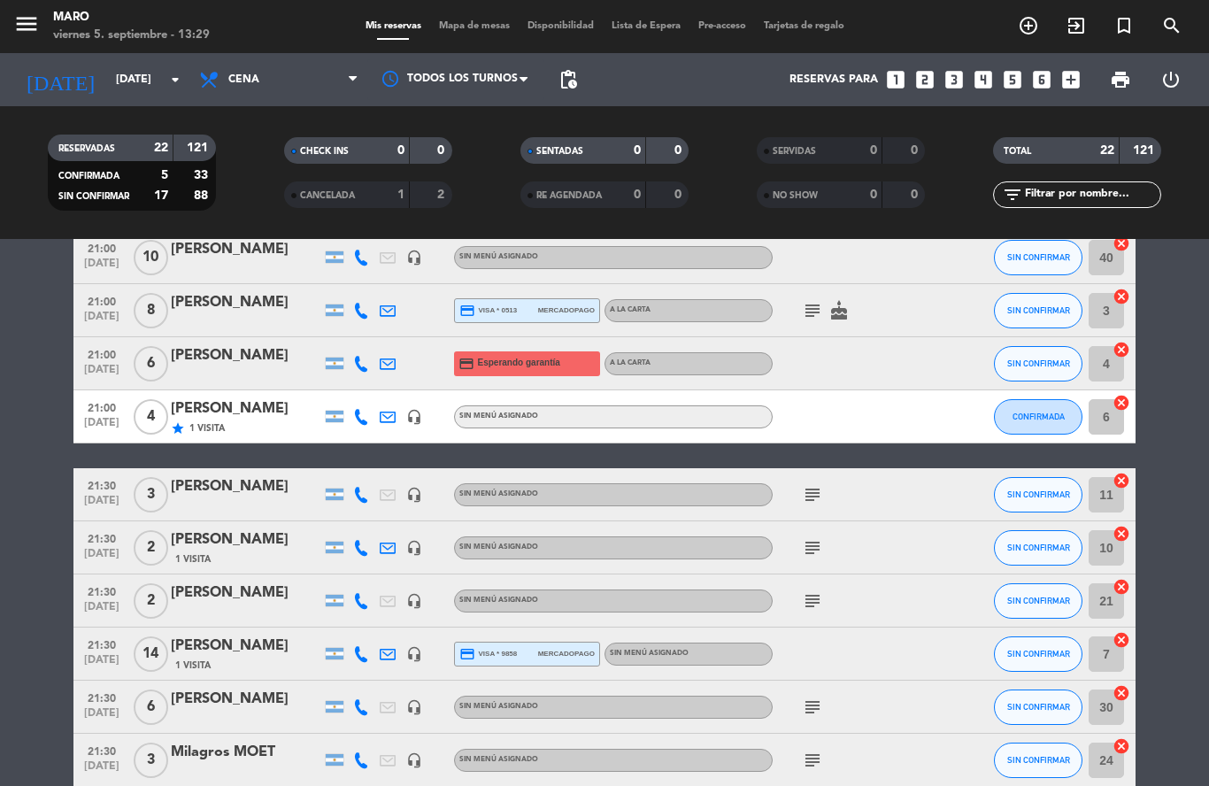
scroll to position [463, 0]
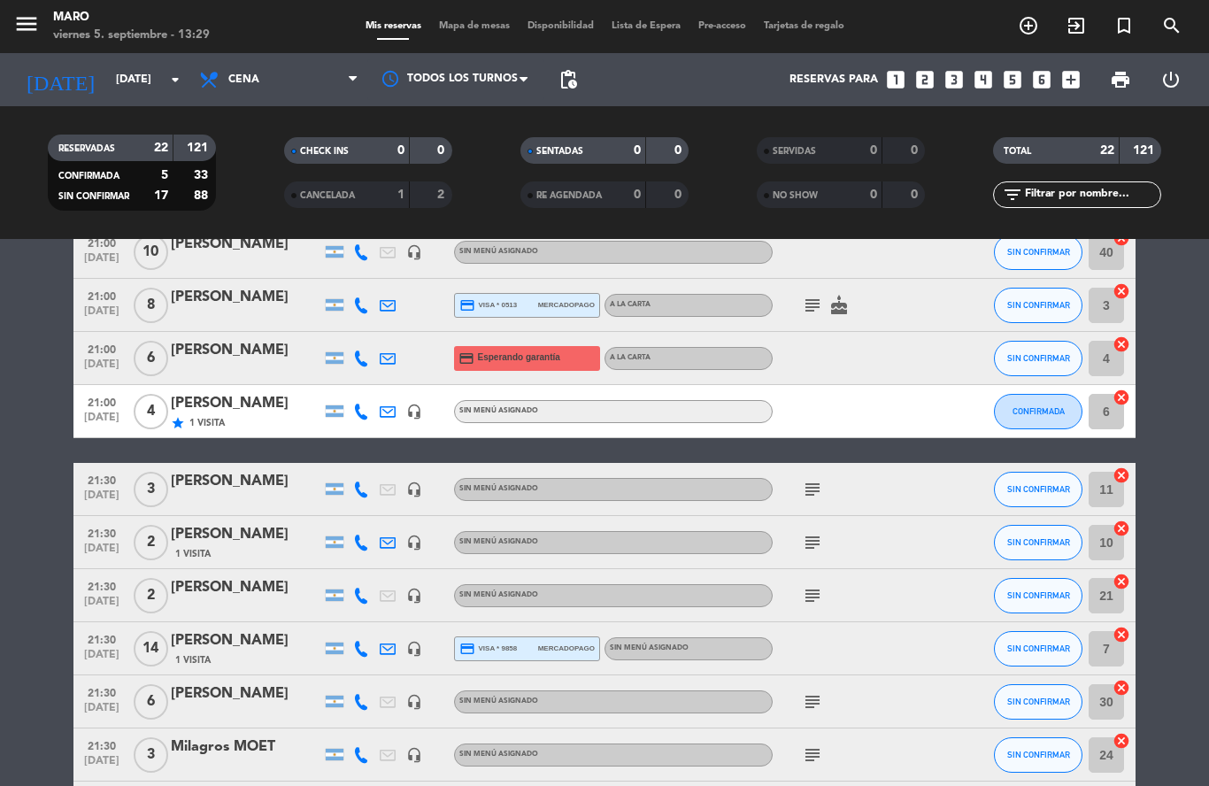
click at [816, 489] on icon "subject" at bounding box center [812, 489] width 21 height 21
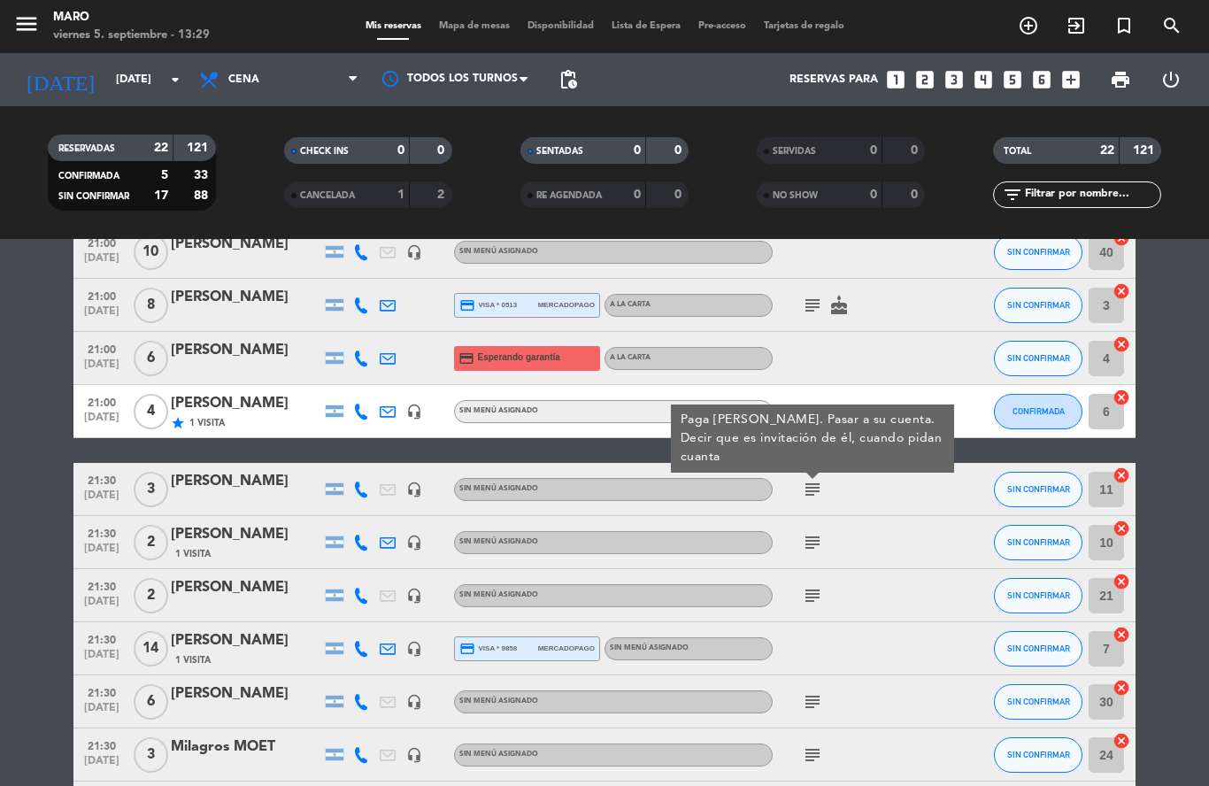
click at [1056, 487] on span "SIN CONFIRMAR" at bounding box center [1038, 489] width 63 height 10
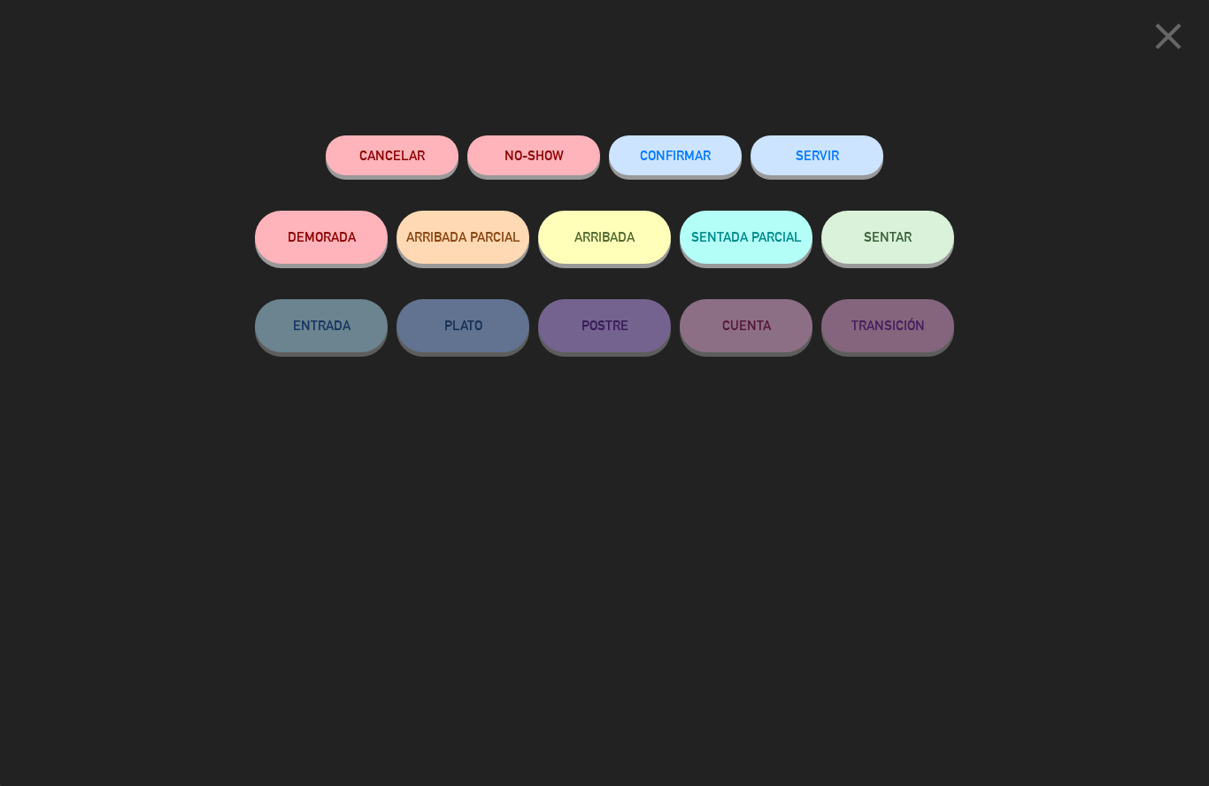
click at [697, 156] on span "CONFIRMAR" at bounding box center [675, 155] width 71 height 15
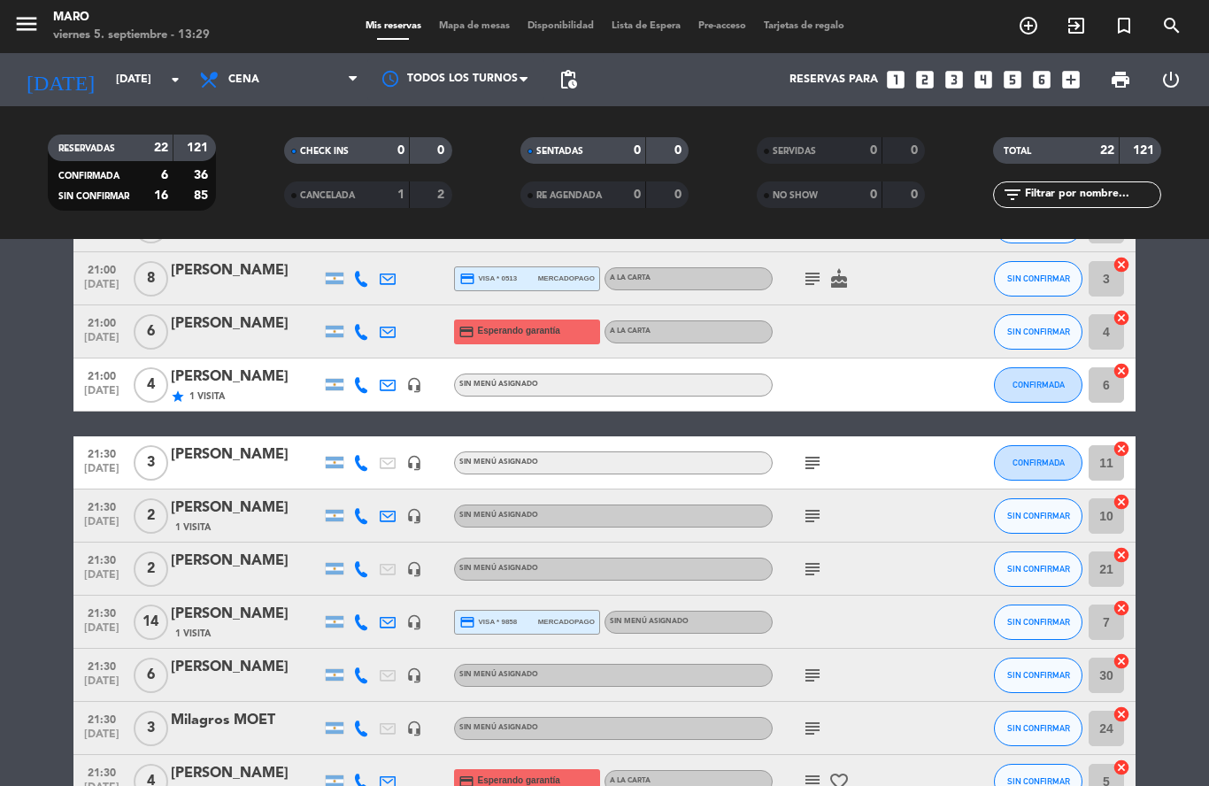
scroll to position [500, 0]
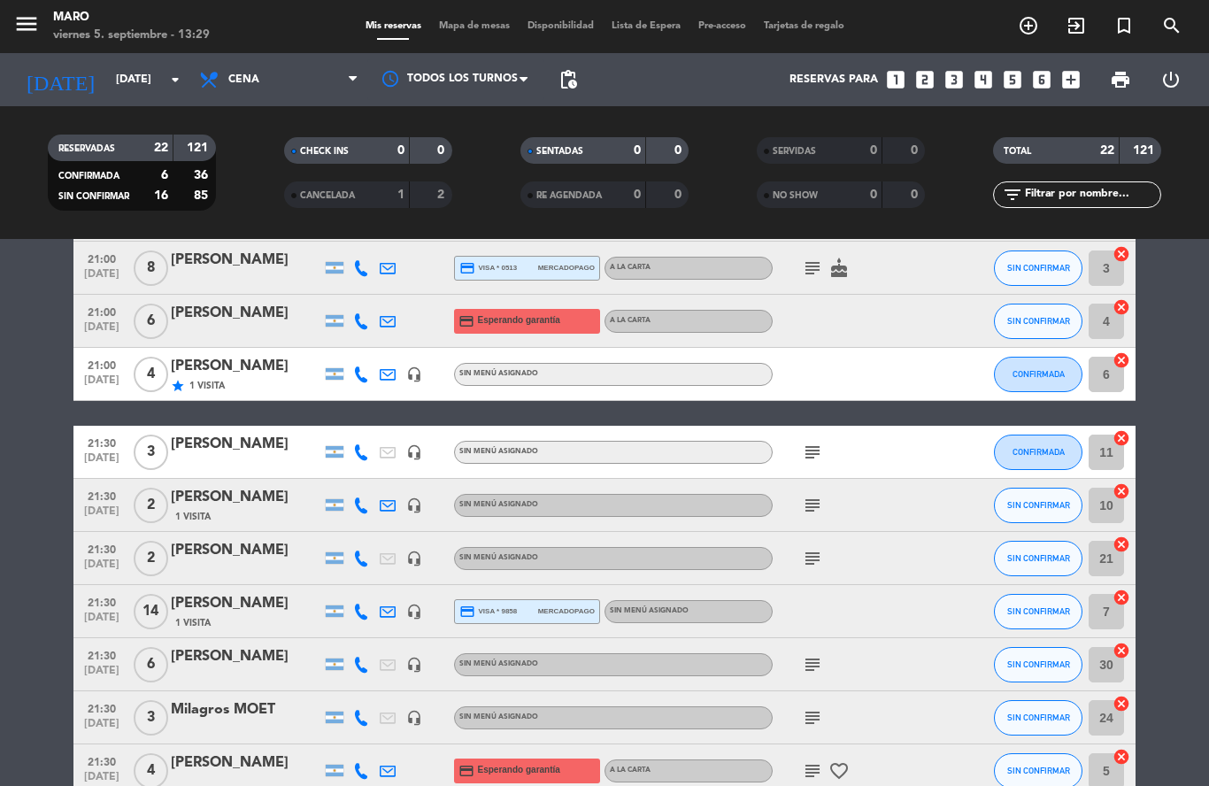
click at [806, 505] on icon "subject" at bounding box center [812, 505] width 21 height 21
click at [415, 508] on icon "headset_mic" at bounding box center [414, 505] width 16 height 16
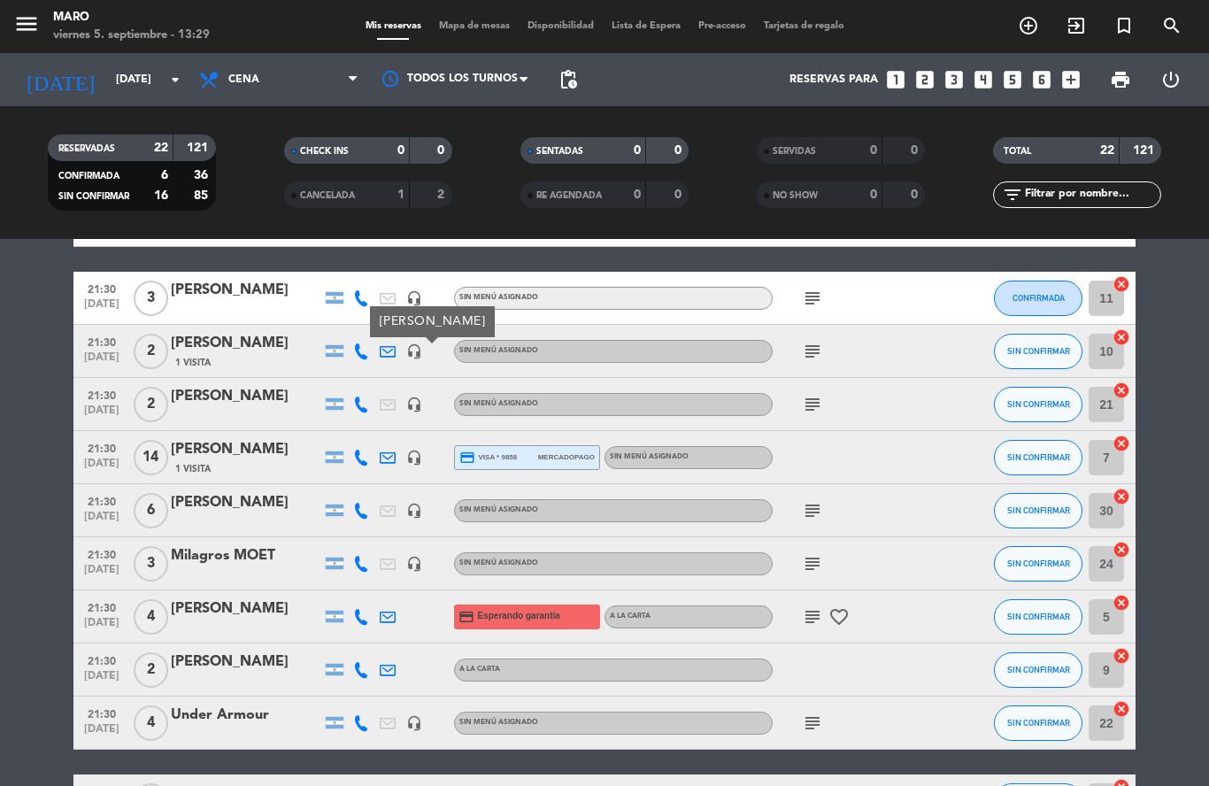
scroll to position [666, 0]
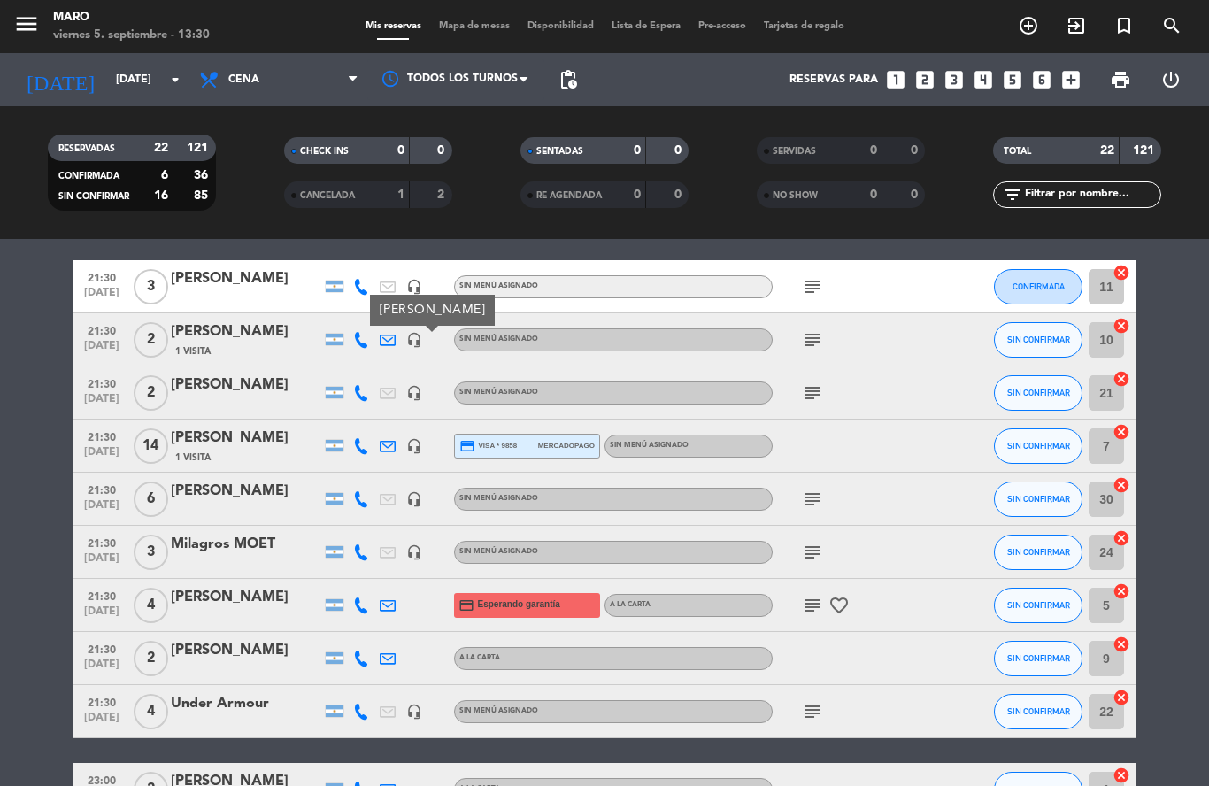
click at [817, 605] on icon "subject" at bounding box center [812, 605] width 21 height 21
click at [906, 560] on div "subject" at bounding box center [852, 552] width 159 height 52
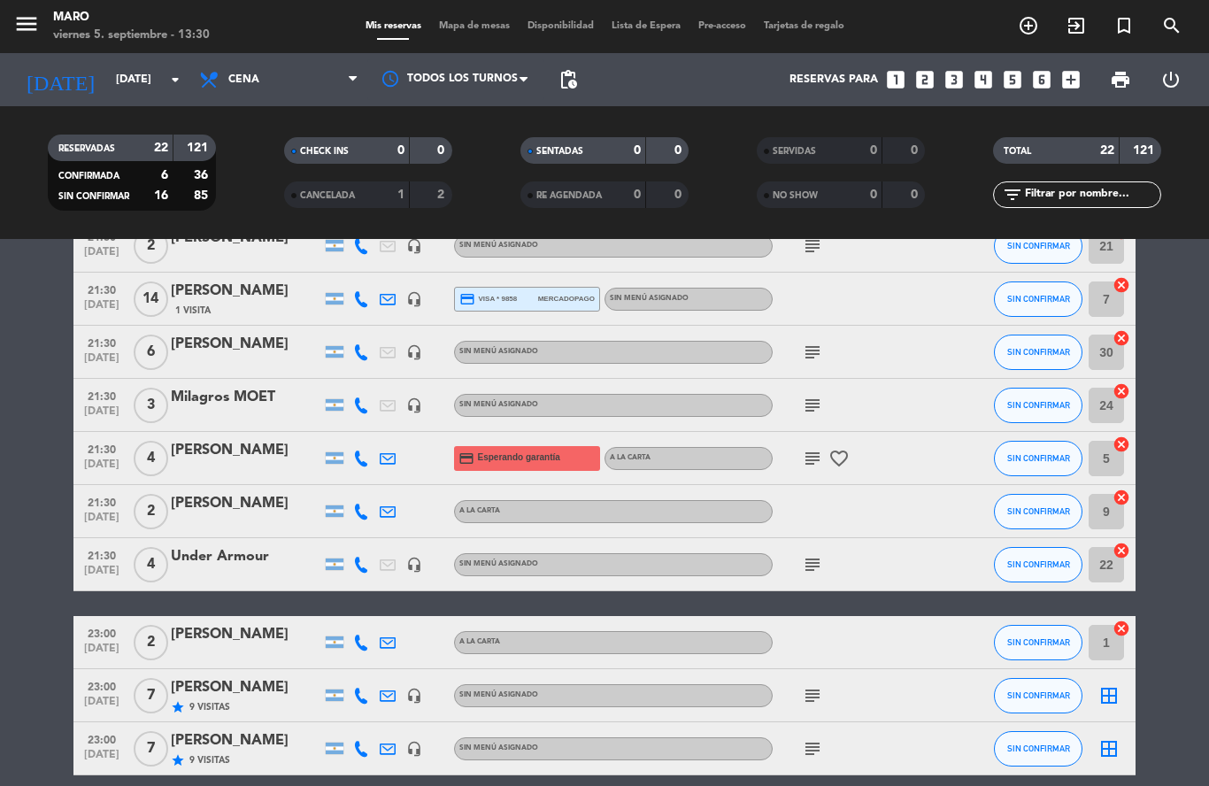
scroll to position [812, 0]
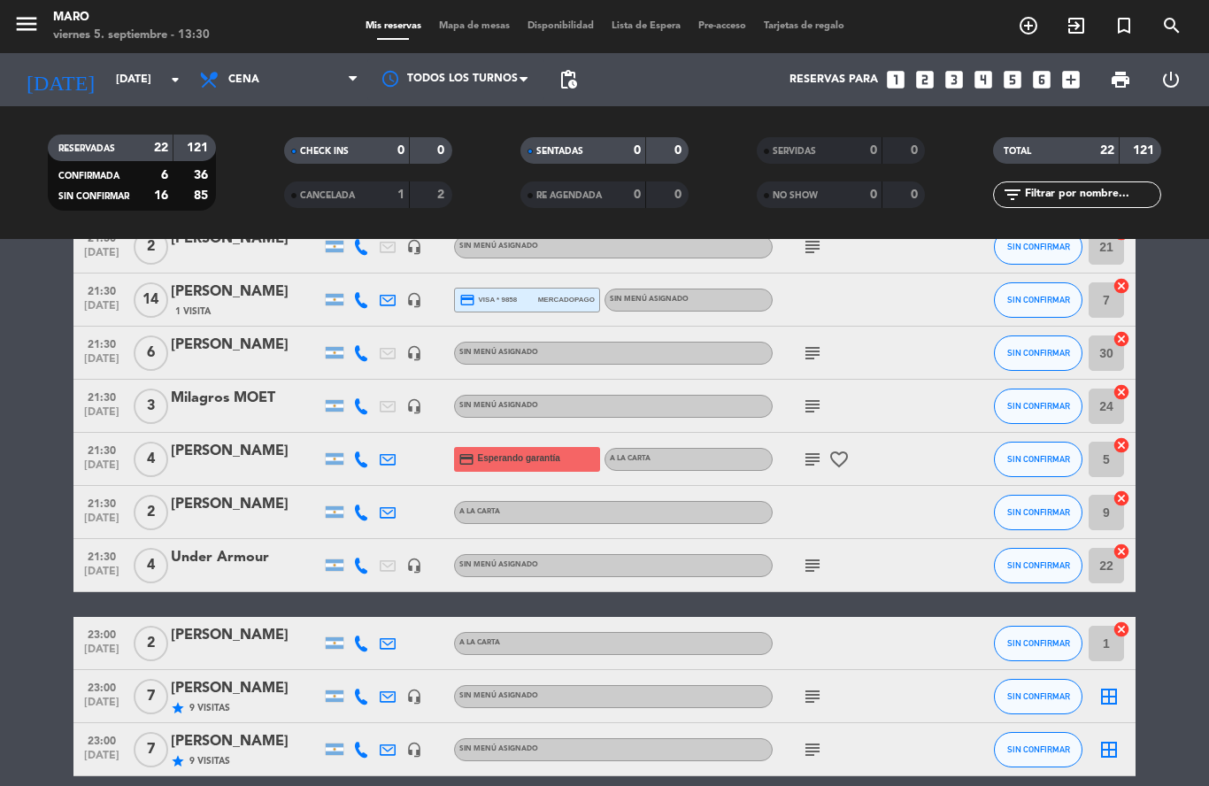
click at [303, 510] on div "[PERSON_NAME]" at bounding box center [246, 504] width 150 height 23
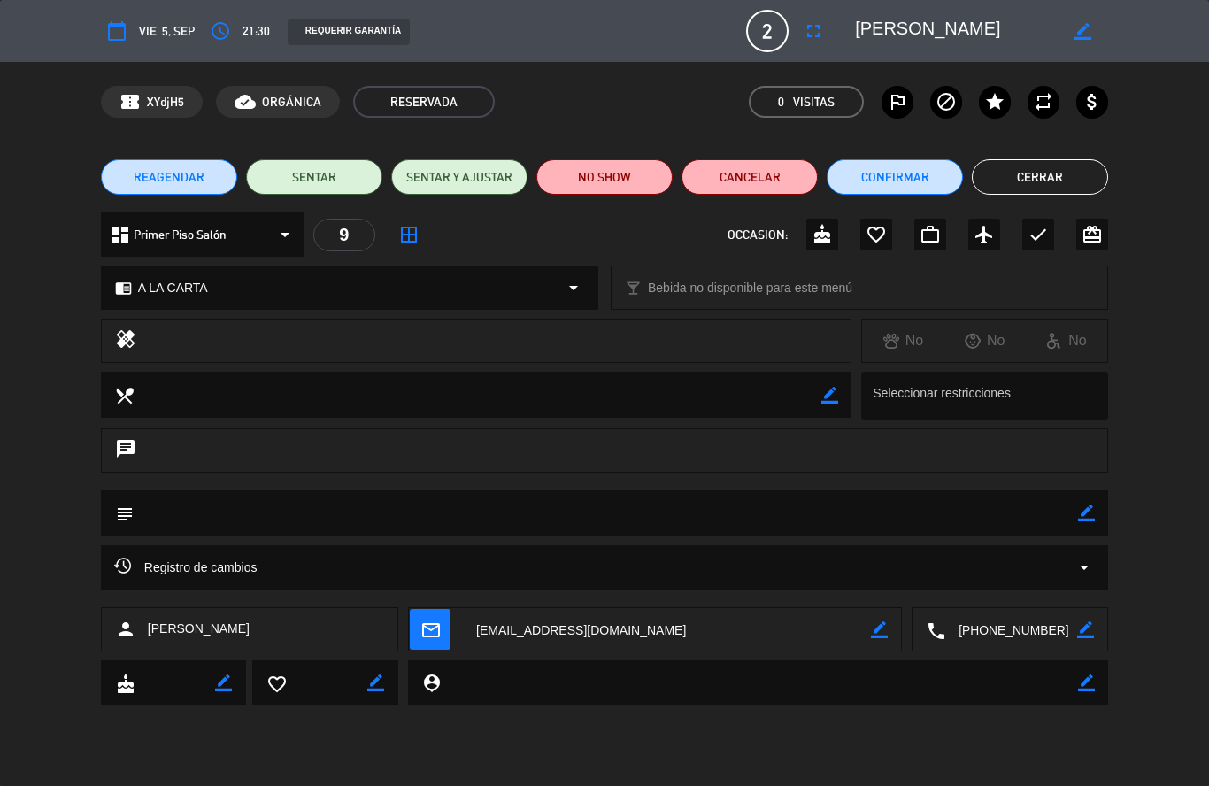
click at [350, 33] on div "REQUERIR GARANTÍA" at bounding box center [349, 32] width 122 height 27
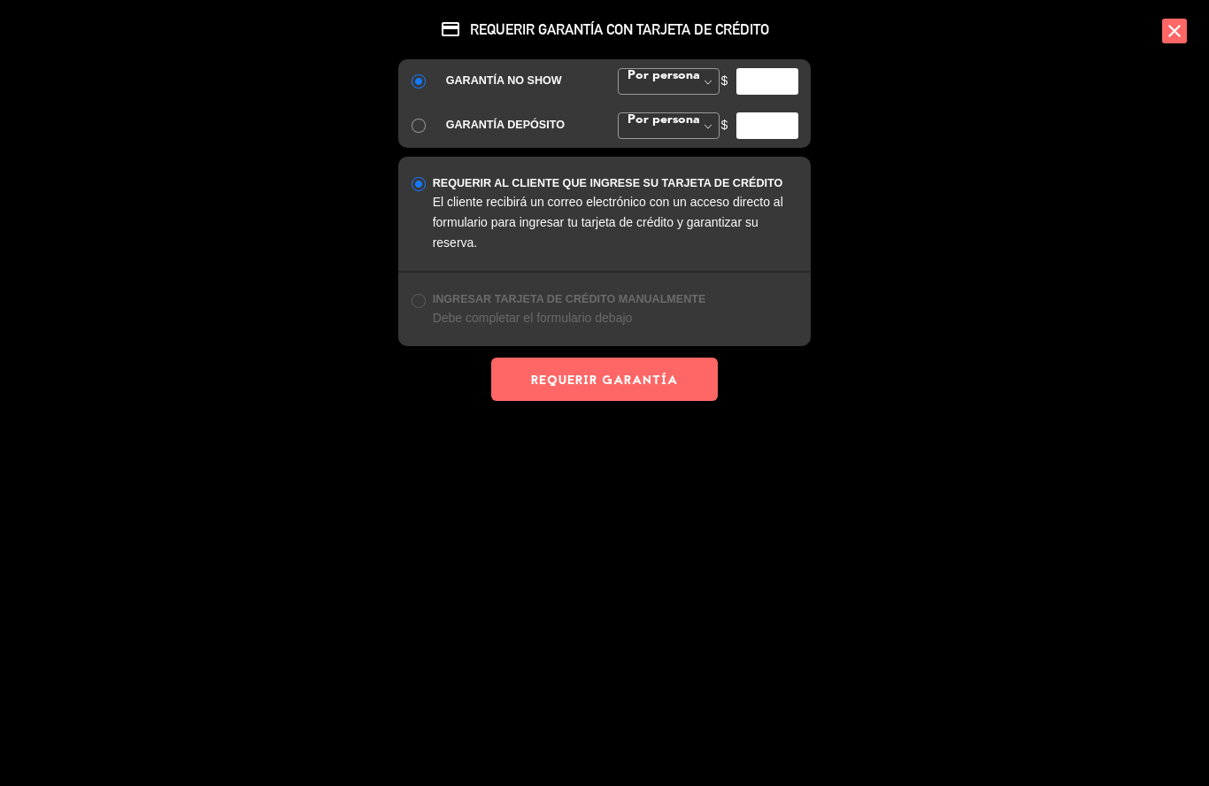
click at [759, 80] on input "number" at bounding box center [767, 81] width 62 height 27
type input "20000"
click at [648, 369] on button "REQUERIR GARANTÍA" at bounding box center [604, 379] width 227 height 43
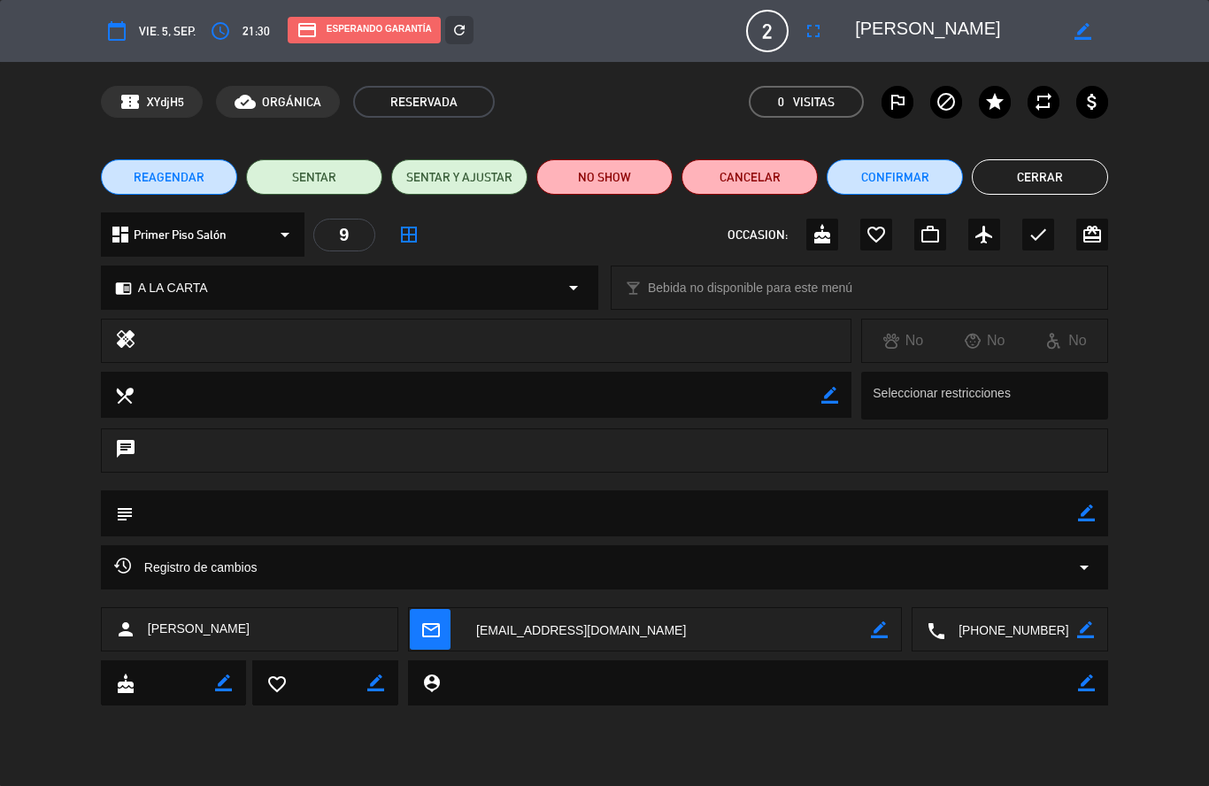
click at [1058, 179] on button "Cerrar" at bounding box center [1040, 176] width 136 height 35
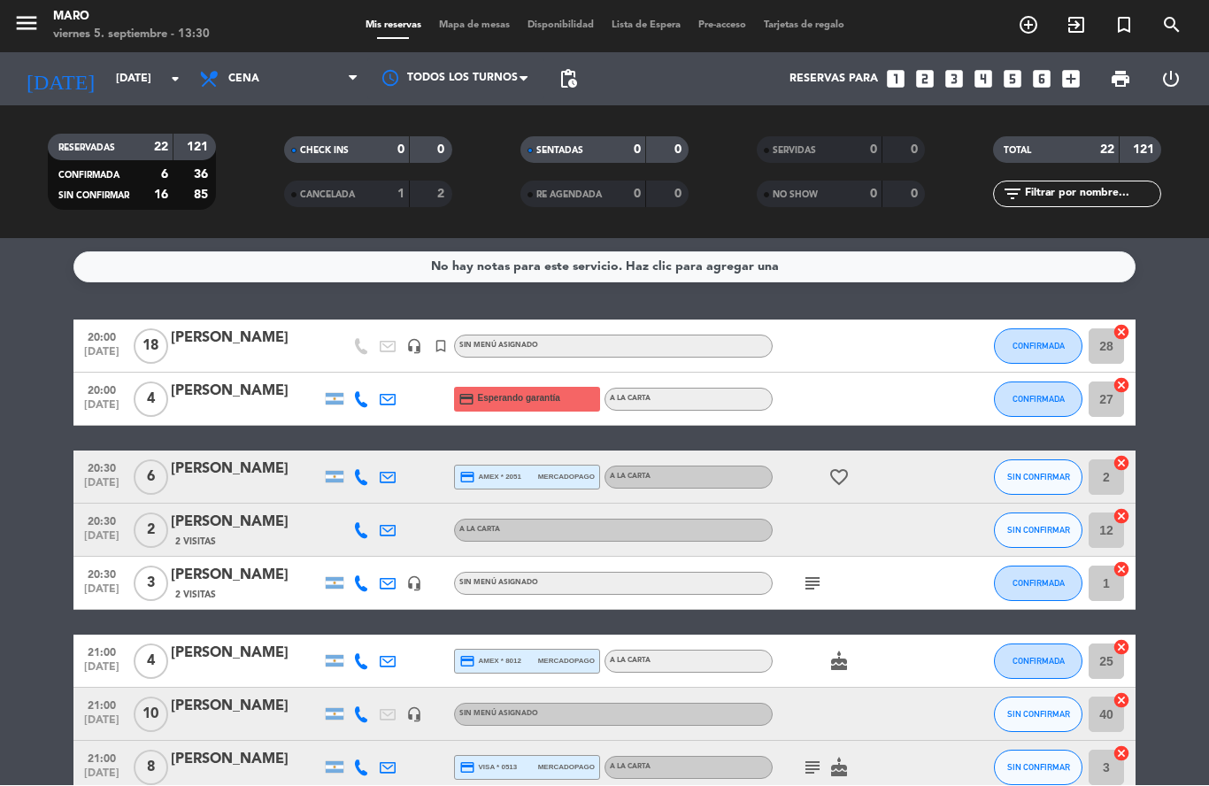
scroll to position [0, 0]
